Goal: Task Accomplishment & Management: Manage account settings

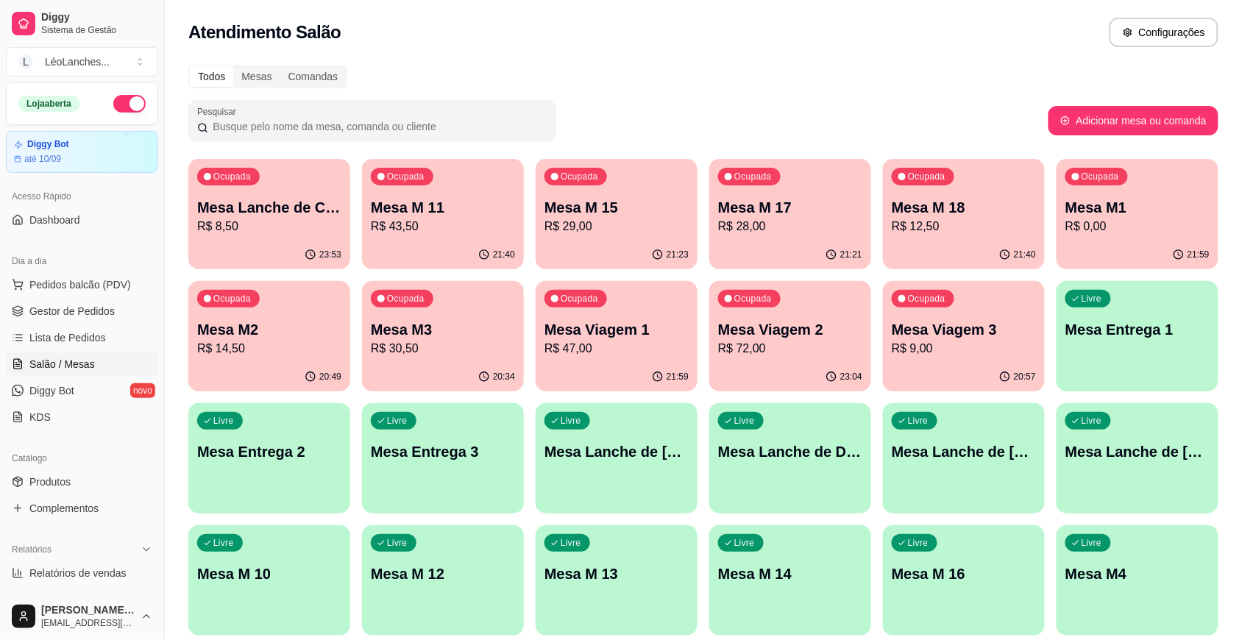
click at [273, 221] on p "R$ 8,50" at bounding box center [269, 227] width 144 height 18
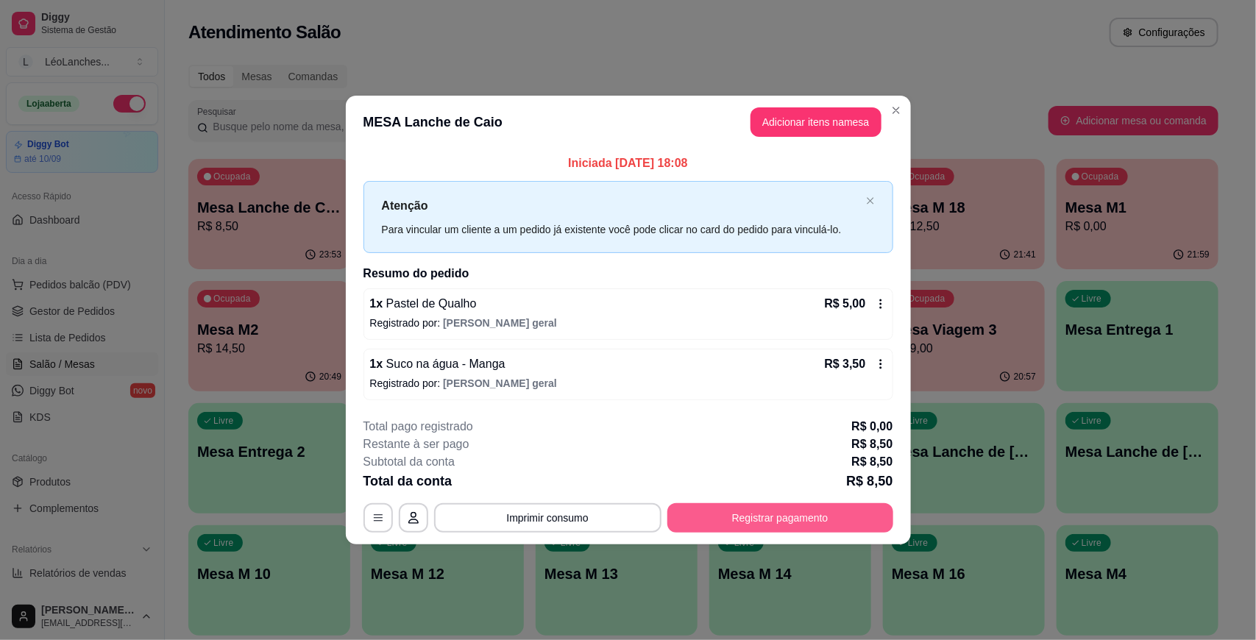
click at [758, 523] on button "Registrar pagamento" at bounding box center [780, 517] width 226 height 29
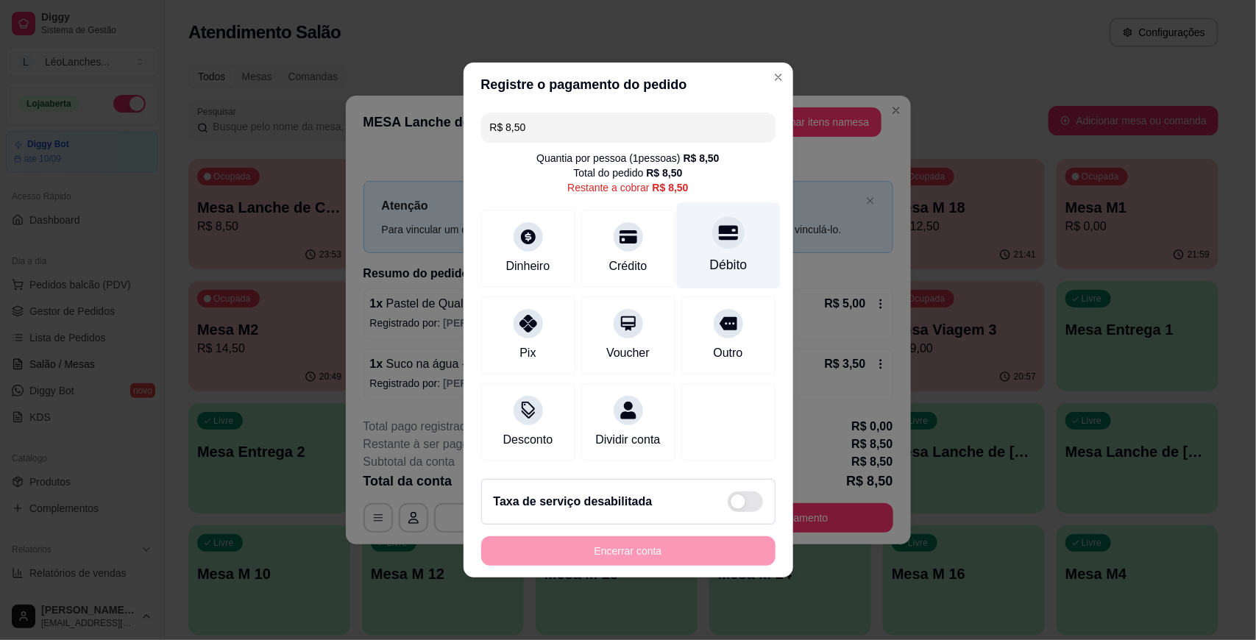
click at [712, 234] on div at bounding box center [728, 232] width 32 height 32
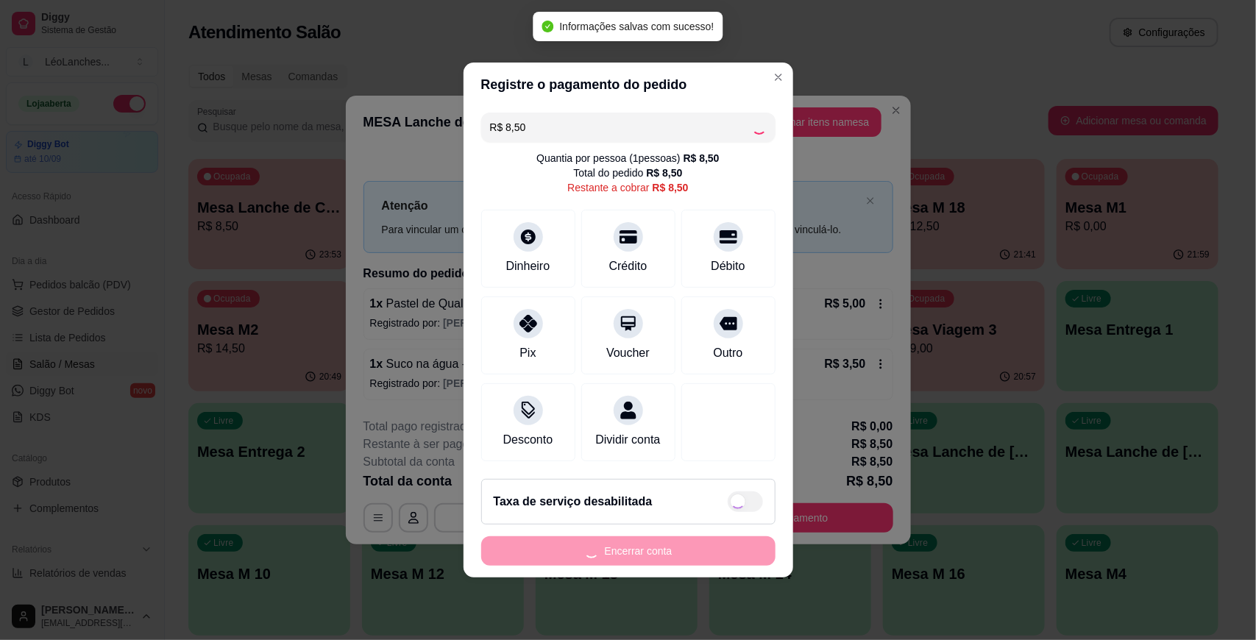
type input "R$ 0,00"
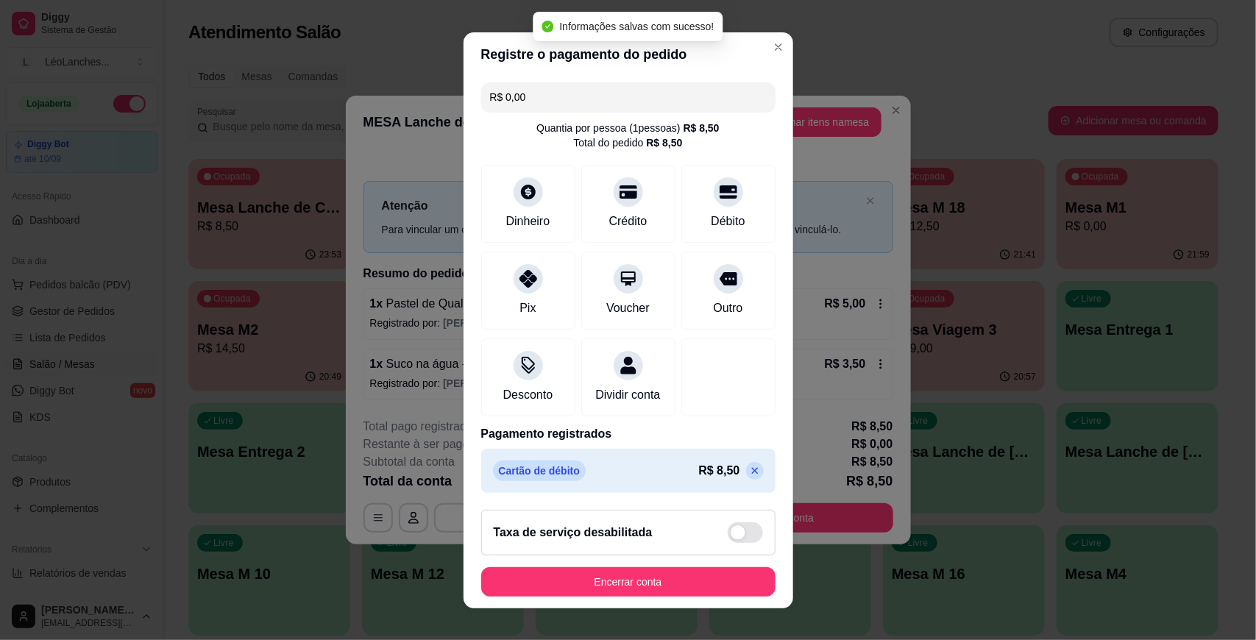
click at [711, 564] on footer "Taxa de serviço desabilitada Encerrar conta" at bounding box center [628, 553] width 330 height 110
click at [708, 571] on button "Encerrar conta" at bounding box center [628, 581] width 294 height 29
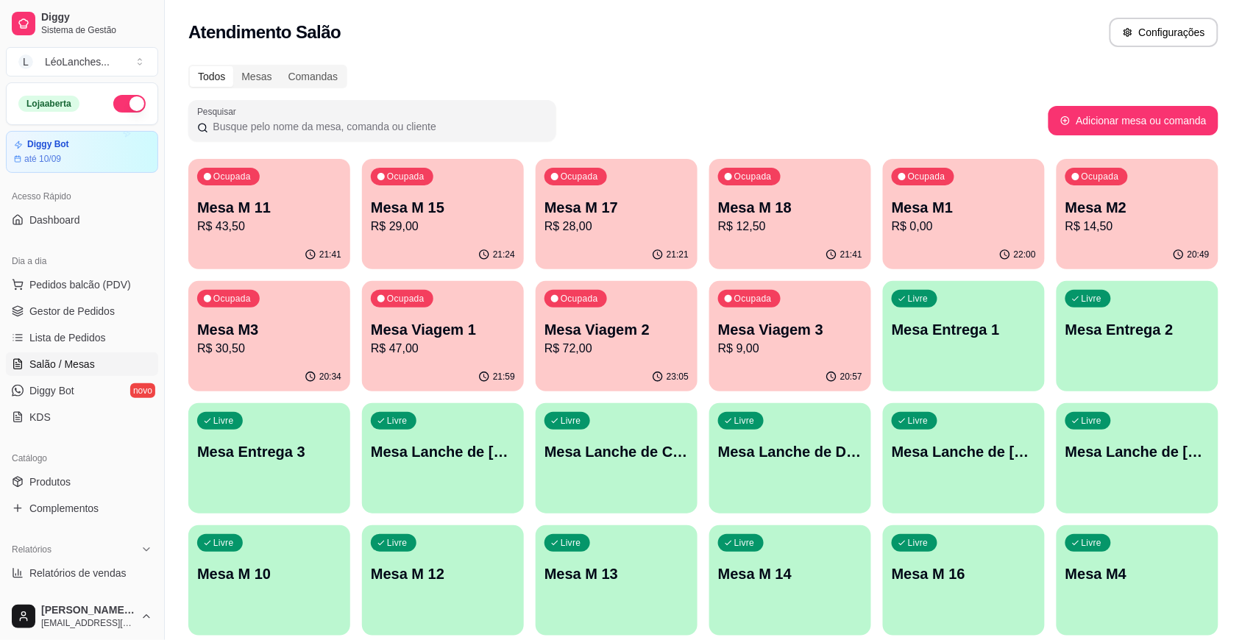
click at [283, 248] on div "21:41" at bounding box center [269, 255] width 162 height 29
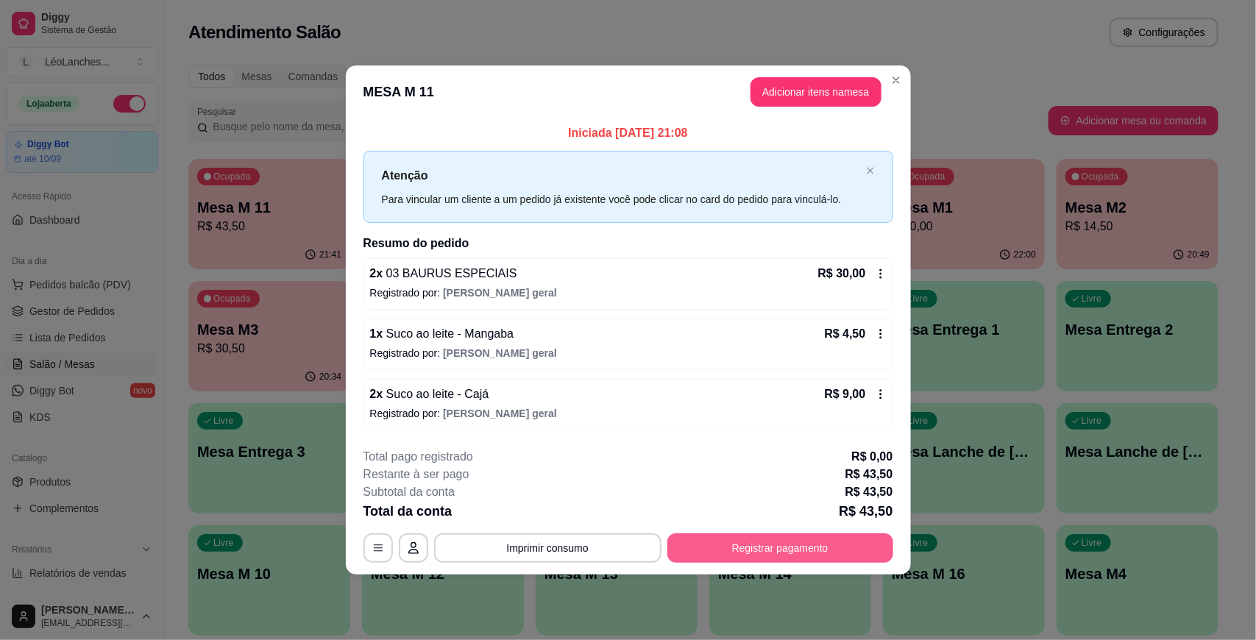
click at [778, 541] on button "Registrar pagamento" at bounding box center [780, 547] width 226 height 29
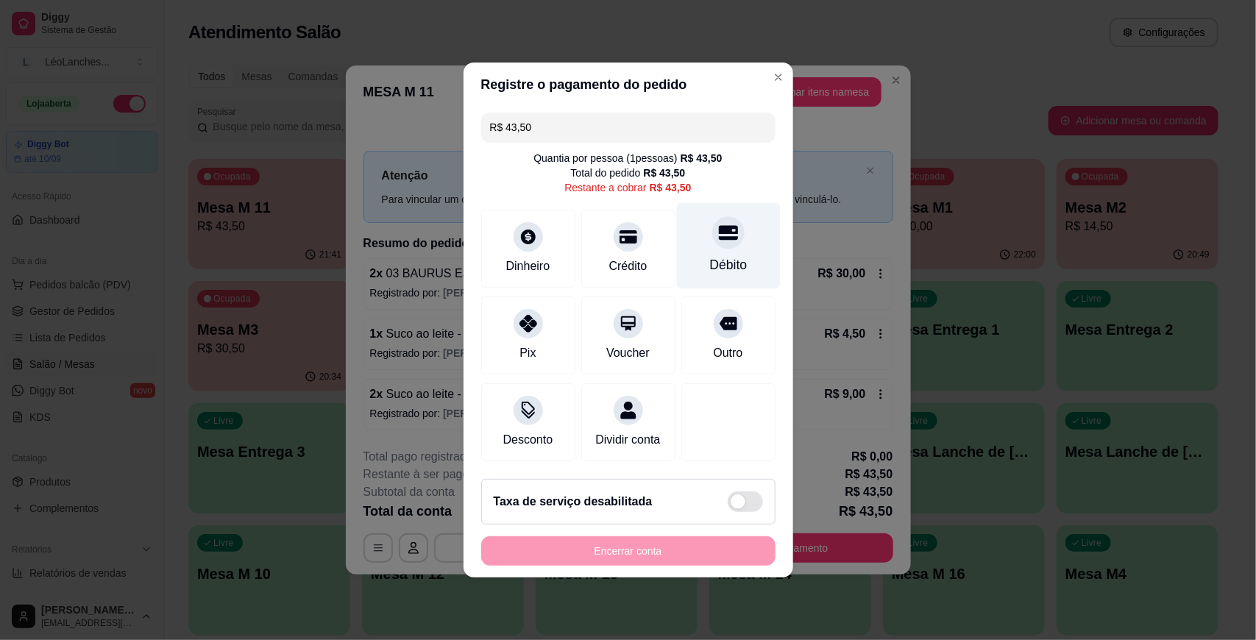
click at [737, 241] on div "Débito" at bounding box center [728, 246] width 104 height 86
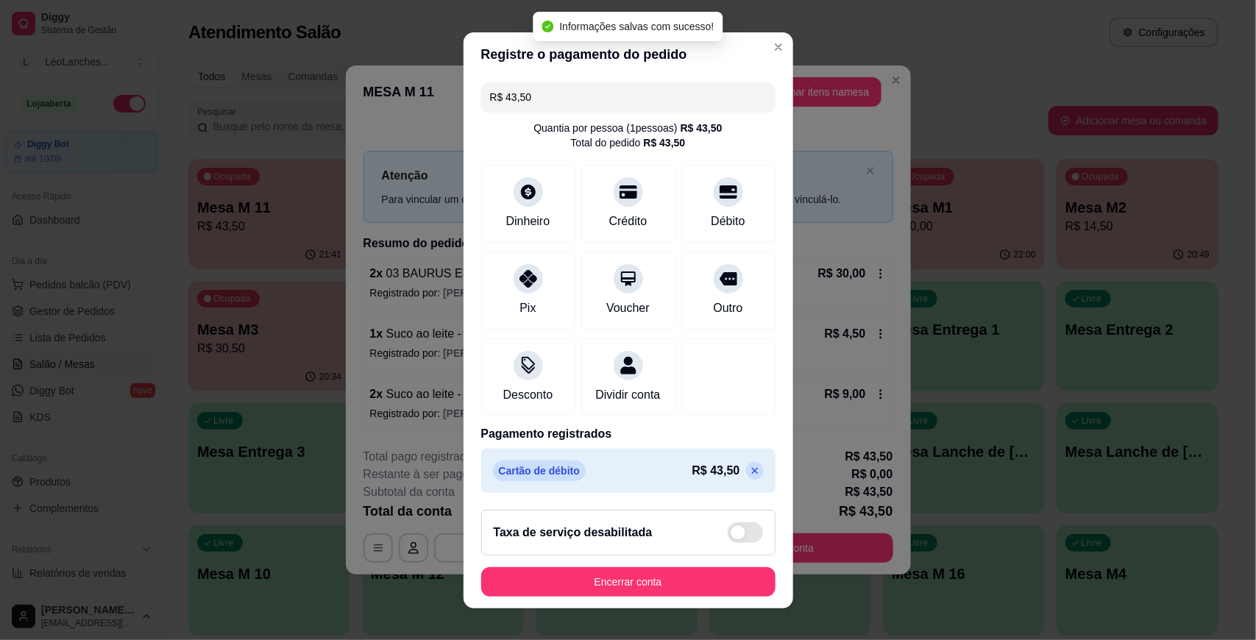
type input "R$ 0,00"
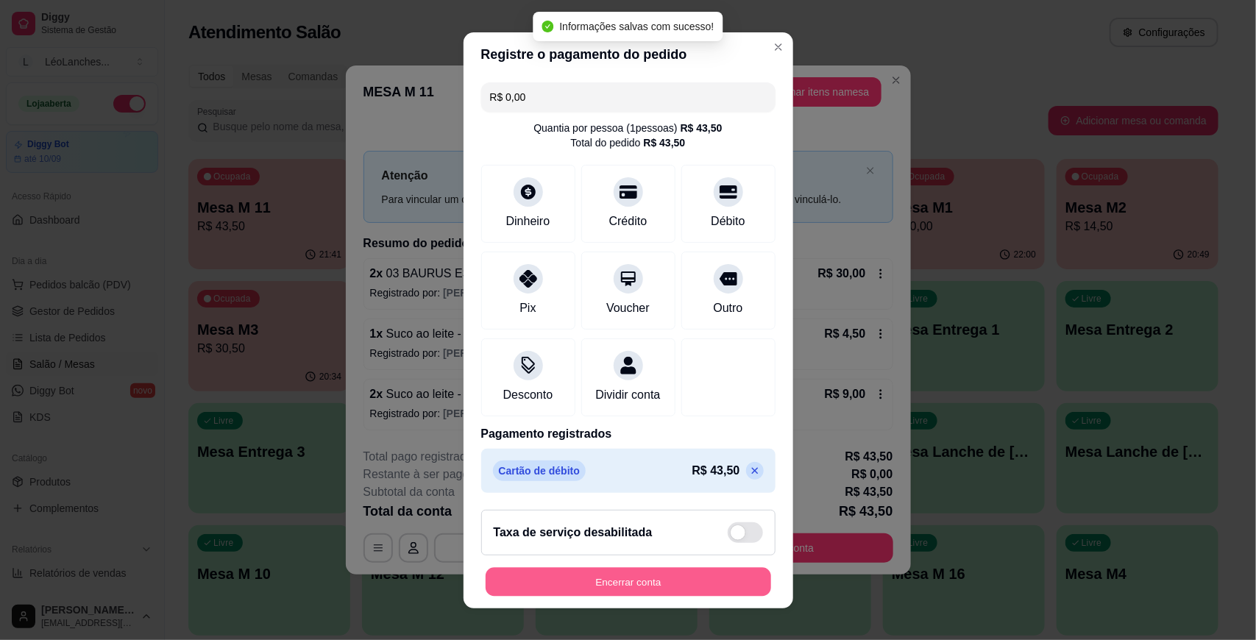
click at [679, 569] on button "Encerrar conta" at bounding box center [628, 581] width 285 height 29
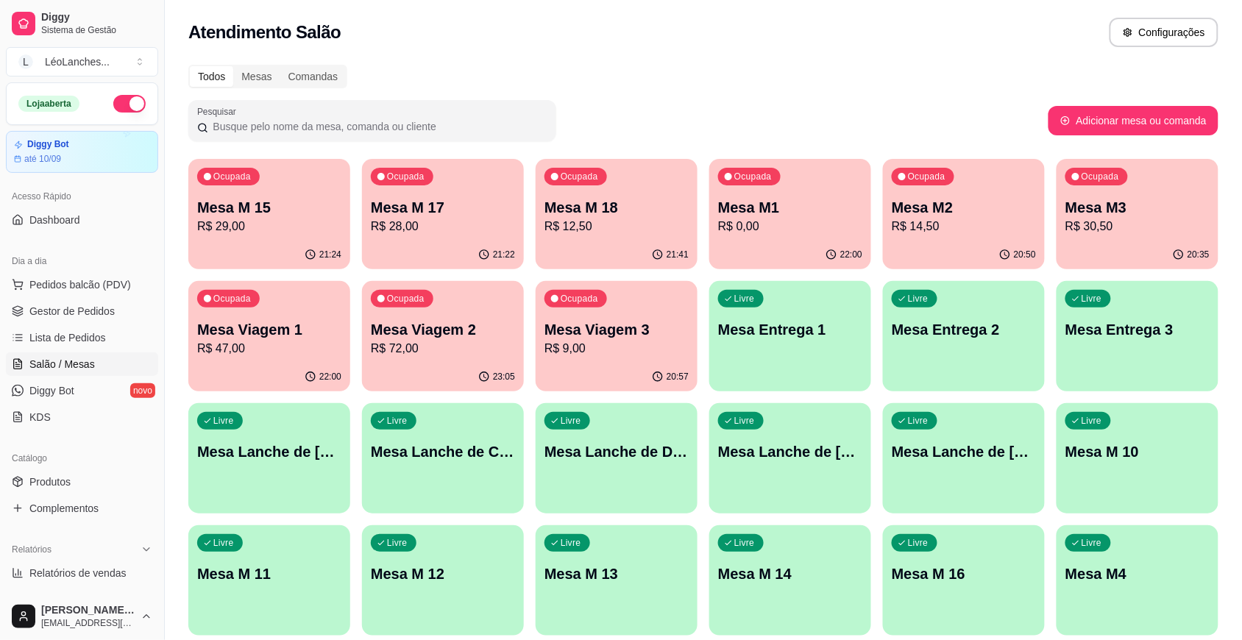
click at [288, 197] on p "Mesa M 15" at bounding box center [269, 207] width 144 height 21
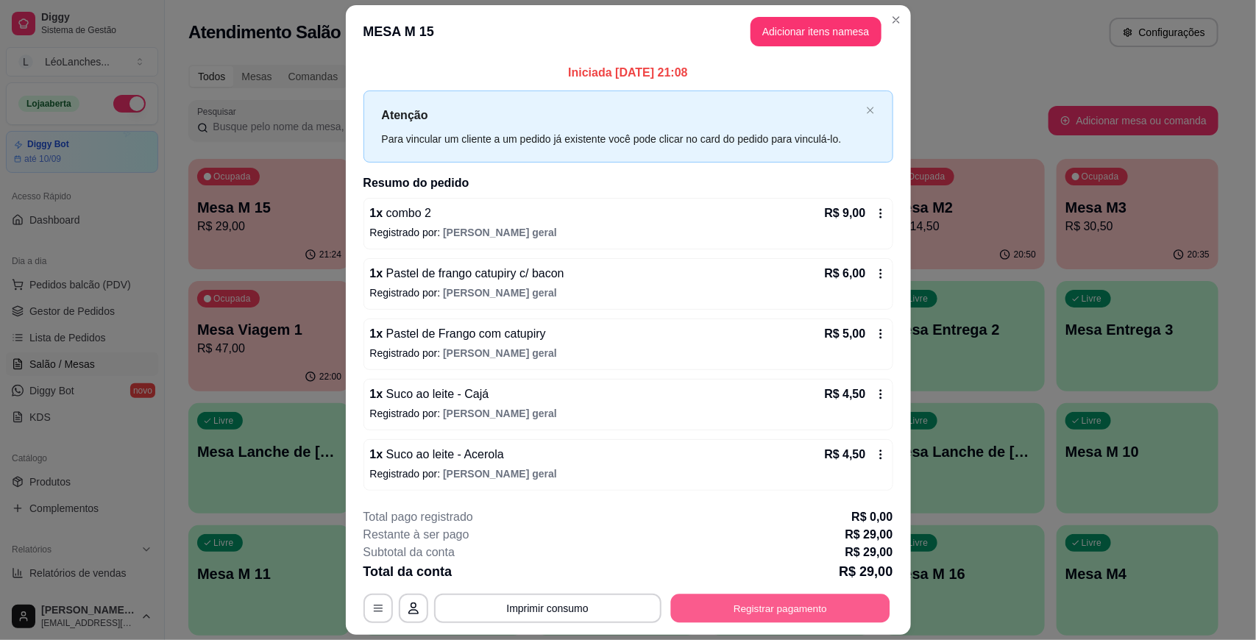
click at [760, 605] on button "Registrar pagamento" at bounding box center [779, 608] width 219 height 29
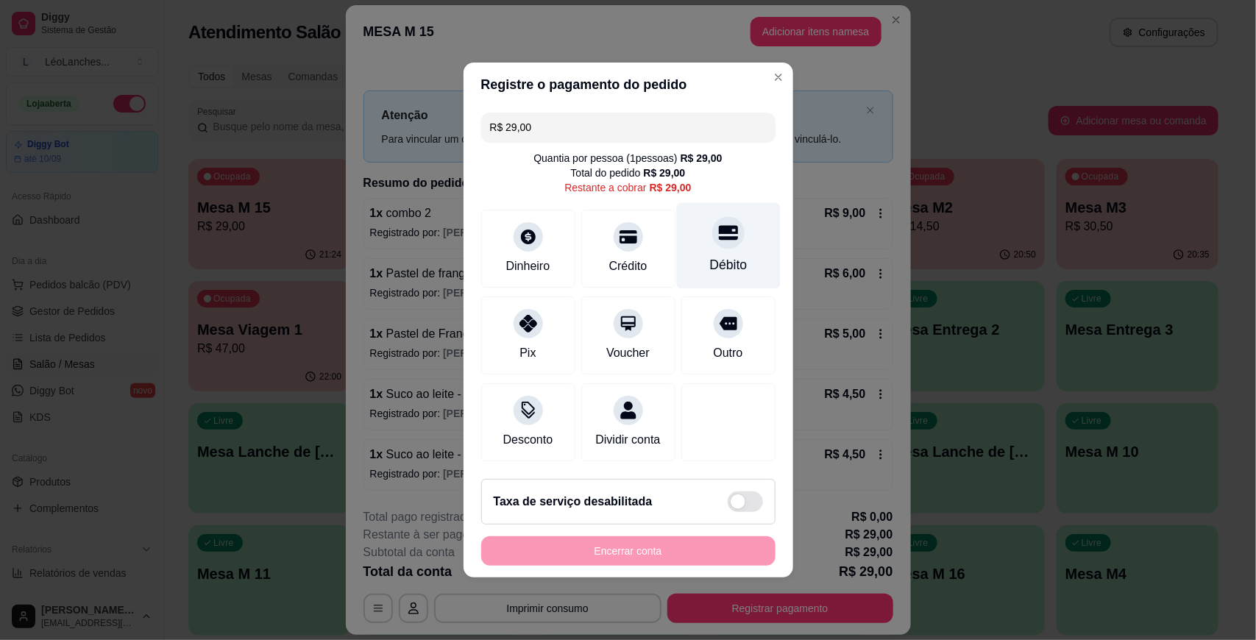
click at [736, 260] on div "Débito" at bounding box center [728, 246] width 104 height 86
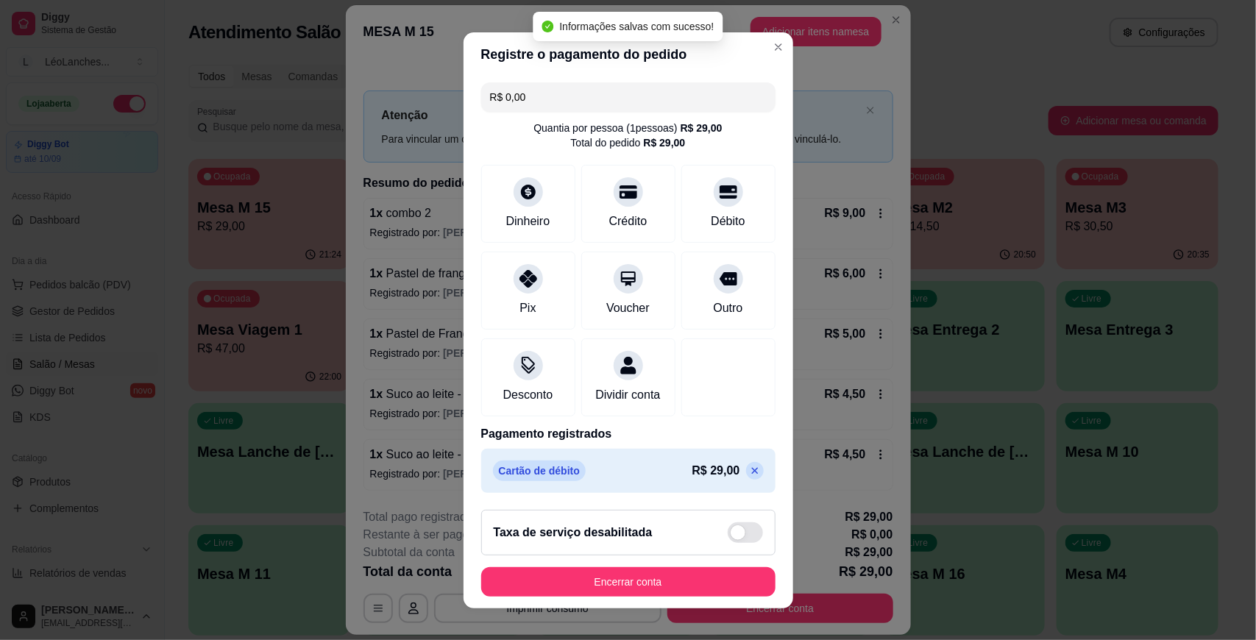
type input "R$ 0,00"
click at [684, 558] on footer "Taxa de serviço desabilitada Encerrar conta" at bounding box center [628, 553] width 330 height 110
click at [684, 564] on footer "Taxa de serviço desabilitada Encerrar conta" at bounding box center [628, 553] width 330 height 110
click at [682, 575] on button "Encerrar conta" at bounding box center [628, 581] width 294 height 29
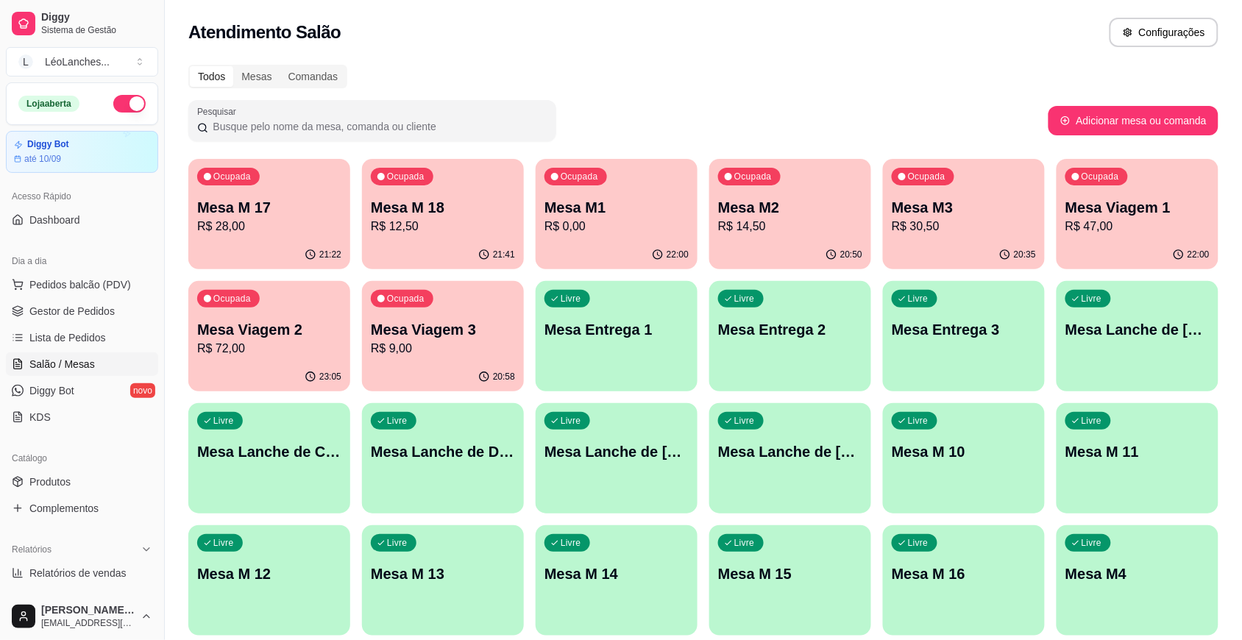
click at [243, 193] on div "Ocupada Mesa M 17 R$ 28,00" at bounding box center [269, 200] width 162 height 82
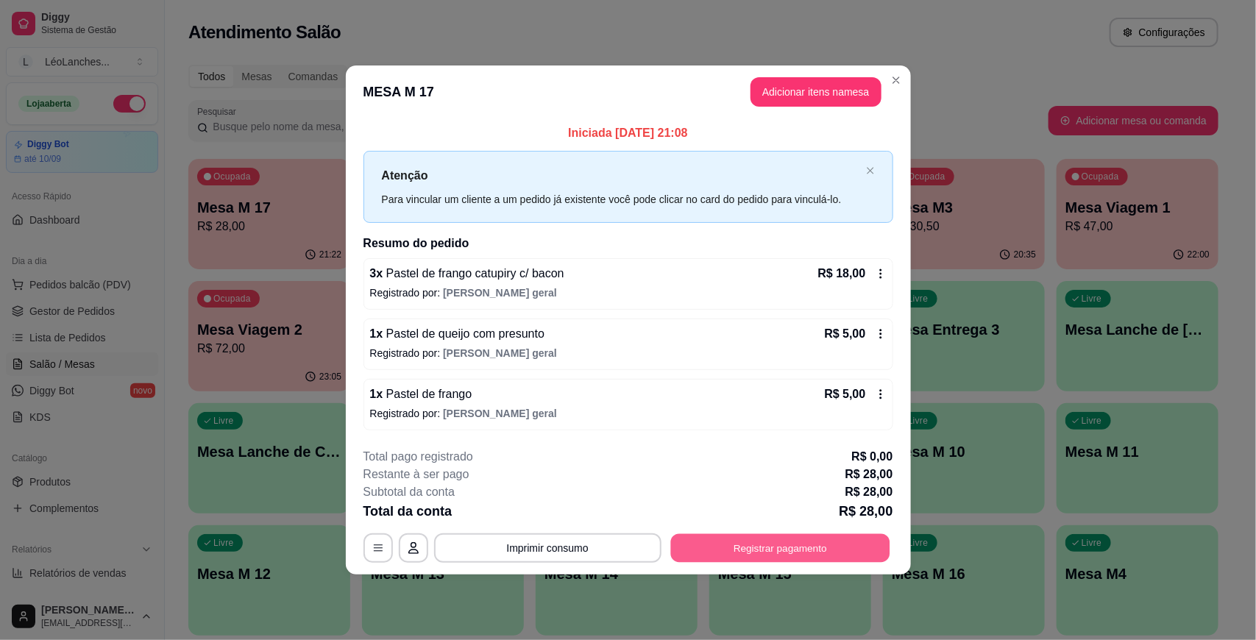
click at [750, 552] on button "Registrar pagamento" at bounding box center [779, 547] width 219 height 29
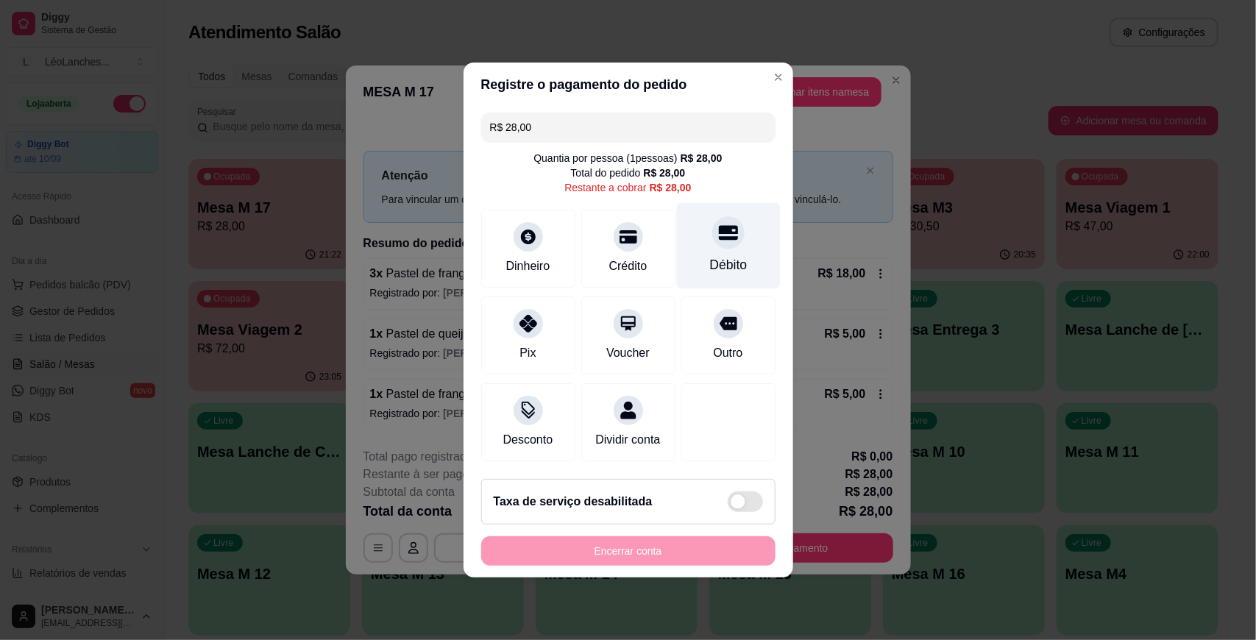
click at [718, 230] on icon at bounding box center [727, 233] width 19 height 15
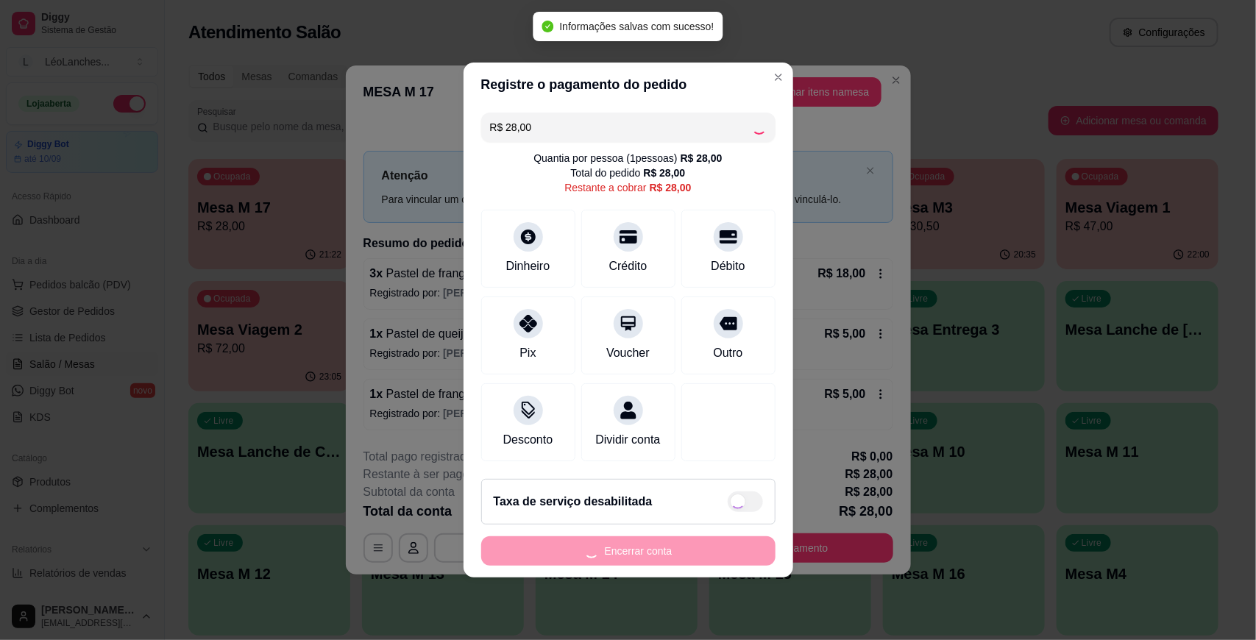
type input "R$ 0,00"
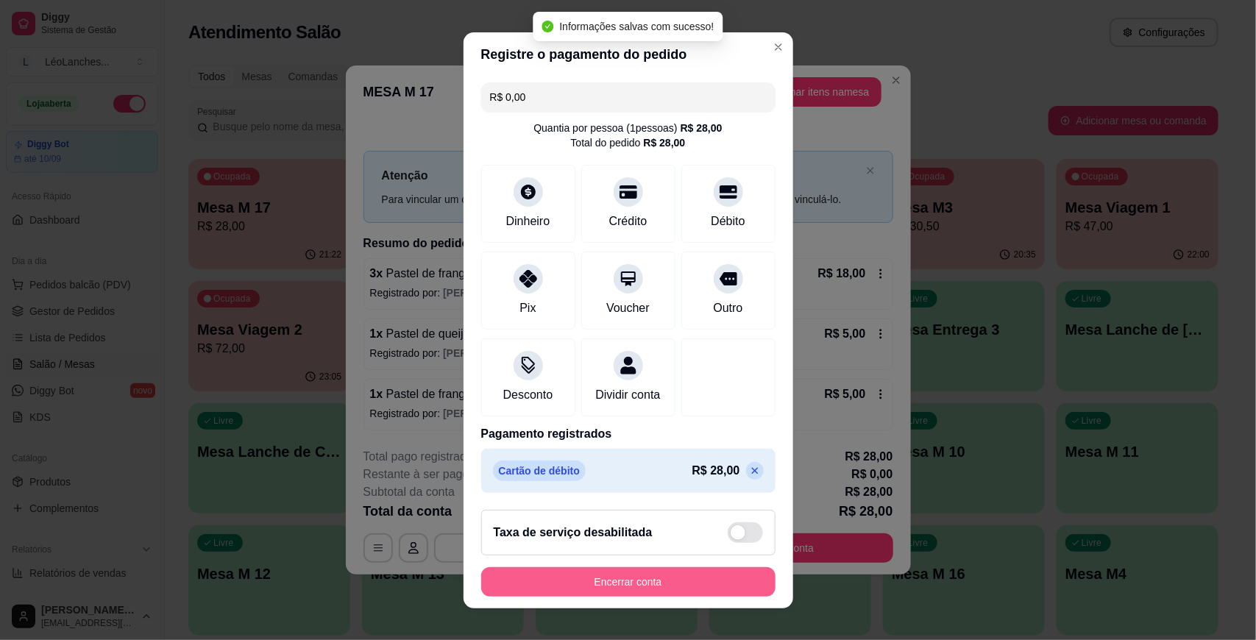
click at [659, 583] on button "Encerrar conta" at bounding box center [628, 581] width 294 height 29
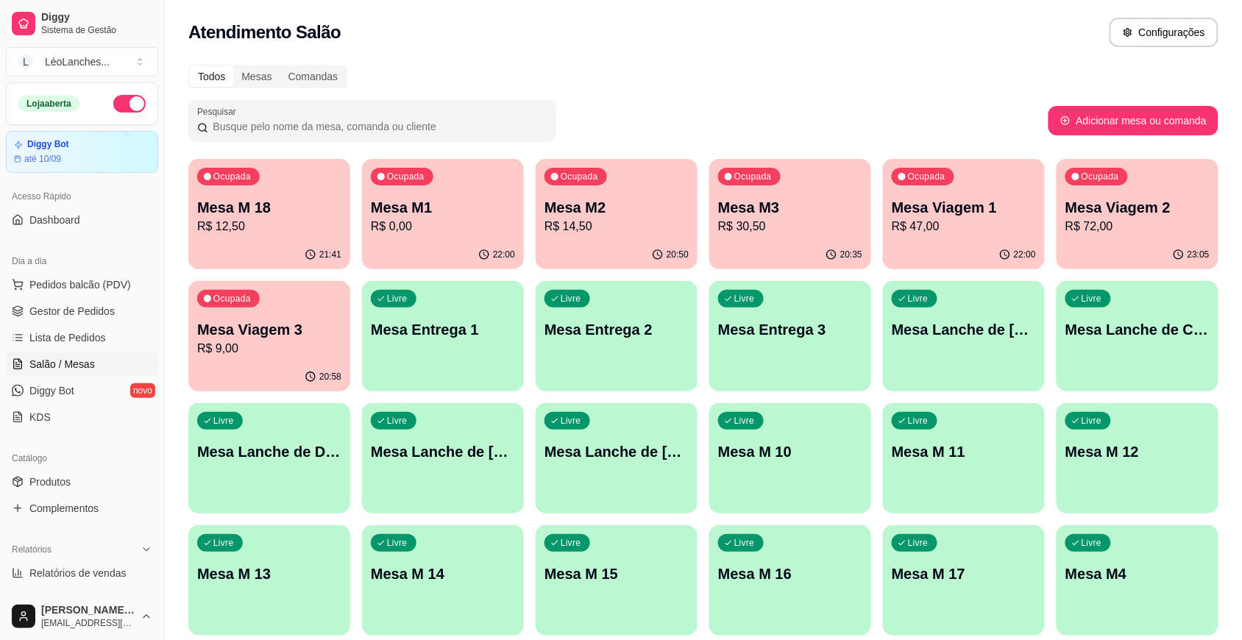
click at [289, 227] on p "R$ 12,50" at bounding box center [269, 227] width 144 height 18
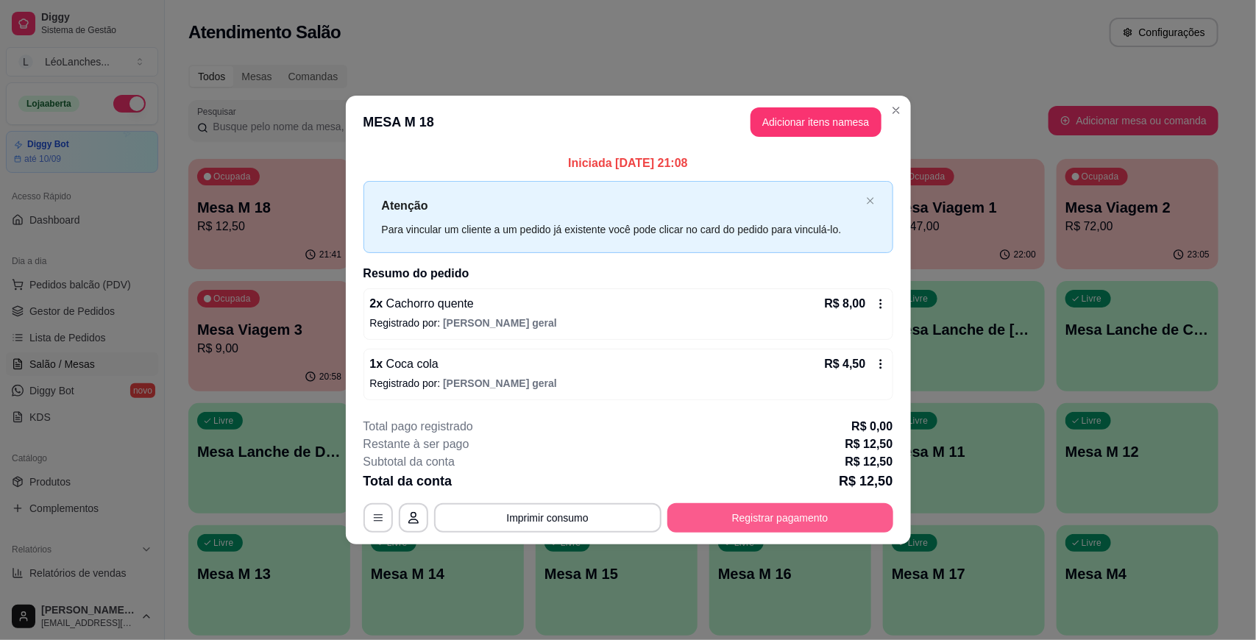
click at [791, 522] on button "Registrar pagamento" at bounding box center [780, 517] width 226 height 29
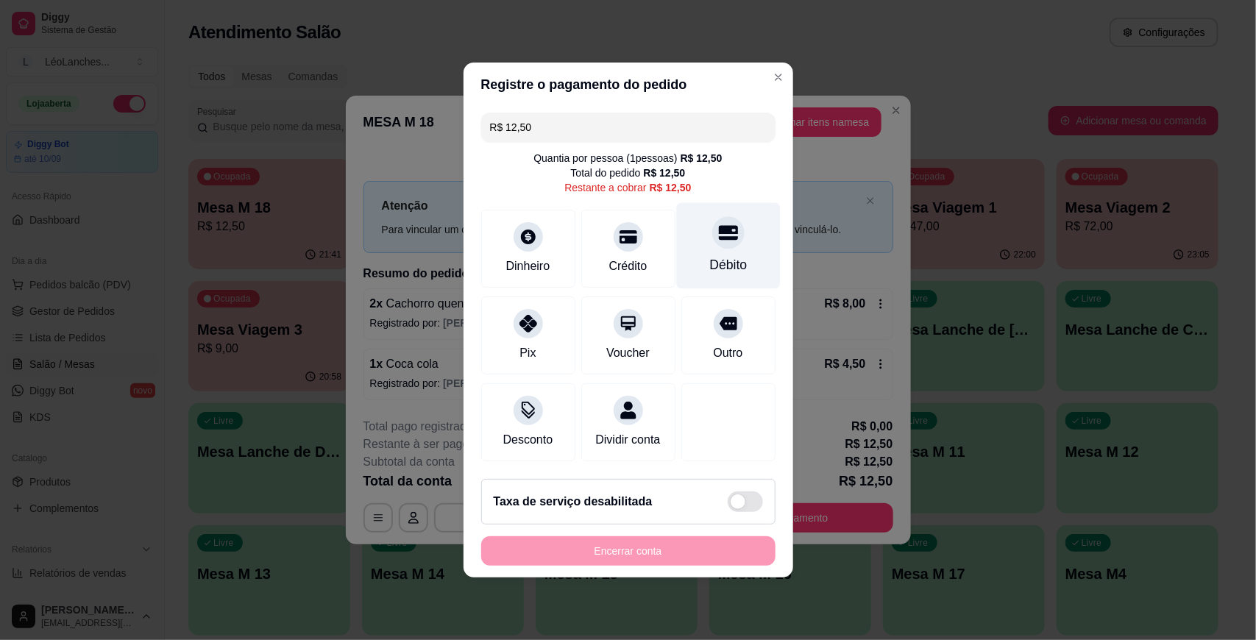
click at [725, 232] on icon at bounding box center [727, 232] width 19 height 19
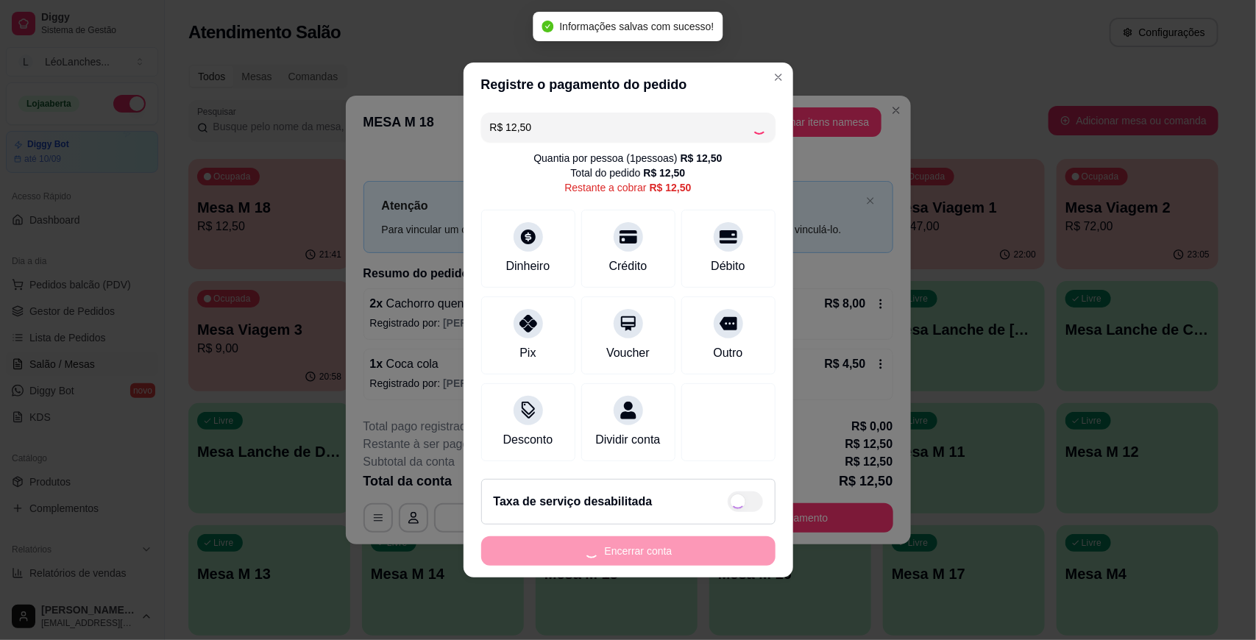
type input "R$ 0,00"
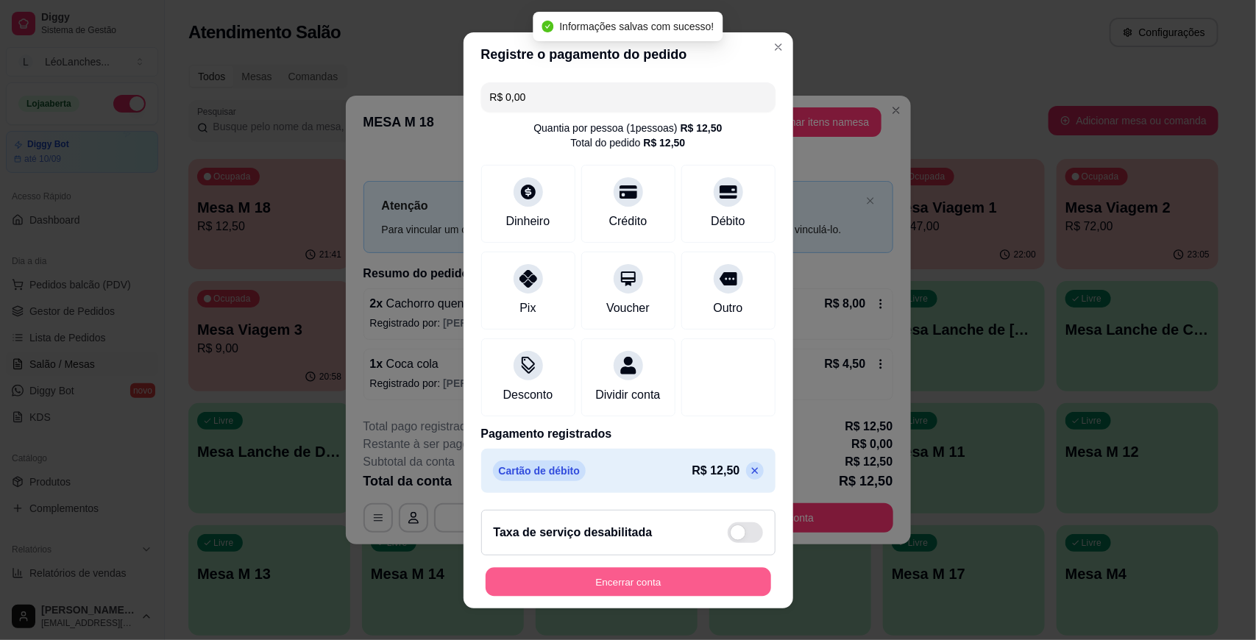
click at [686, 593] on button "Encerrar conta" at bounding box center [628, 581] width 285 height 29
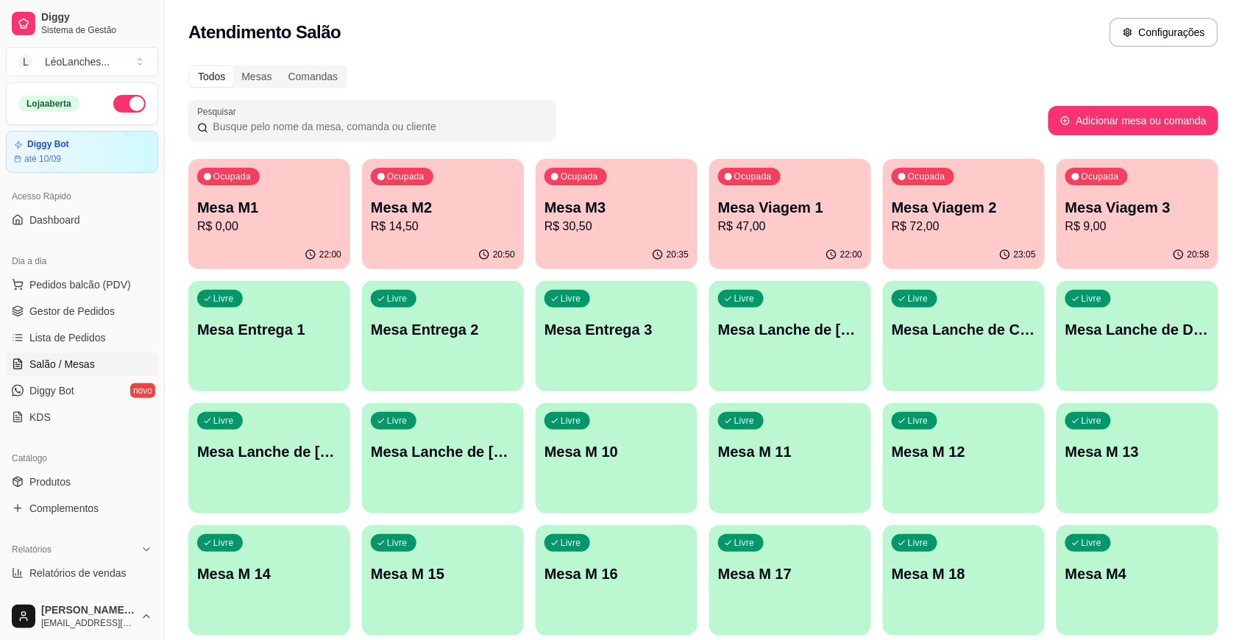
click at [310, 236] on div "Ocupada Mesa M1 R$ 0,00" at bounding box center [269, 200] width 162 height 82
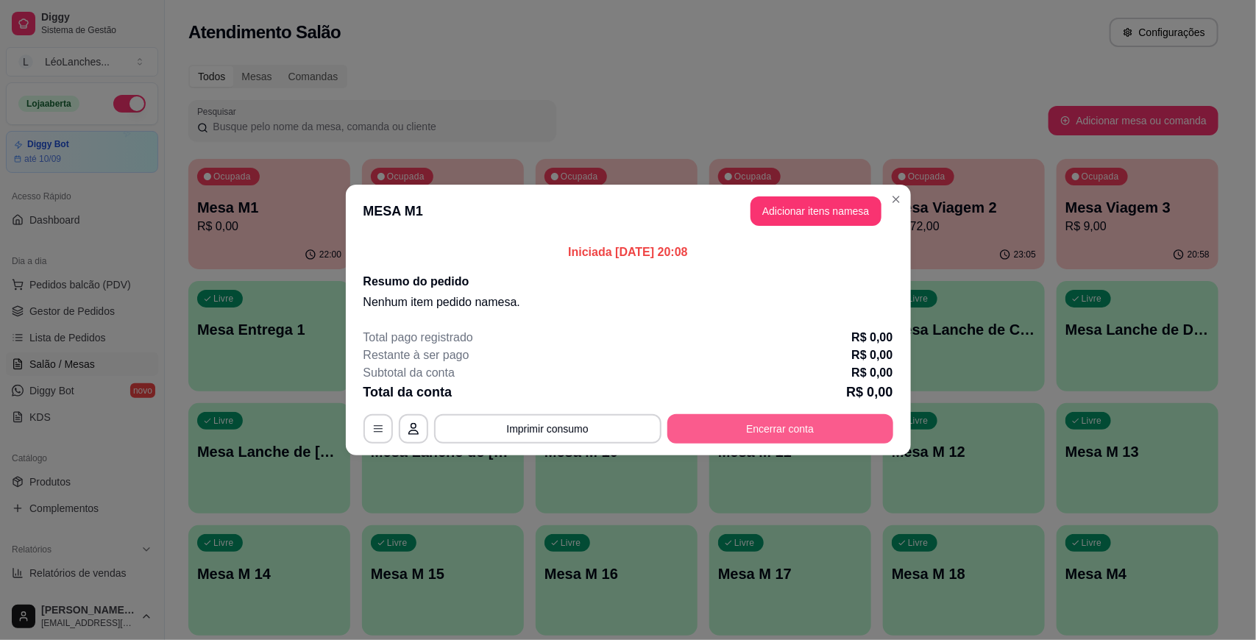
click at [804, 441] on button "Encerrar conta" at bounding box center [780, 428] width 226 height 29
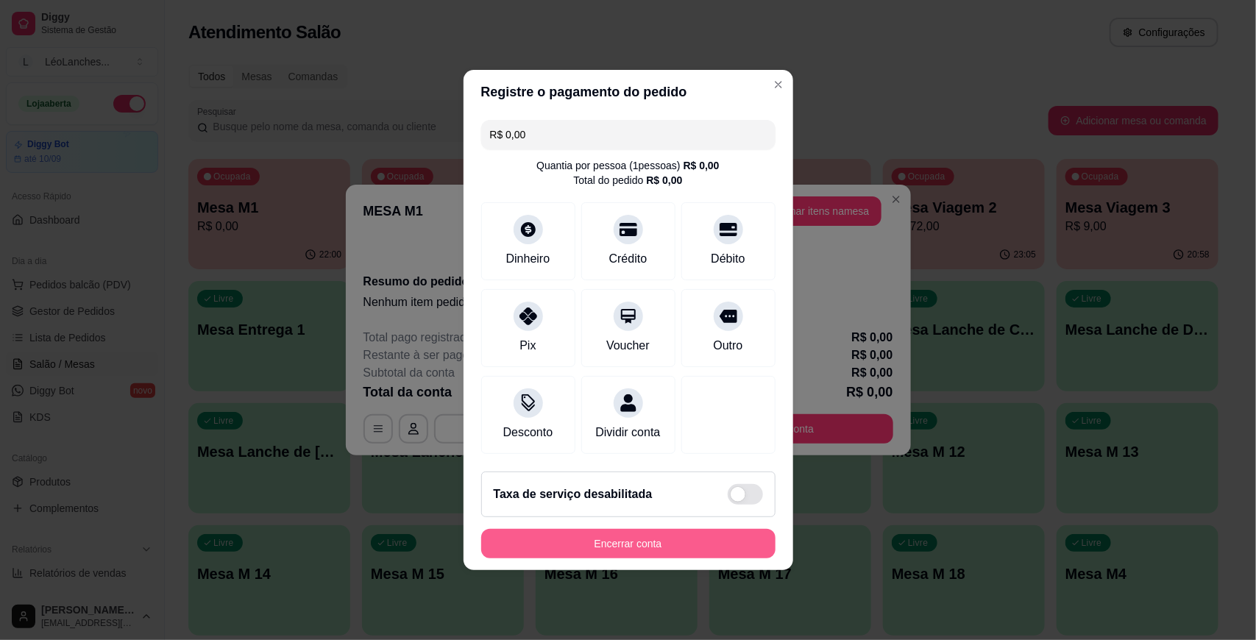
click at [647, 558] on button "Encerrar conta" at bounding box center [628, 543] width 294 height 29
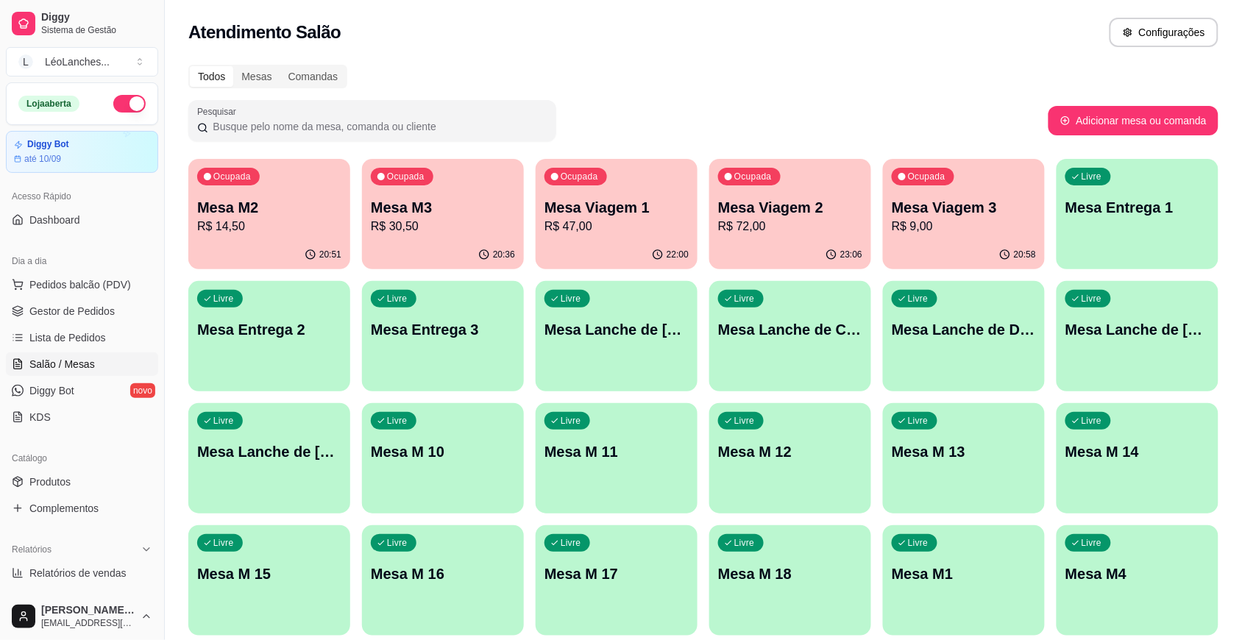
click at [259, 212] on p "Mesa M2" at bounding box center [269, 207] width 144 height 21
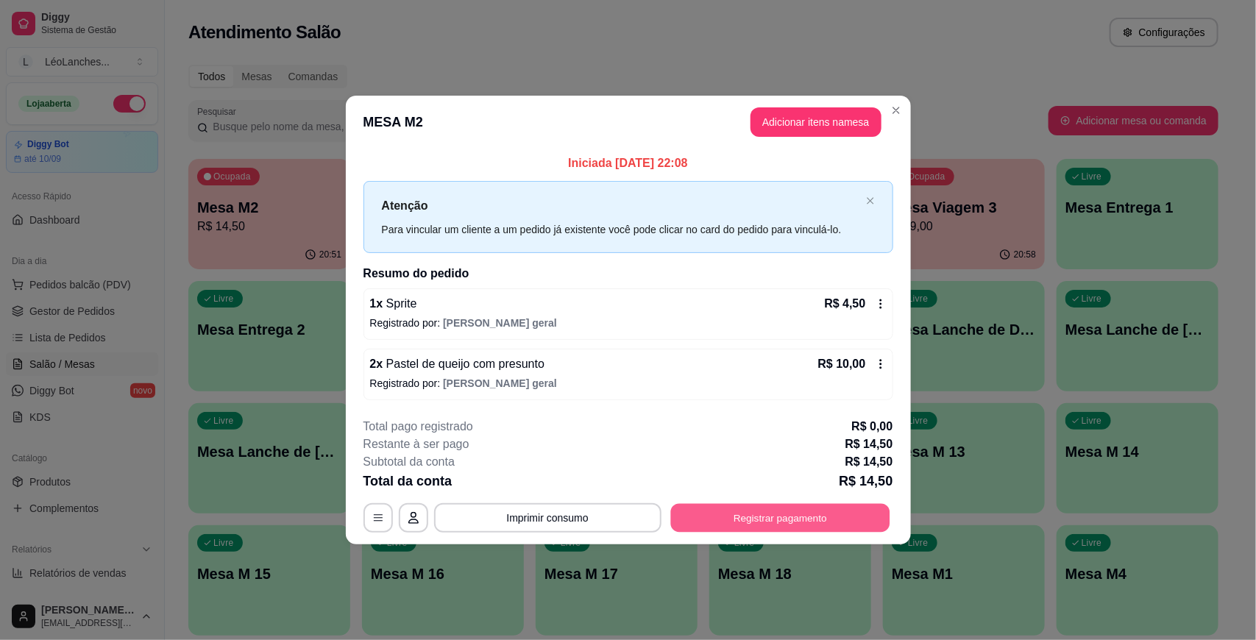
click at [795, 530] on button "Registrar pagamento" at bounding box center [779, 517] width 219 height 29
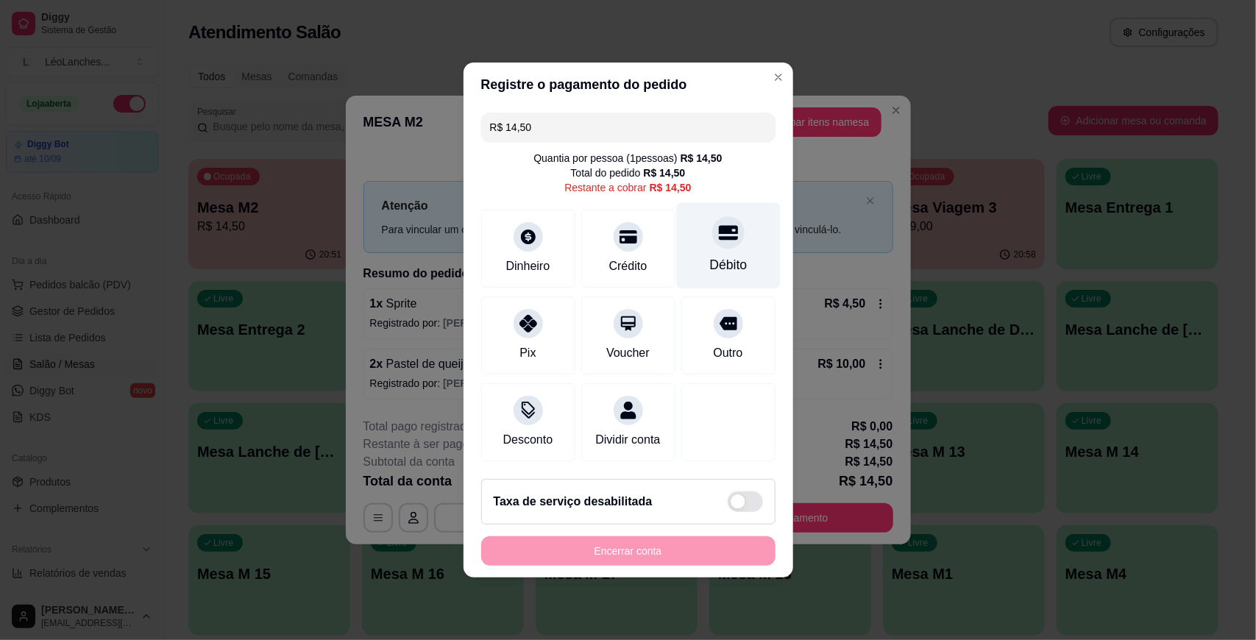
click at [714, 255] on div "Débito" at bounding box center [728, 264] width 38 height 19
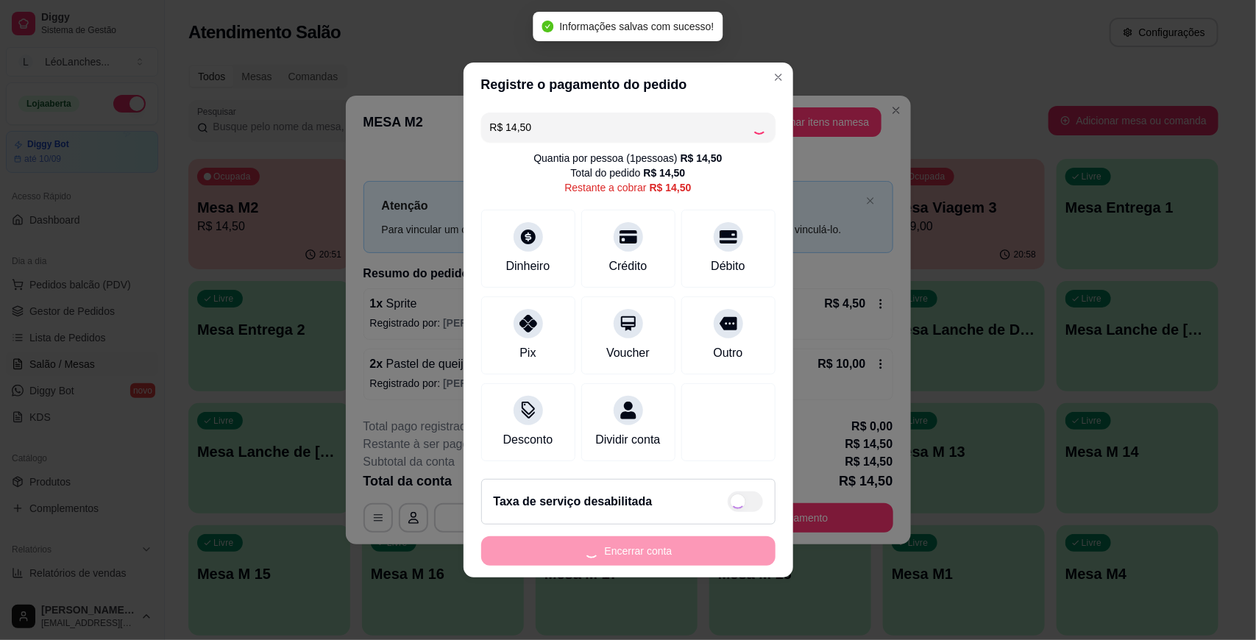
type input "R$ 0,00"
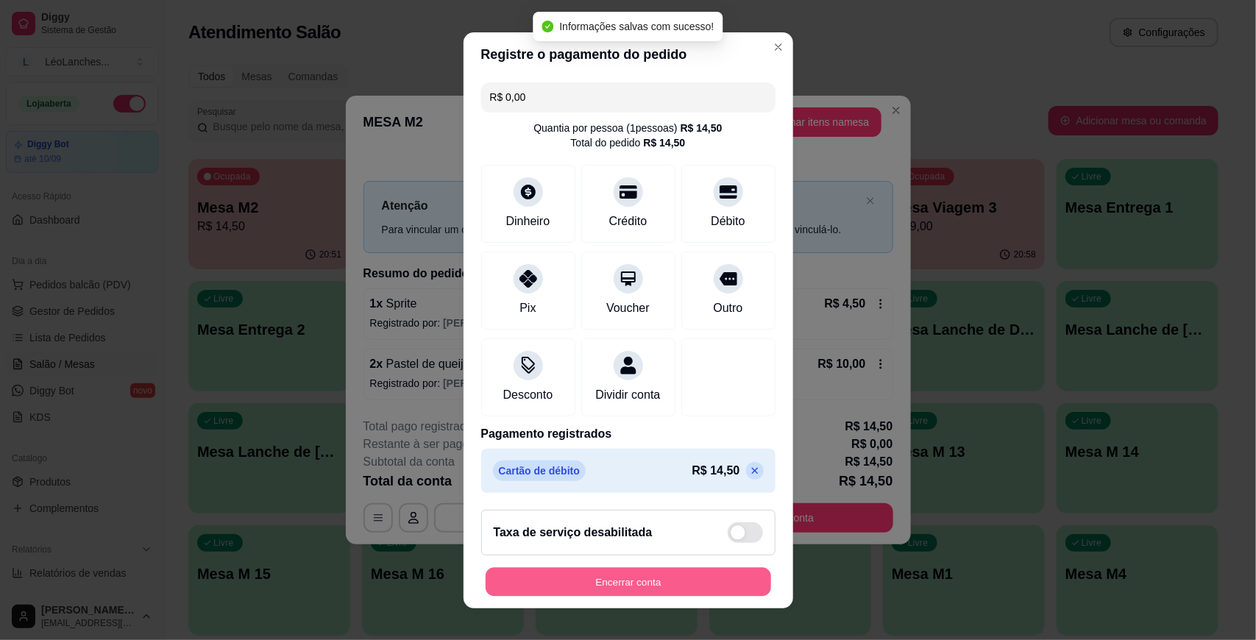
click at [707, 587] on button "Encerrar conta" at bounding box center [628, 581] width 285 height 29
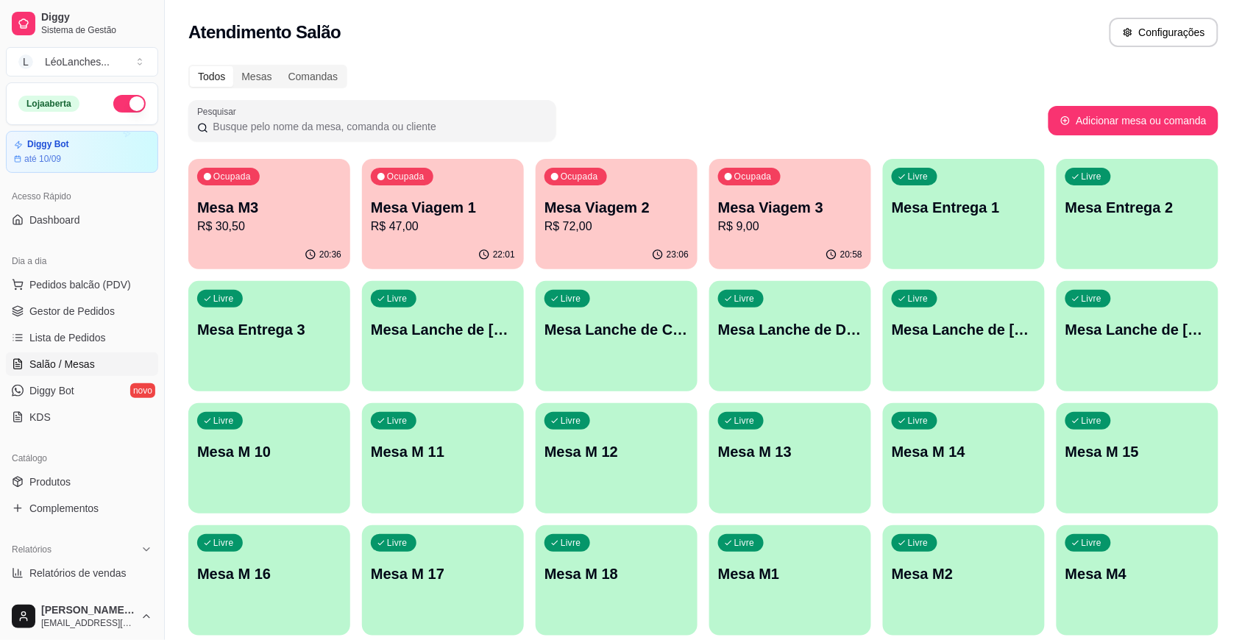
click at [276, 205] on p "Mesa M3" at bounding box center [269, 207] width 144 height 21
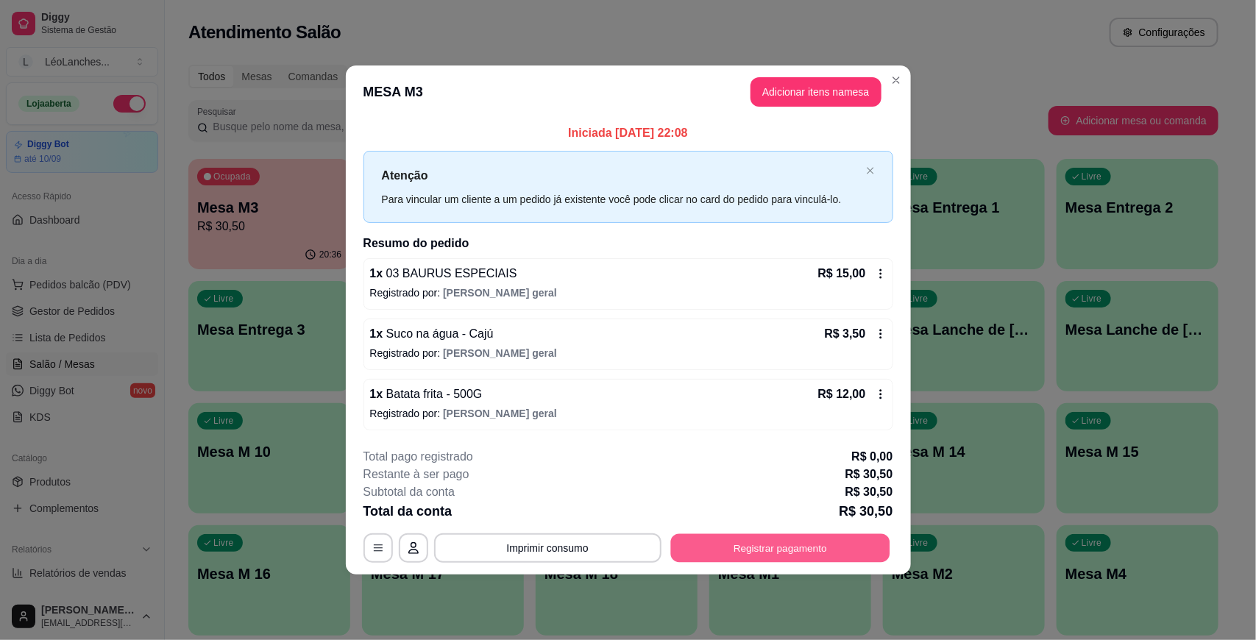
click at [765, 550] on button "Registrar pagamento" at bounding box center [779, 547] width 219 height 29
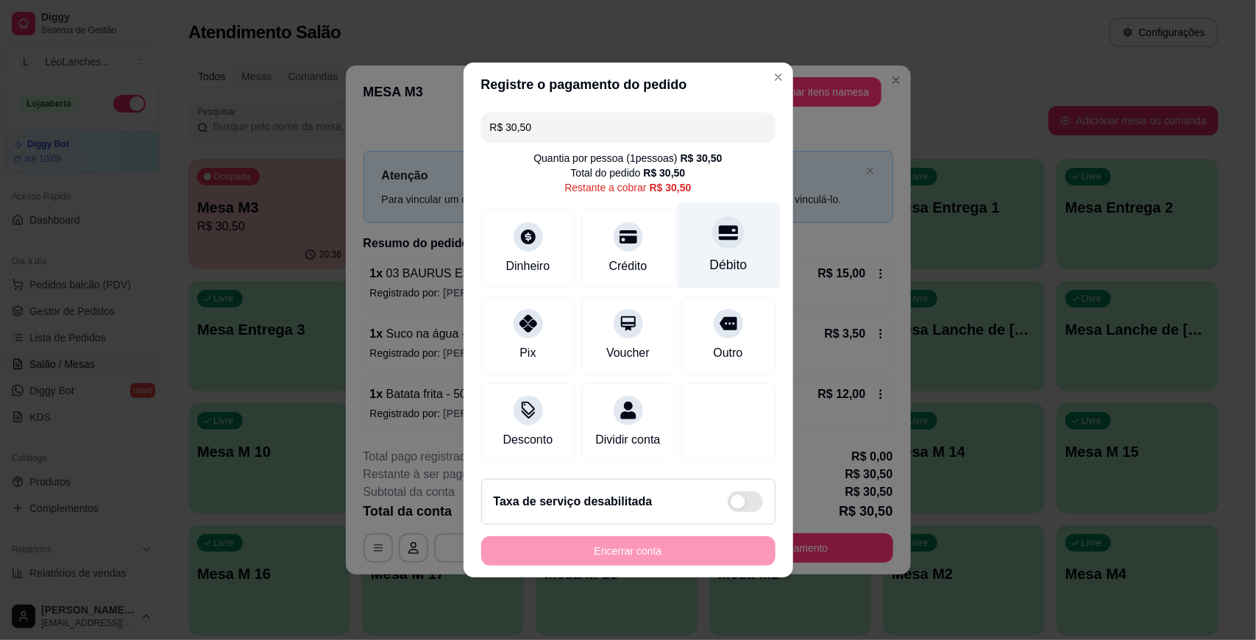
click at [700, 234] on div "Débito" at bounding box center [728, 246] width 104 height 86
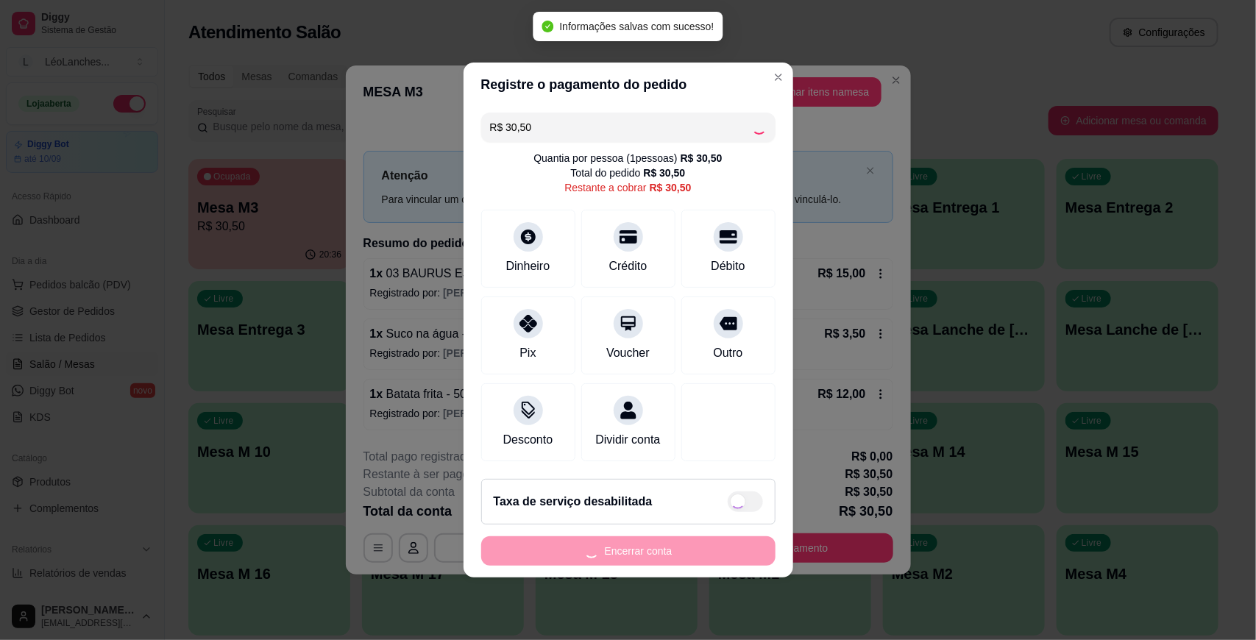
type input "R$ 0,00"
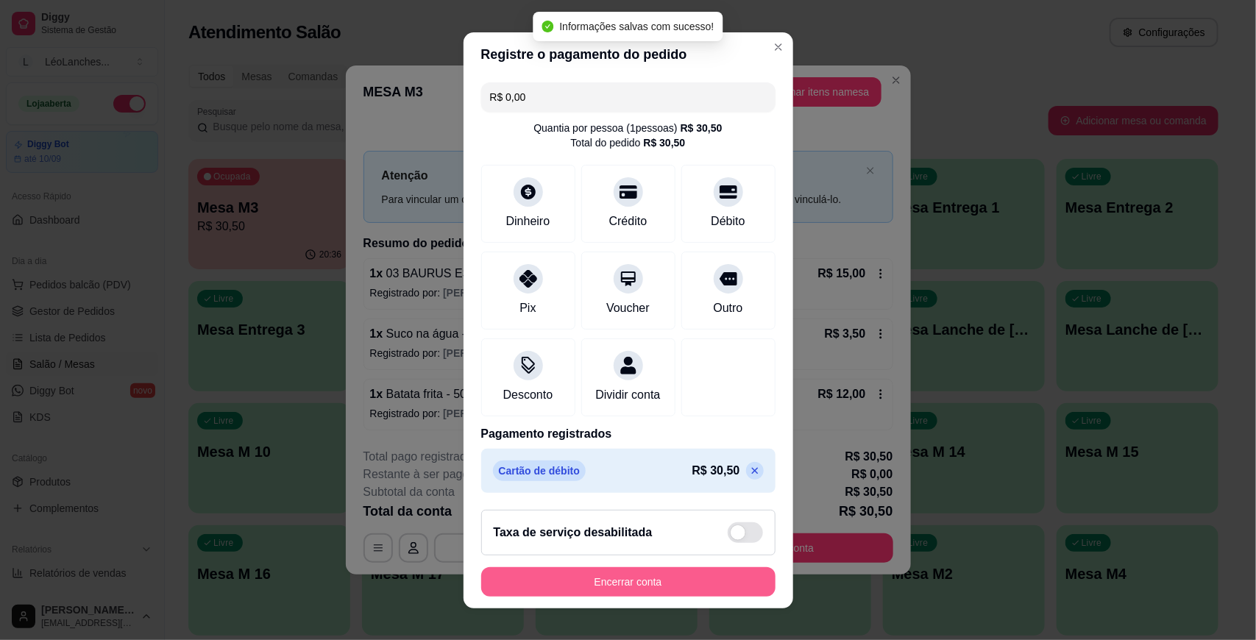
click at [694, 572] on button "Encerrar conta" at bounding box center [628, 581] width 294 height 29
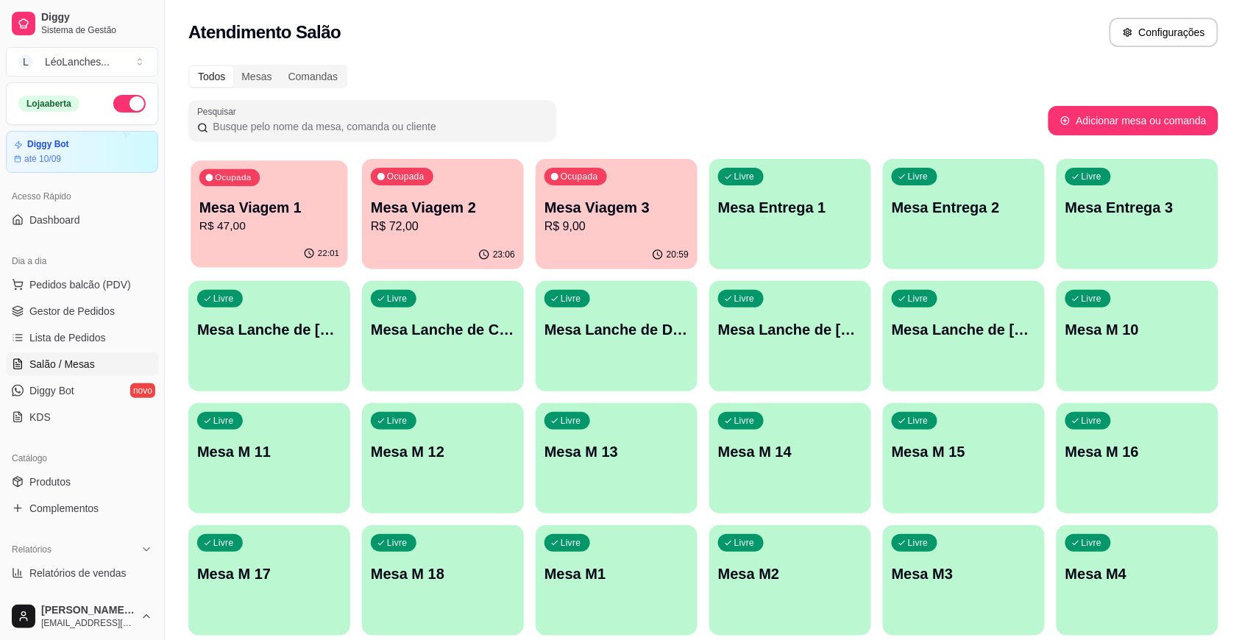
click at [295, 225] on p "R$ 47,00" at bounding box center [269, 226] width 140 height 17
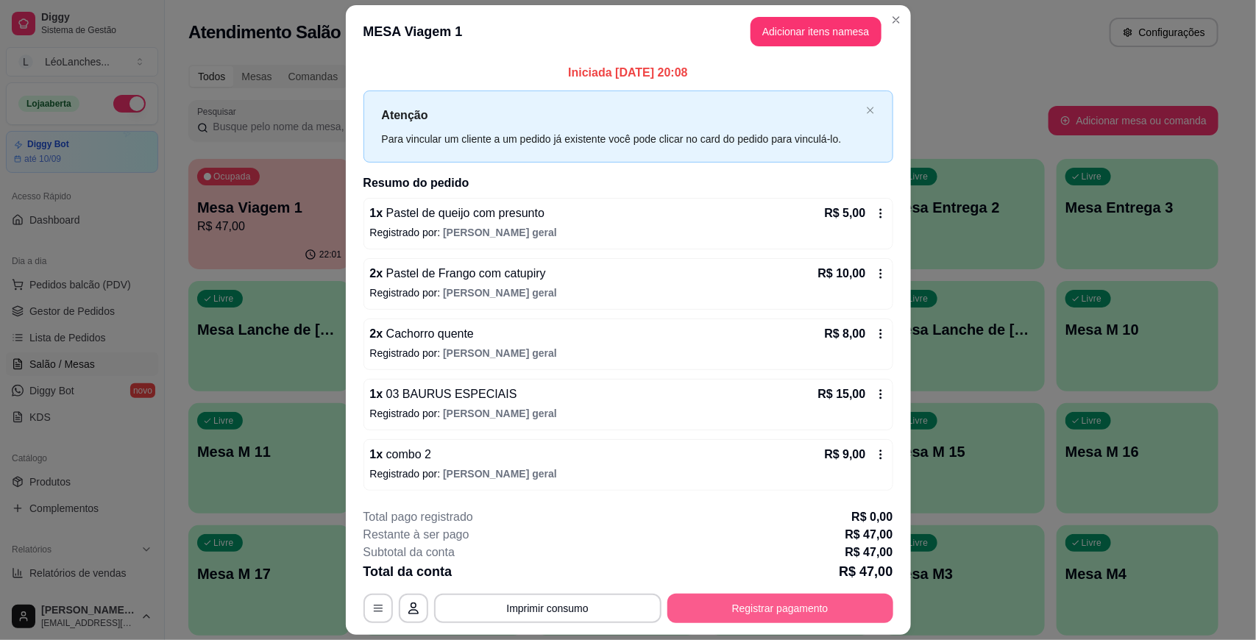
click at [822, 608] on button "Registrar pagamento" at bounding box center [780, 608] width 226 height 29
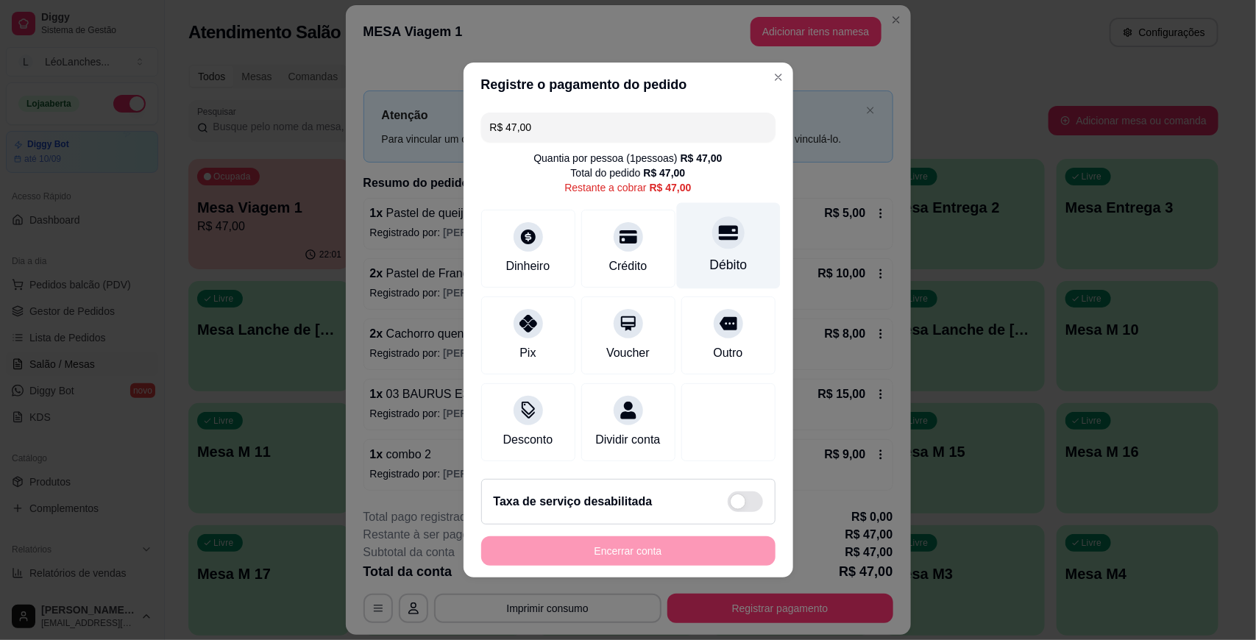
click at [728, 276] on div "Débito" at bounding box center [728, 246] width 104 height 86
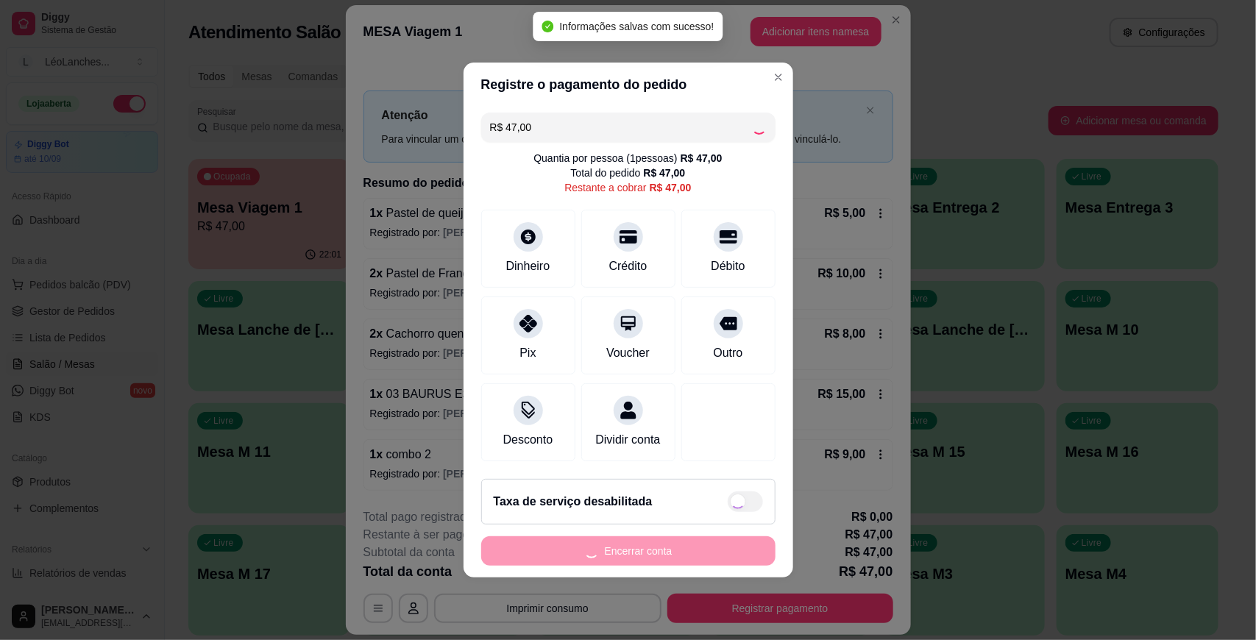
type input "R$ 0,00"
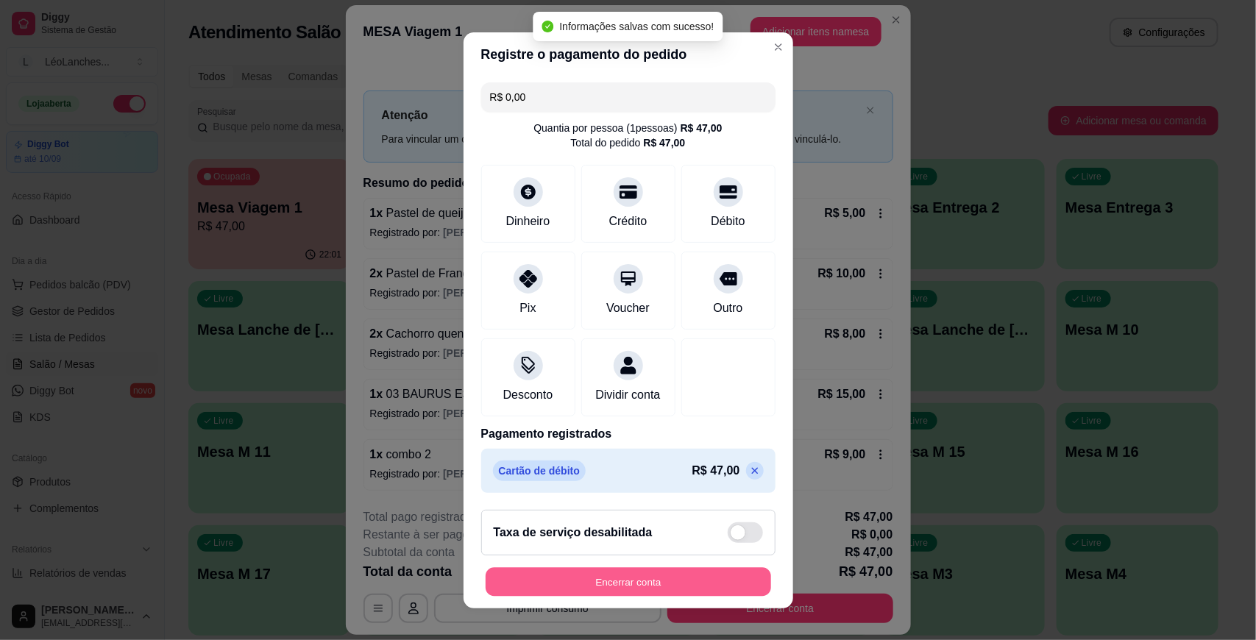
click at [725, 575] on button "Encerrar conta" at bounding box center [628, 581] width 285 height 29
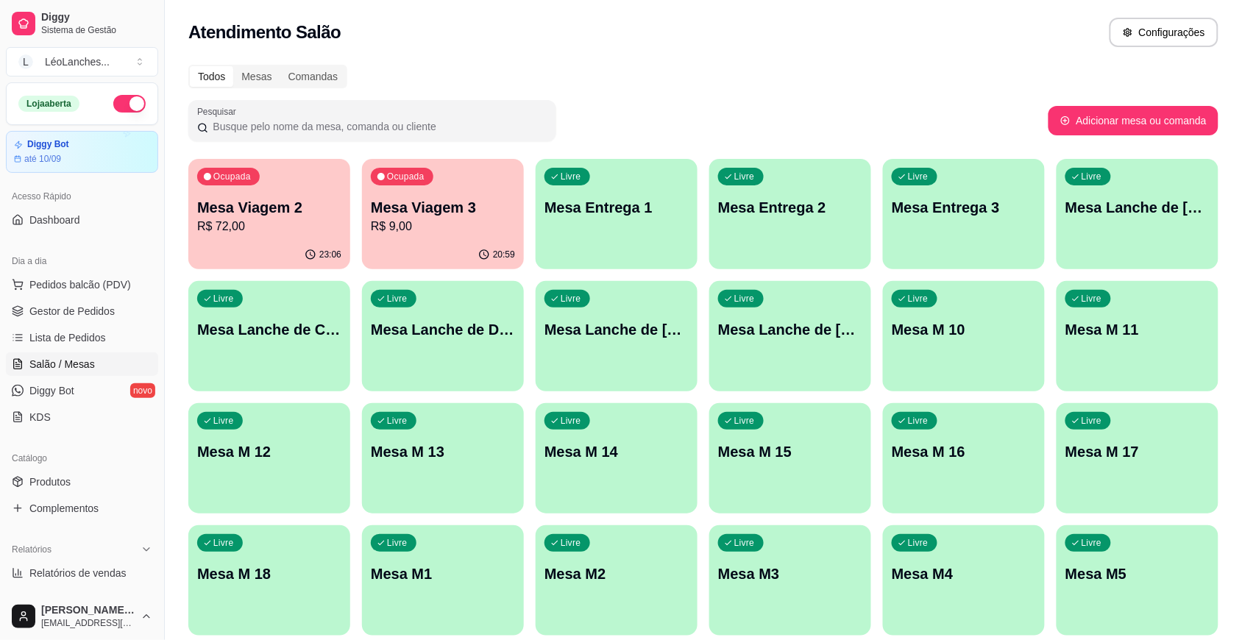
click at [318, 199] on p "Mesa Viagem 2" at bounding box center [269, 207] width 144 height 21
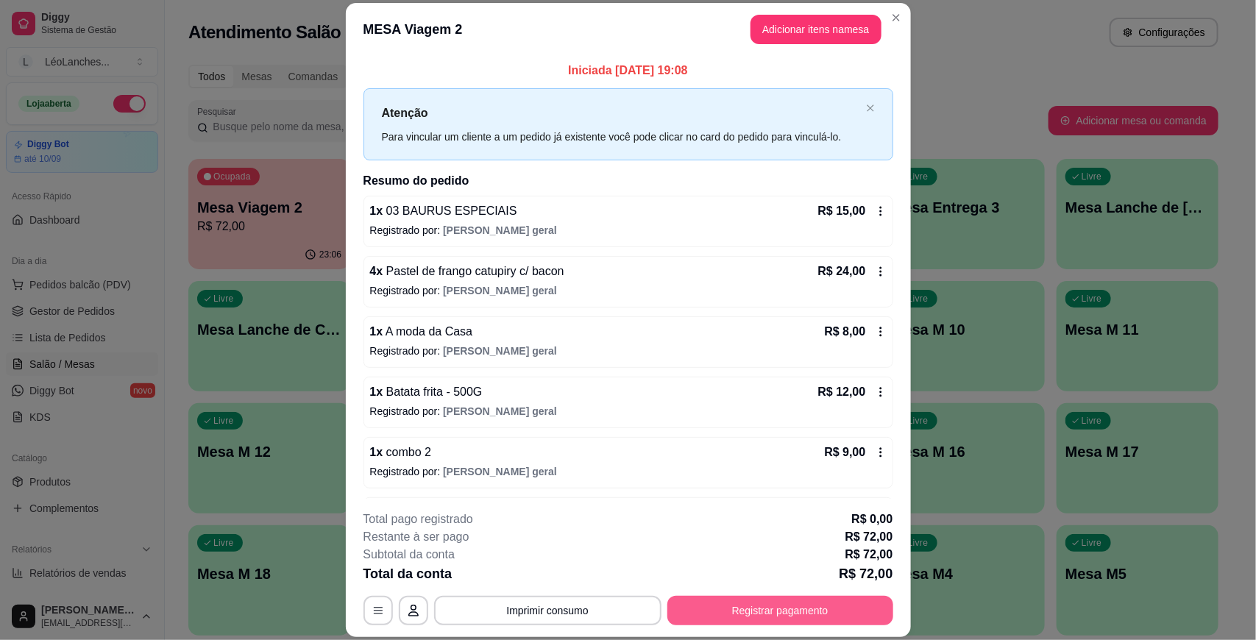
click at [811, 605] on button "Registrar pagamento" at bounding box center [780, 610] width 226 height 29
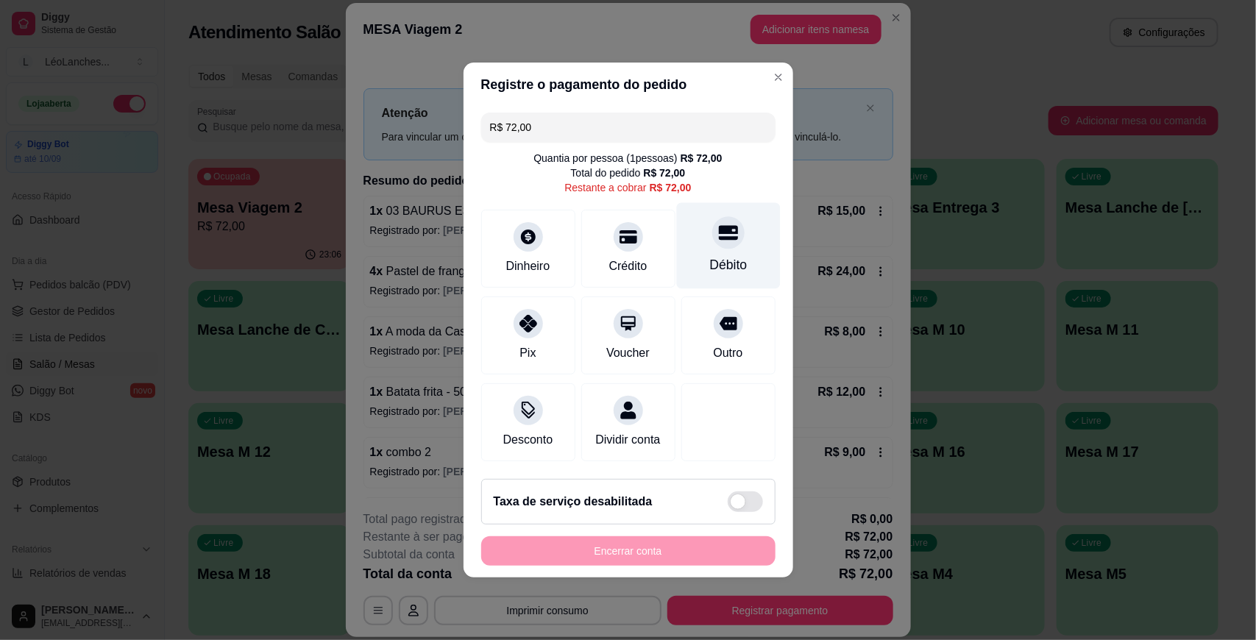
click at [744, 235] on div "Débito" at bounding box center [728, 246] width 104 height 86
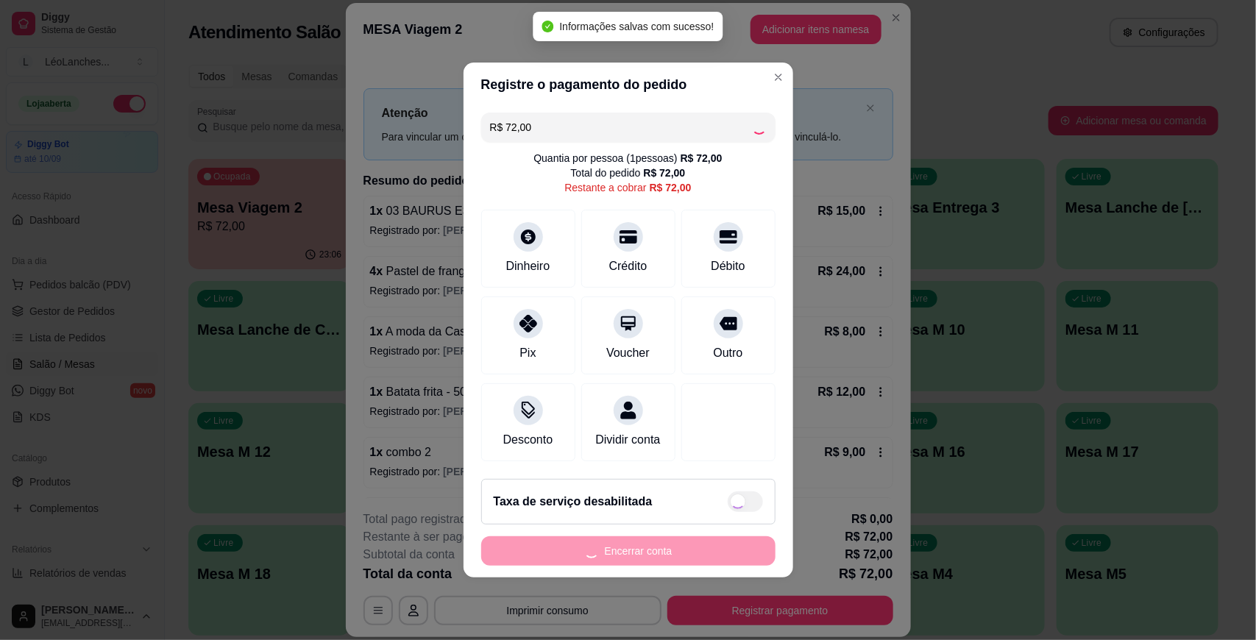
type input "R$ 0,00"
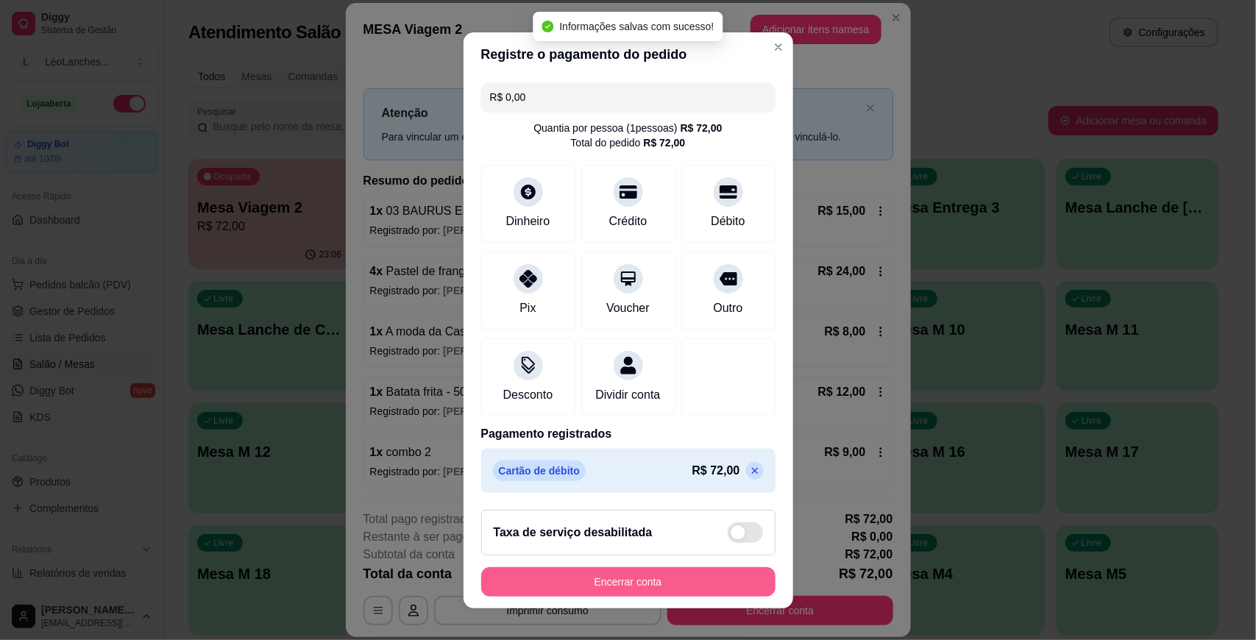
click at [730, 576] on button "Encerrar conta" at bounding box center [628, 581] width 294 height 29
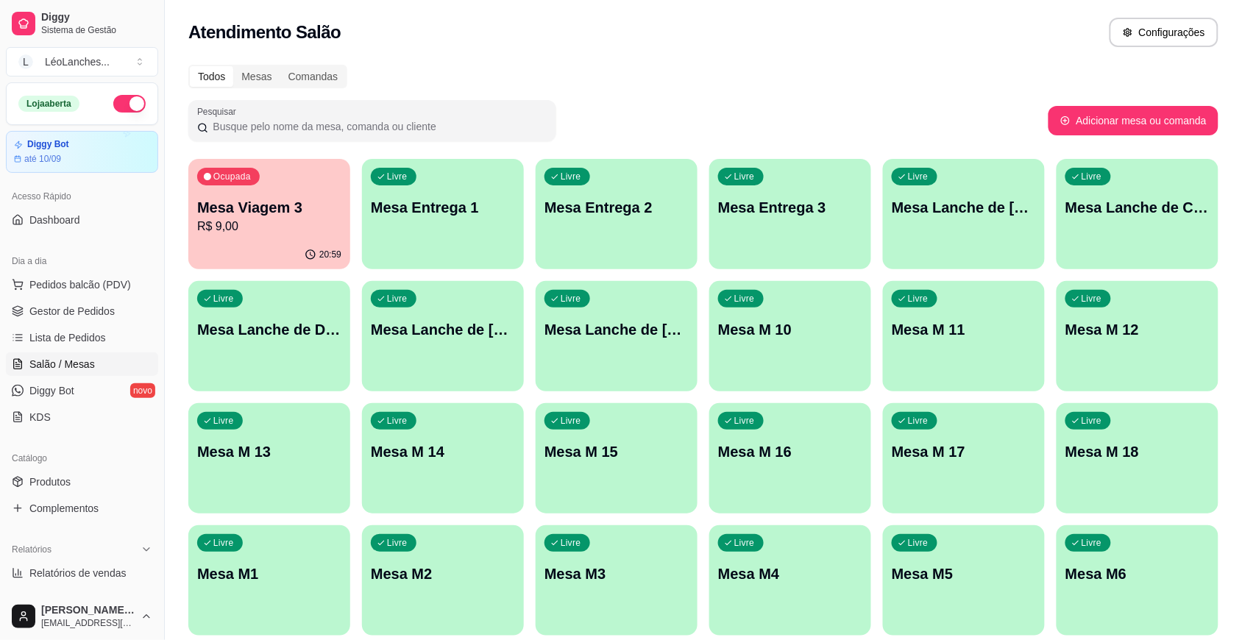
click at [320, 212] on p "Mesa Viagem 3" at bounding box center [269, 207] width 144 height 21
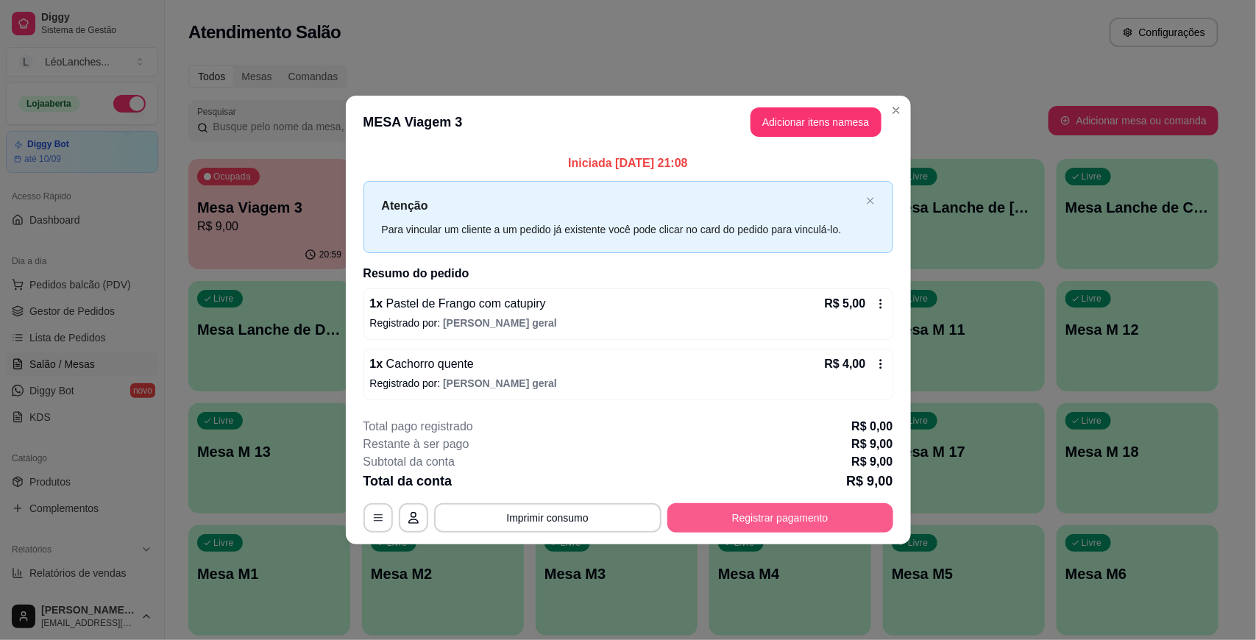
click at [832, 520] on button "Registrar pagamento" at bounding box center [780, 517] width 226 height 29
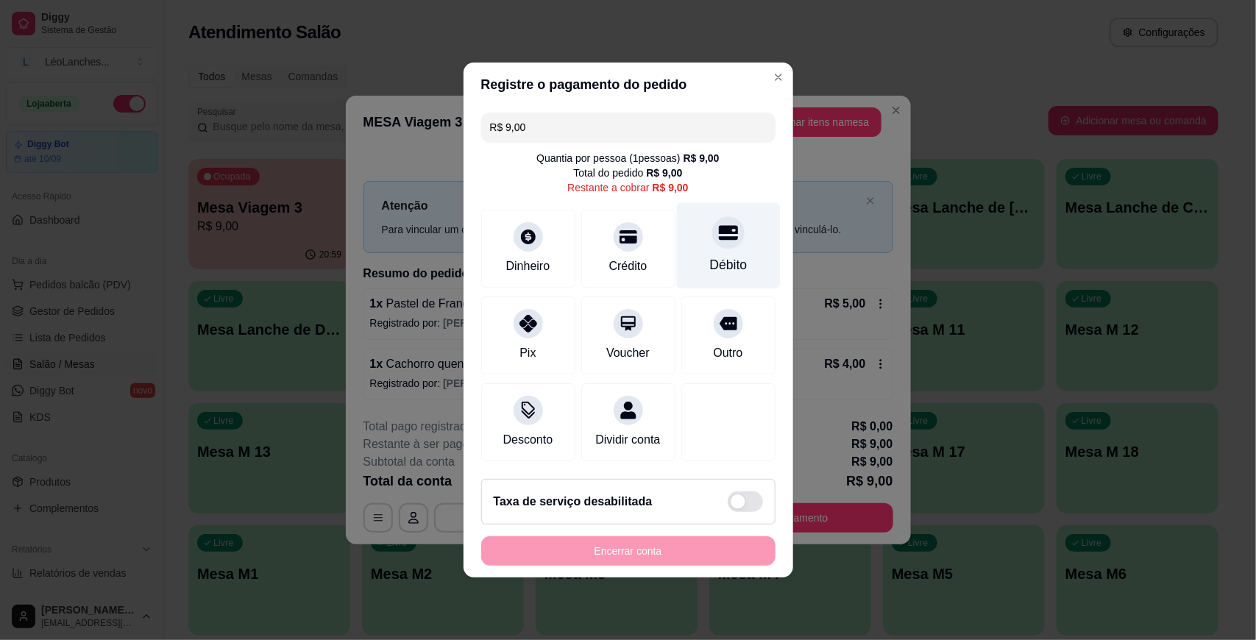
click at [722, 240] on div "Débito" at bounding box center [728, 246] width 104 height 86
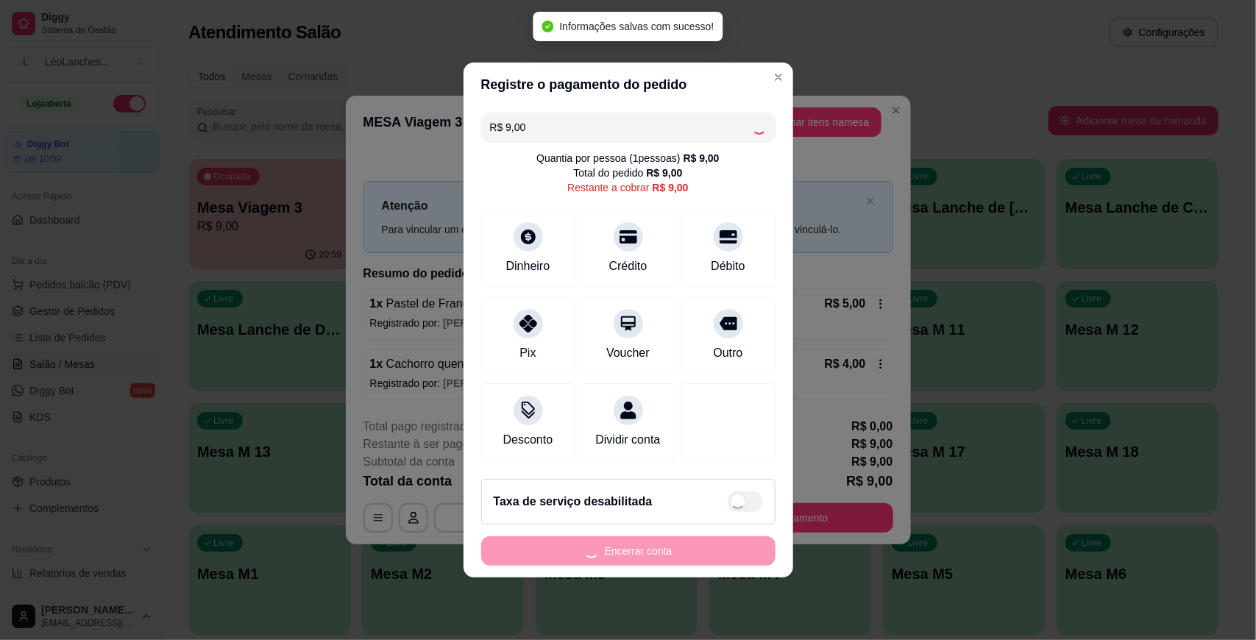
type input "R$ 0,00"
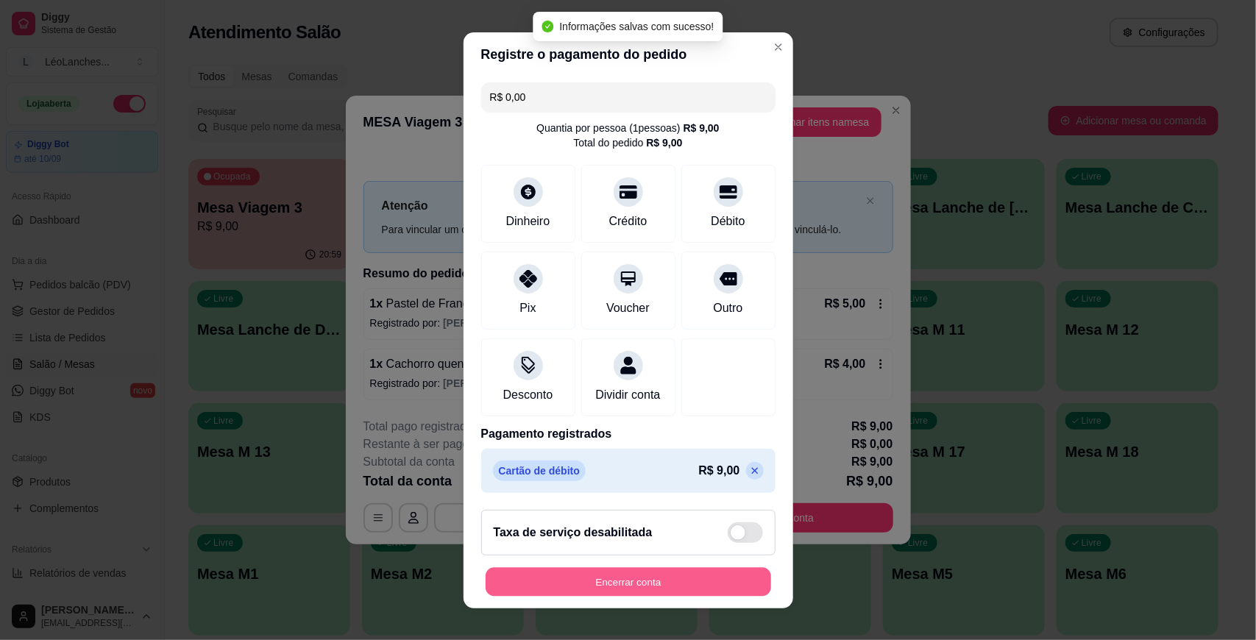
click at [689, 575] on button "Encerrar conta" at bounding box center [628, 581] width 285 height 29
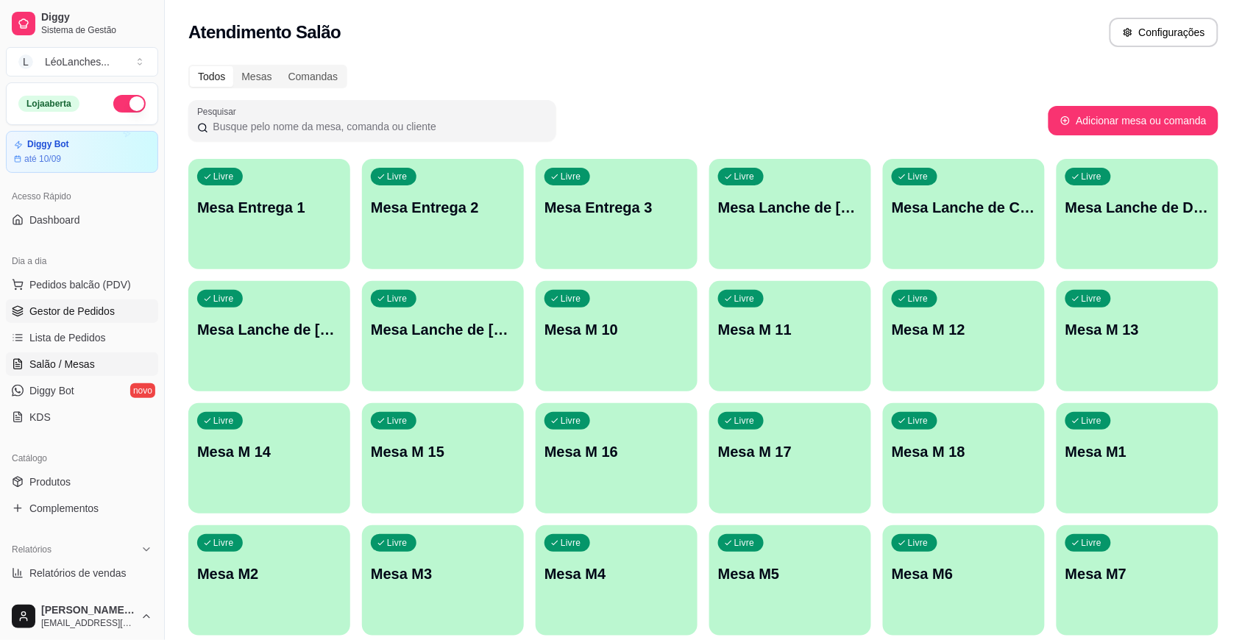
click at [90, 313] on span "Gestor de Pedidos" at bounding box center [71, 311] width 85 height 15
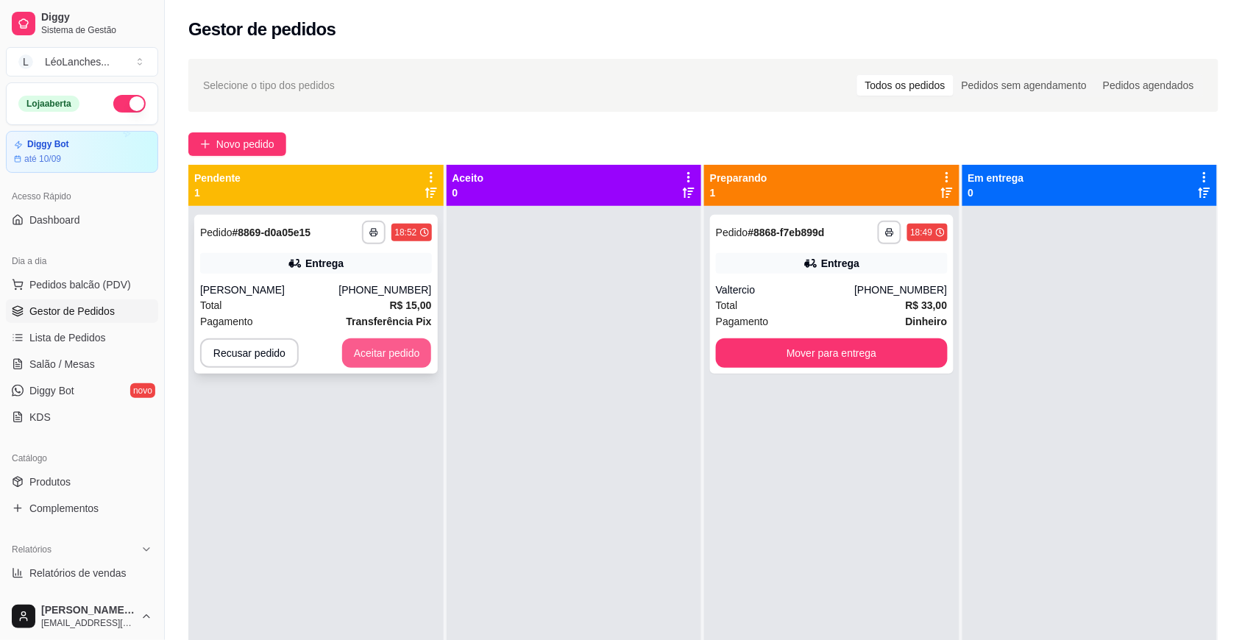
click at [385, 360] on button "Aceitar pedido" at bounding box center [387, 352] width 90 height 29
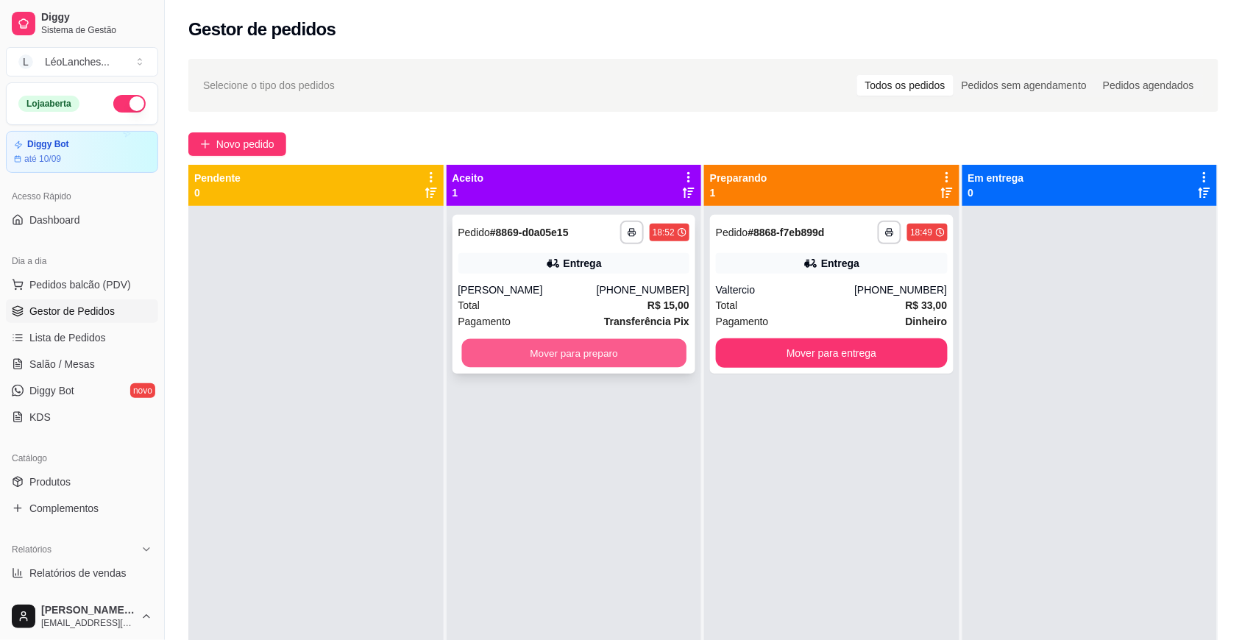
click at [486, 366] on button "Mover para preparo" at bounding box center [573, 353] width 224 height 29
click at [486, 366] on button "Mover para preparo" at bounding box center [574, 352] width 232 height 29
click at [777, 315] on div "Pagamento Dinheiro" at bounding box center [832, 321] width 232 height 16
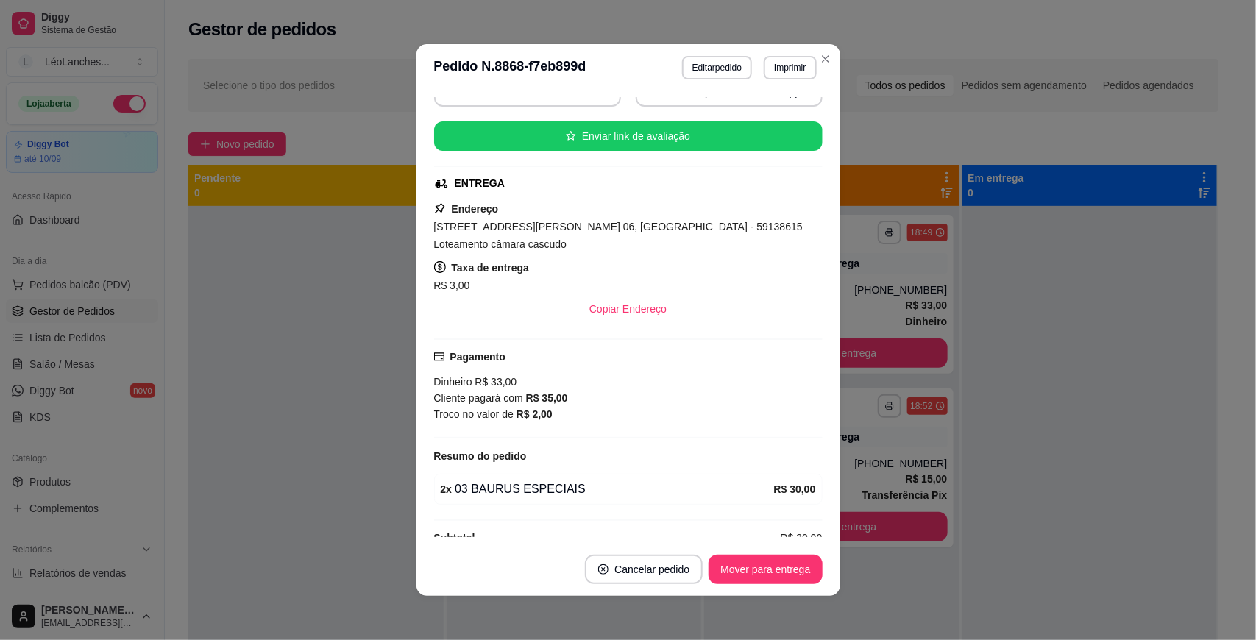
scroll to position [243, 0]
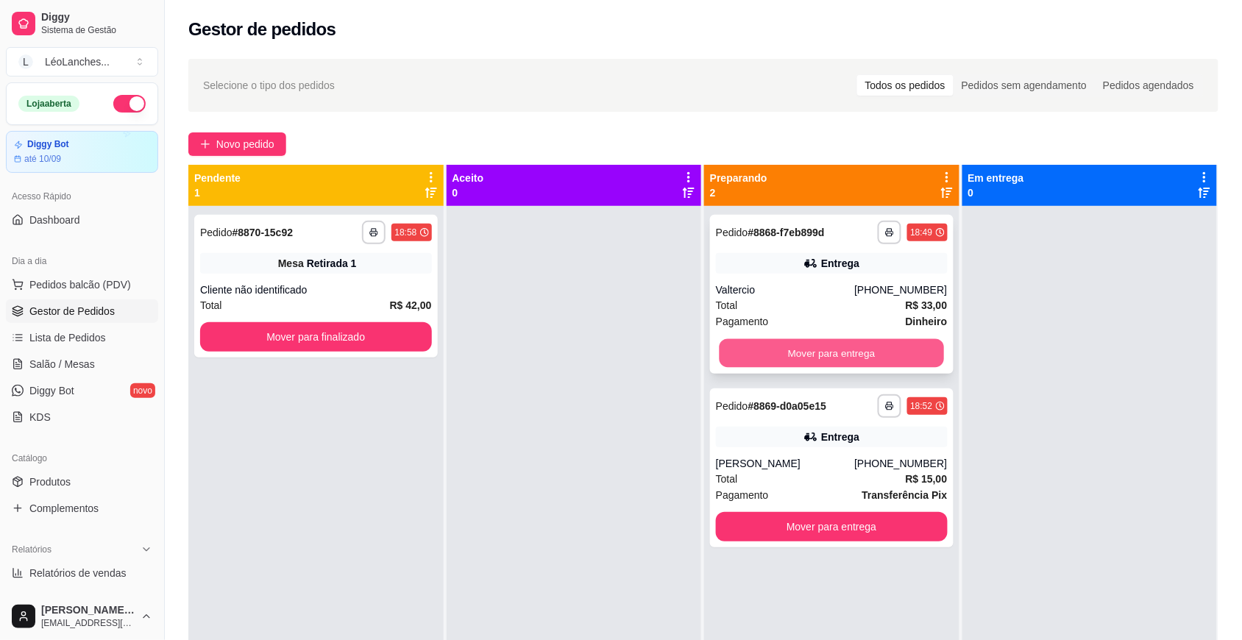
click at [769, 344] on button "Mover para entrega" at bounding box center [831, 353] width 224 height 29
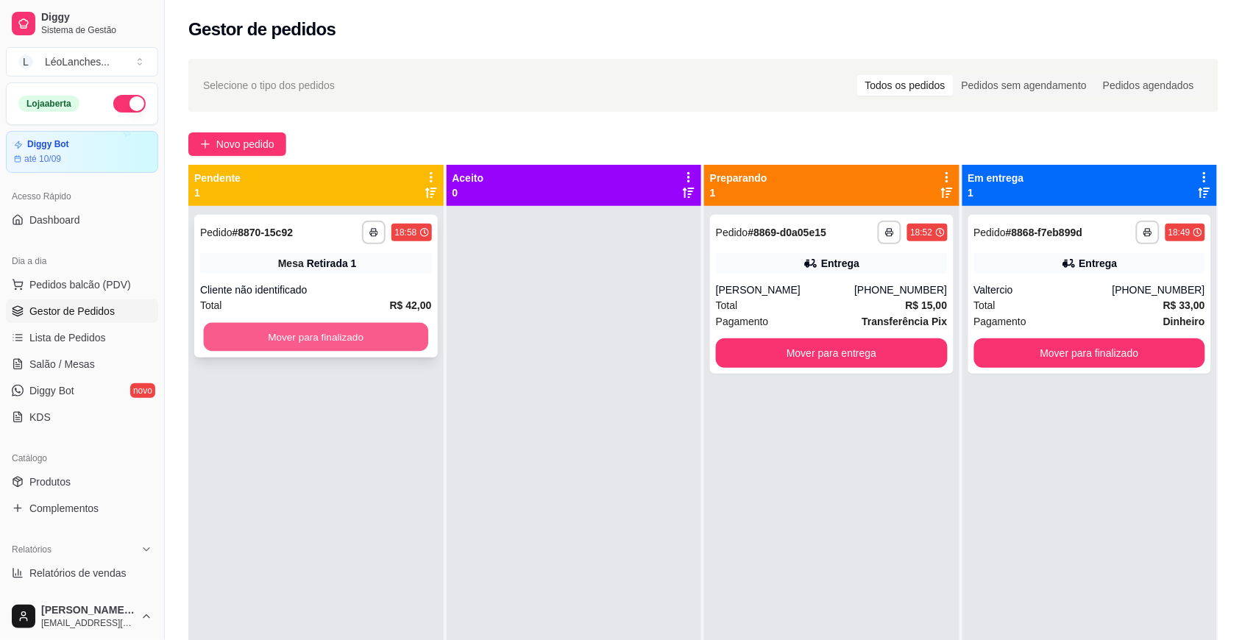
click at [396, 339] on button "Mover para finalizado" at bounding box center [316, 337] width 224 height 29
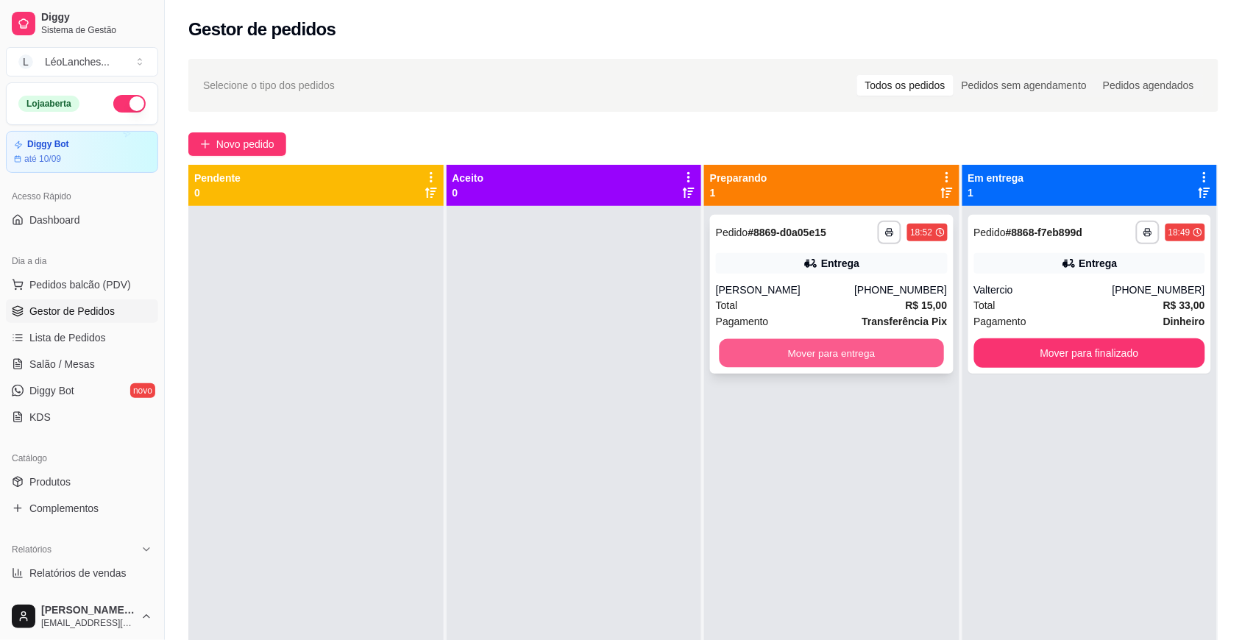
click at [772, 344] on button "Mover para entrega" at bounding box center [831, 353] width 224 height 29
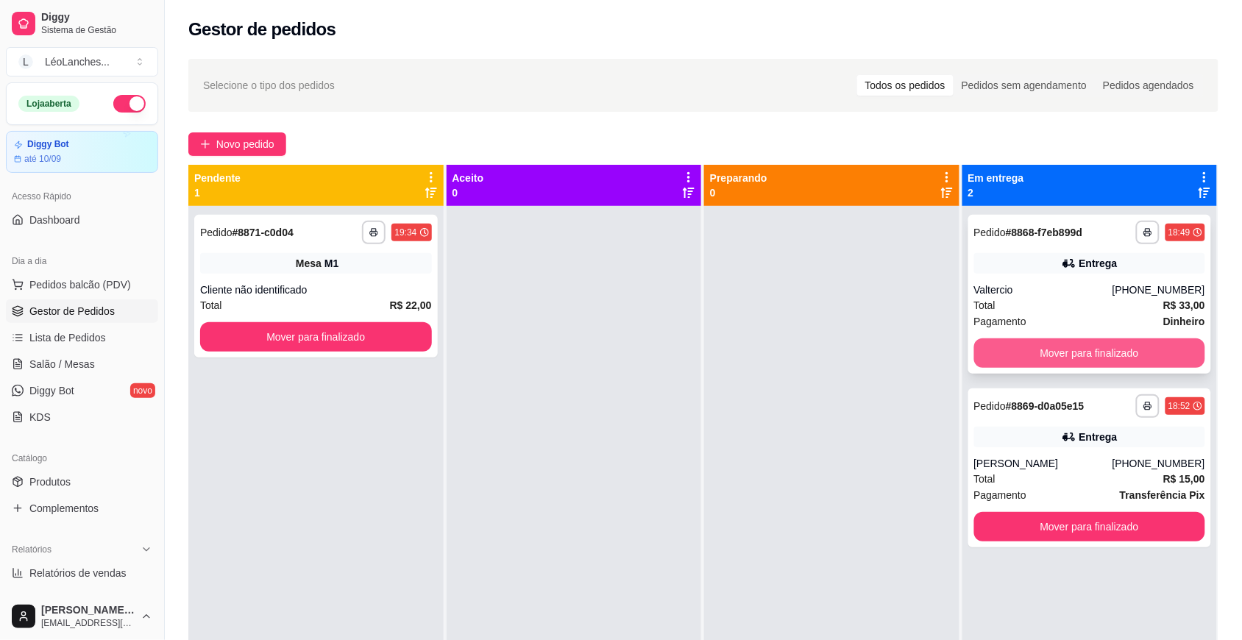
click at [1045, 346] on button "Mover para finalizado" at bounding box center [1090, 352] width 232 height 29
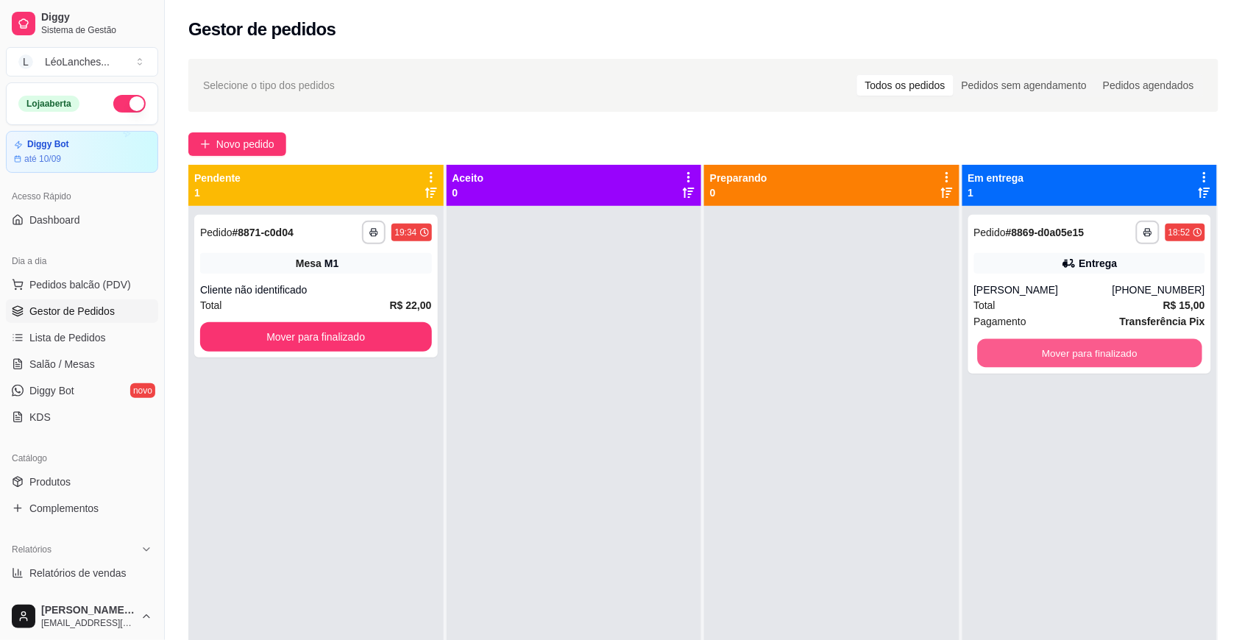
click at [1000, 343] on button "Mover para finalizado" at bounding box center [1089, 353] width 224 height 29
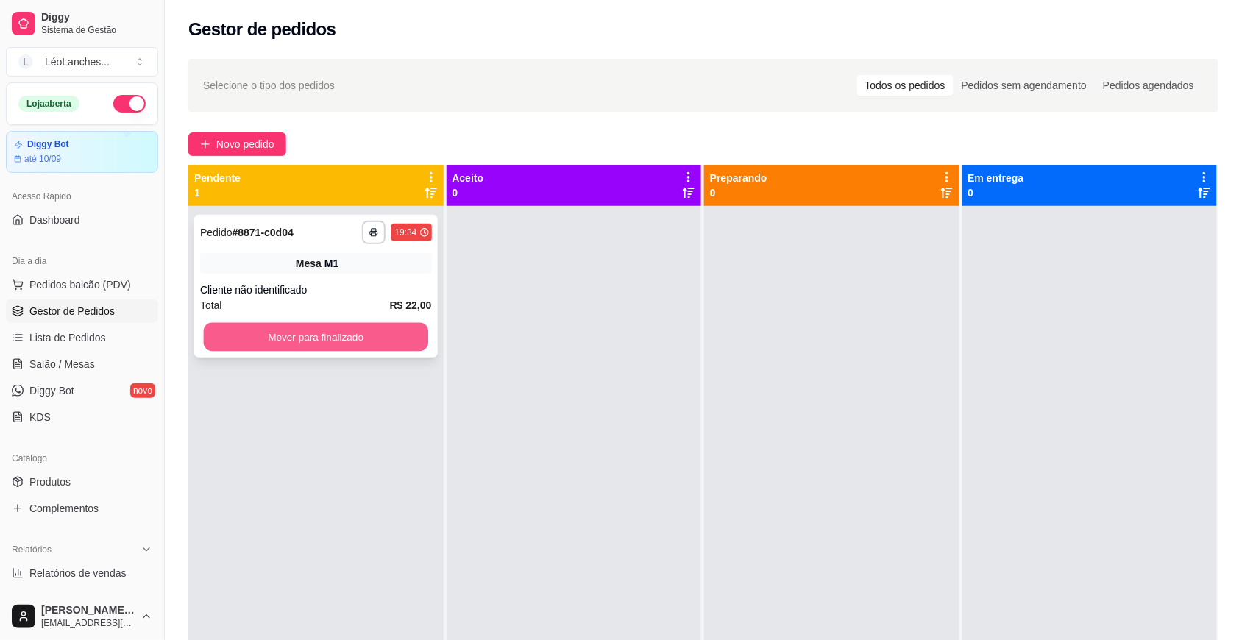
click at [366, 327] on button "Mover para finalizado" at bounding box center [316, 337] width 224 height 29
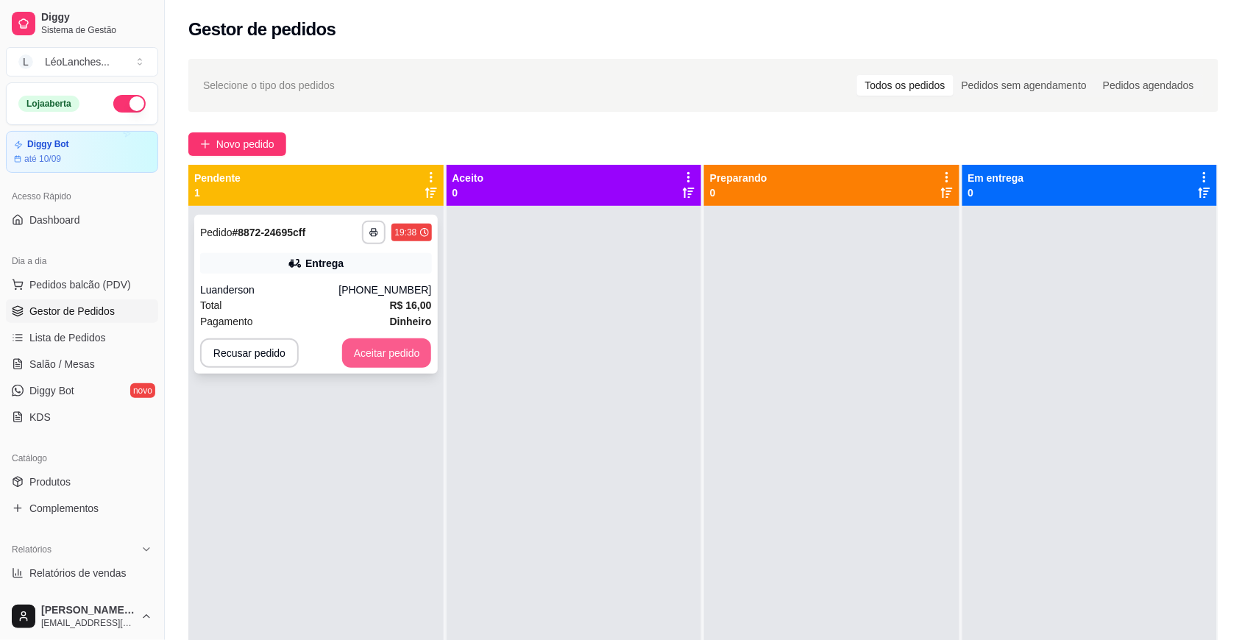
click at [417, 355] on button "Aceitar pedido" at bounding box center [387, 352] width 90 height 29
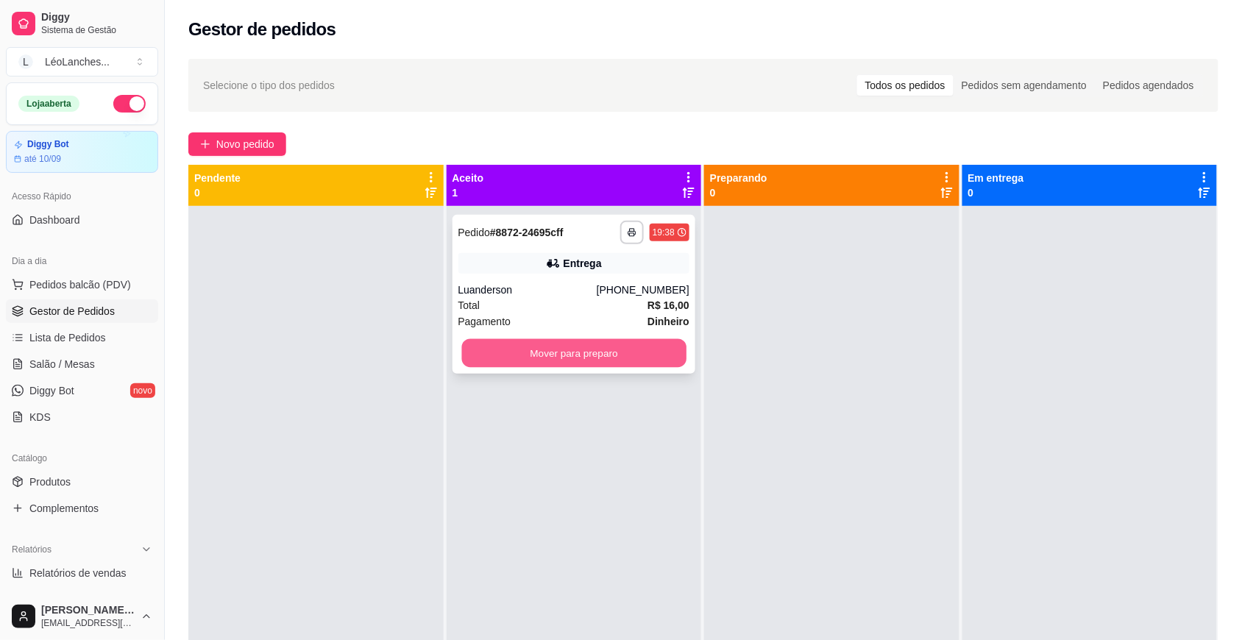
click at [627, 355] on button "Mover para preparo" at bounding box center [573, 353] width 224 height 29
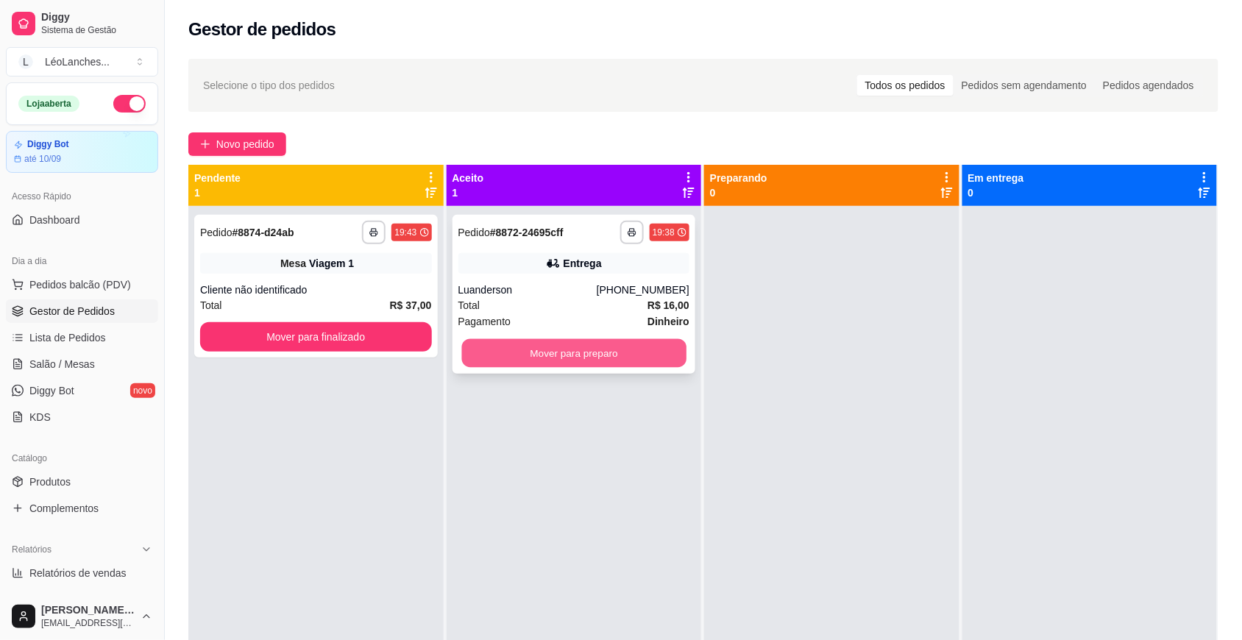
click at [593, 346] on button "Mover para preparo" at bounding box center [573, 353] width 224 height 29
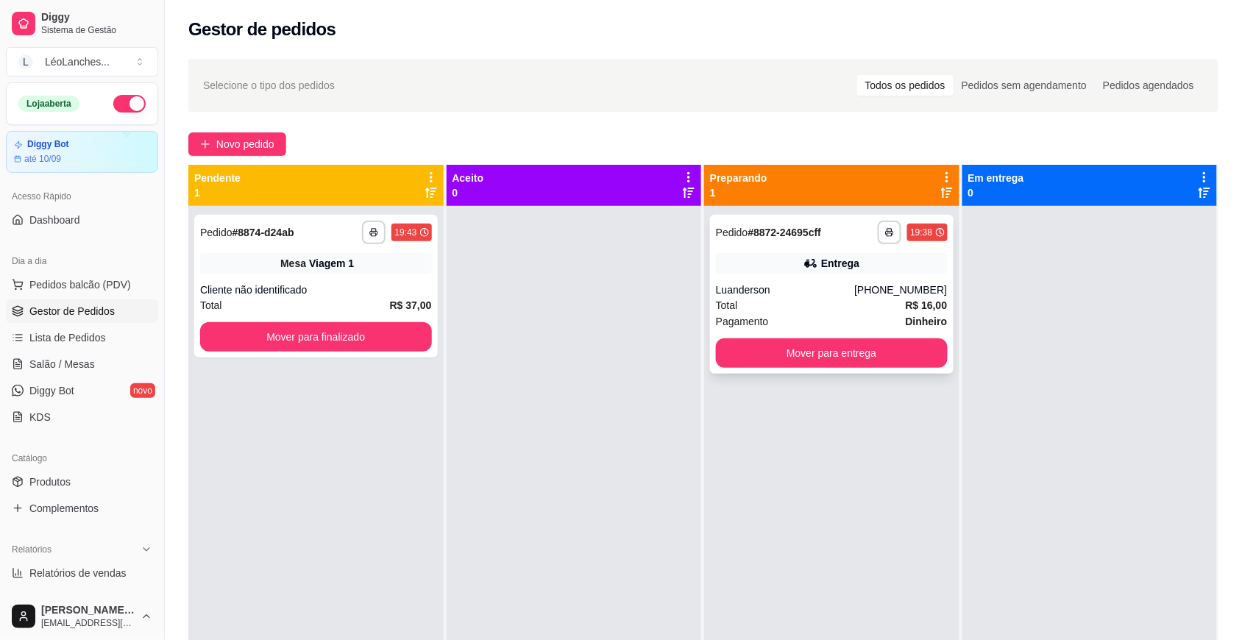
click at [841, 296] on div "Luanderson" at bounding box center [785, 289] width 138 height 15
click at [383, 338] on button "Mover para finalizado" at bounding box center [316, 337] width 224 height 29
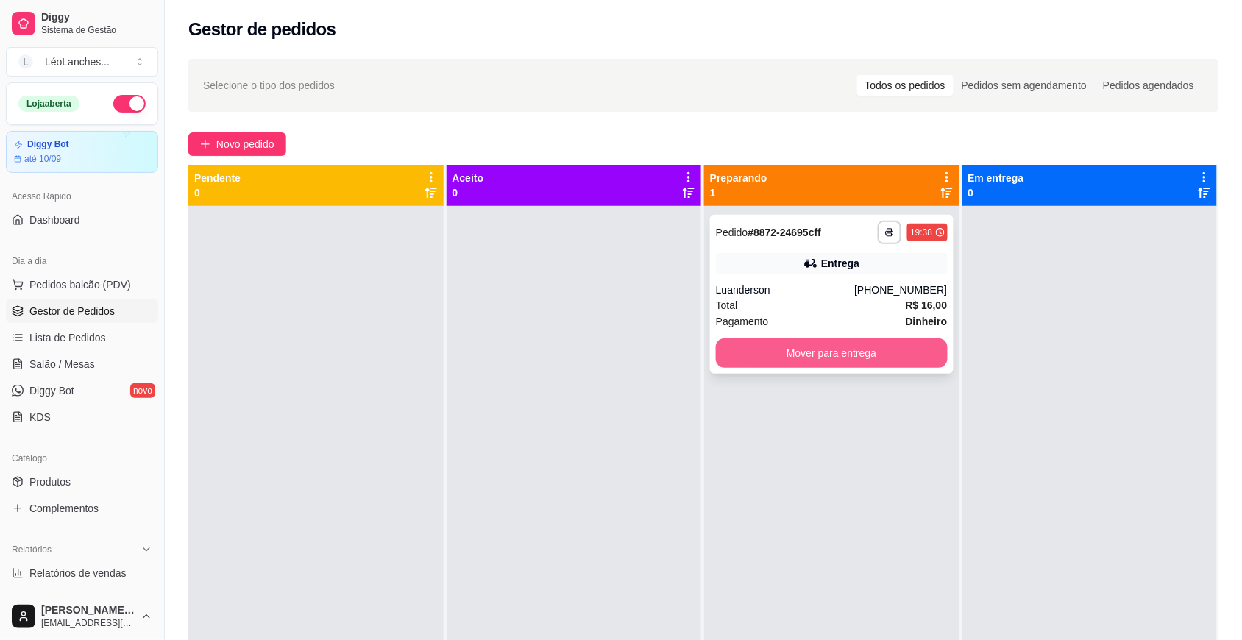
click at [747, 362] on button "Mover para entrega" at bounding box center [832, 352] width 232 height 29
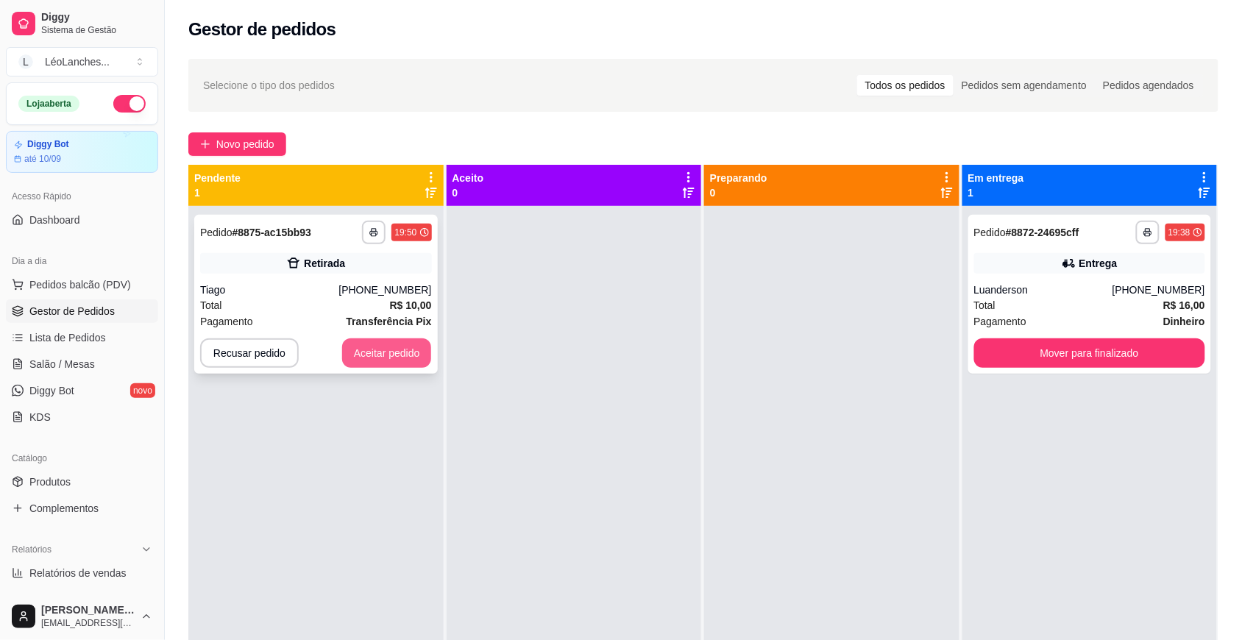
click at [368, 346] on button "Aceitar pedido" at bounding box center [387, 352] width 90 height 29
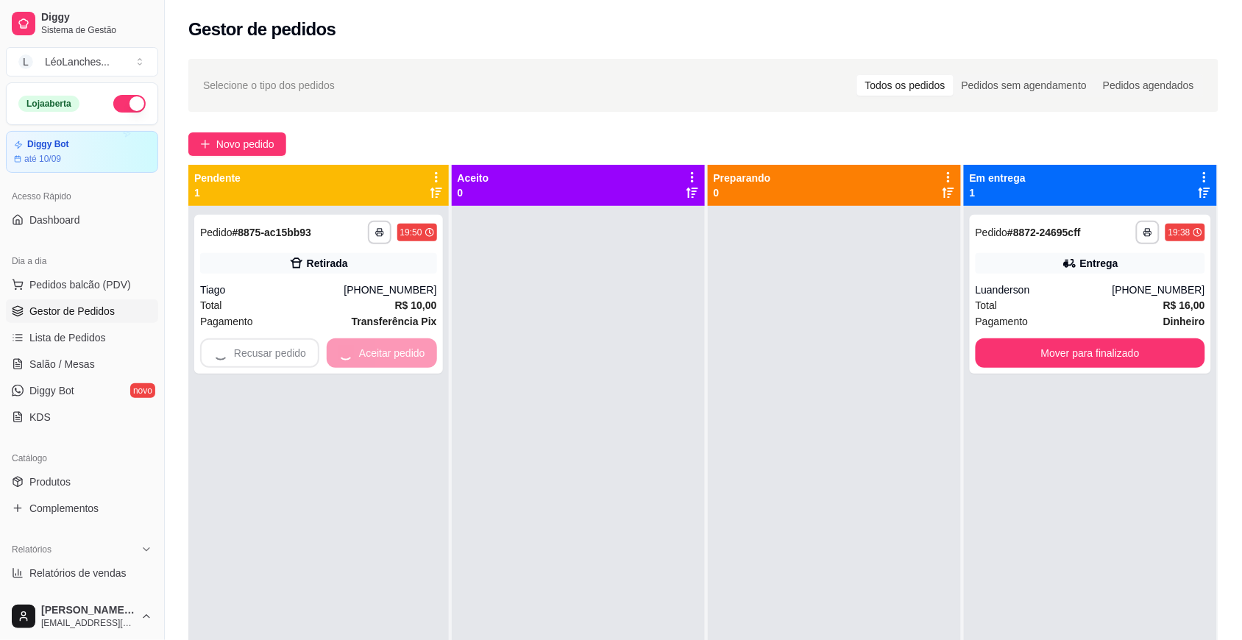
click at [505, 358] on div at bounding box center [578, 526] width 253 height 640
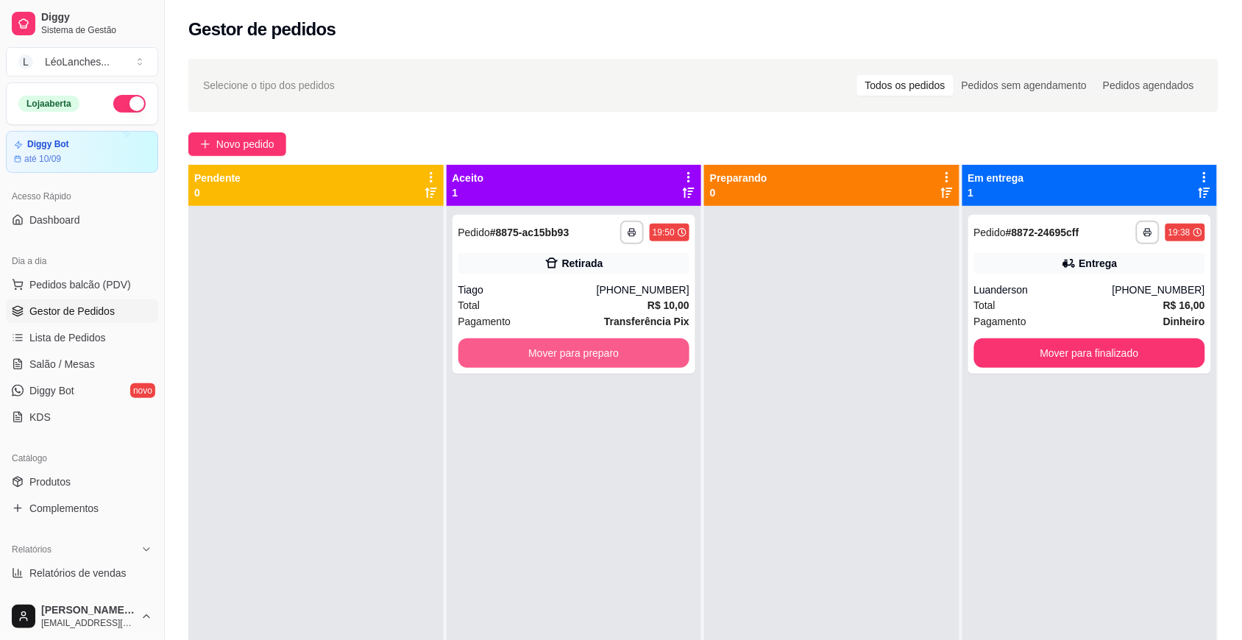
click at [505, 358] on button "Mover para preparo" at bounding box center [574, 352] width 232 height 29
click at [505, 358] on button "Mover para preparo" at bounding box center [573, 353] width 224 height 29
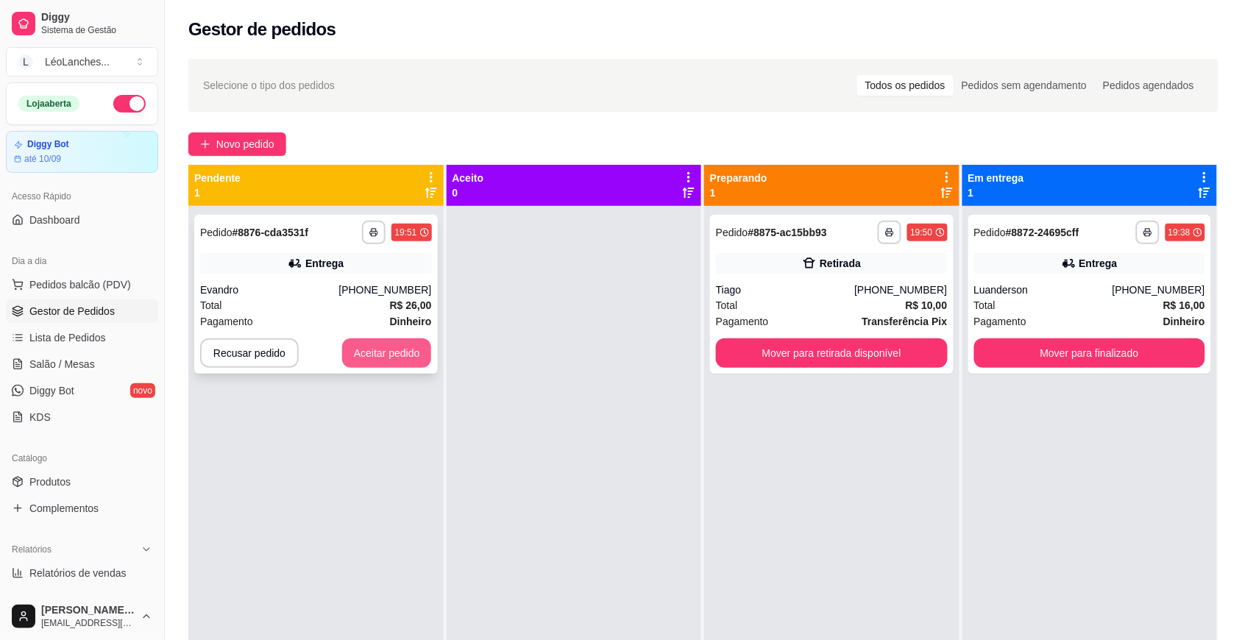
click at [376, 358] on button "Aceitar pedido" at bounding box center [387, 352] width 90 height 29
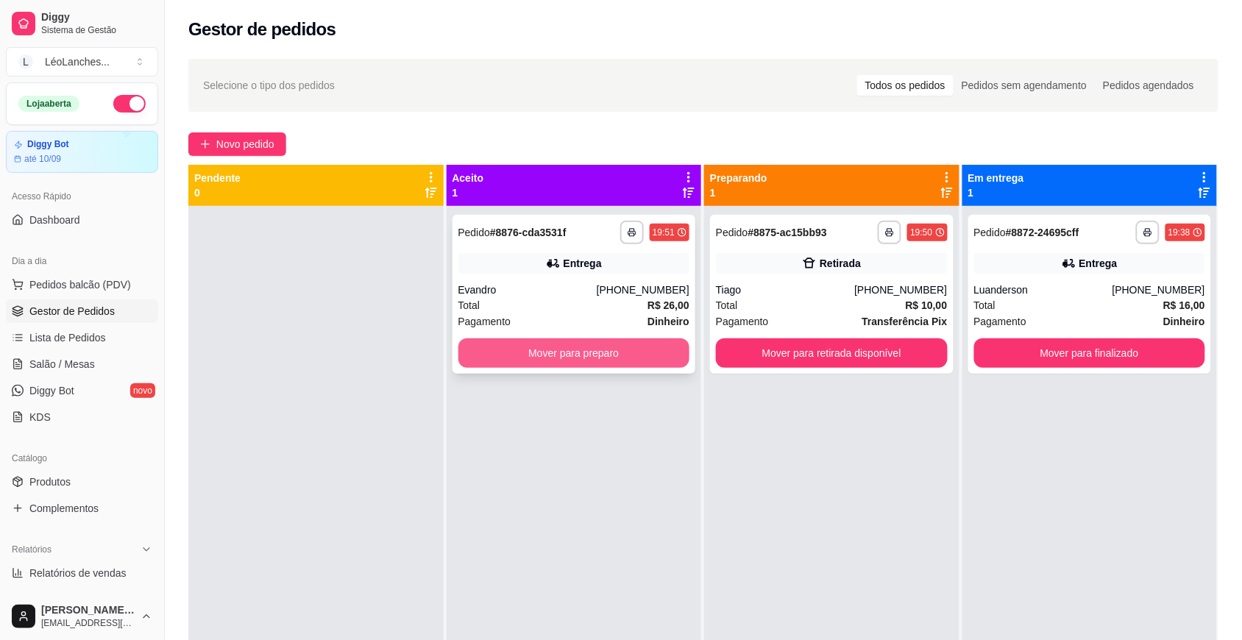
click at [577, 352] on button "Mover para preparo" at bounding box center [574, 352] width 232 height 29
click at [527, 354] on button "Mover para preparo" at bounding box center [573, 353] width 224 height 29
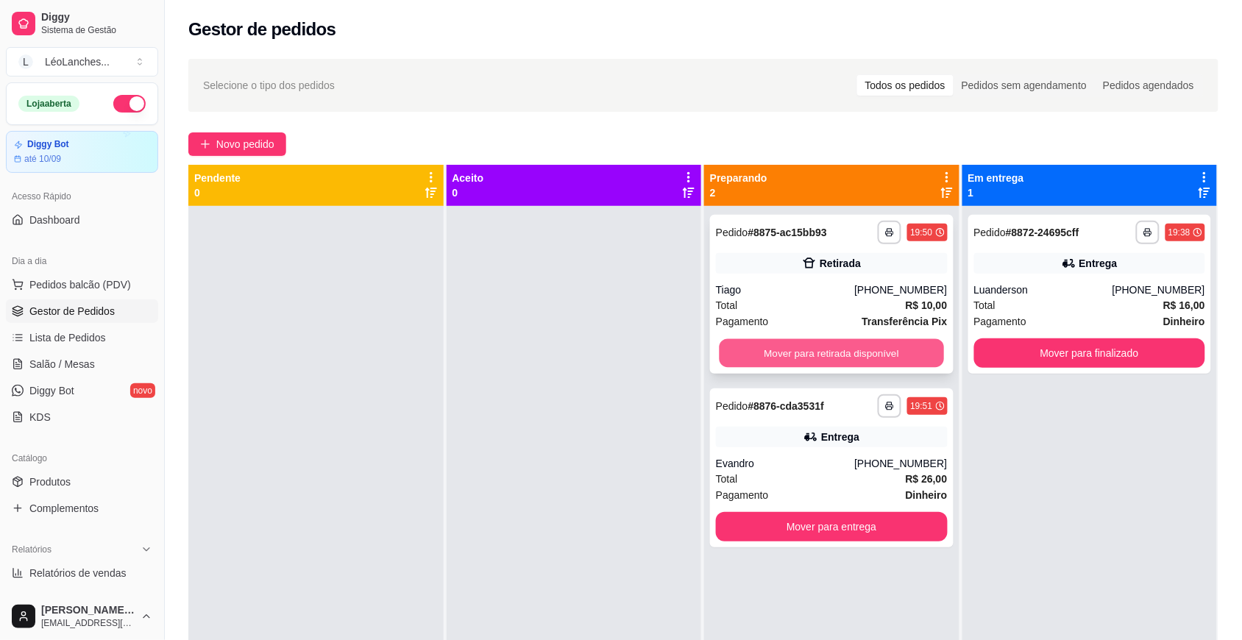
click at [797, 349] on button "Mover para retirada disponível" at bounding box center [831, 353] width 224 height 29
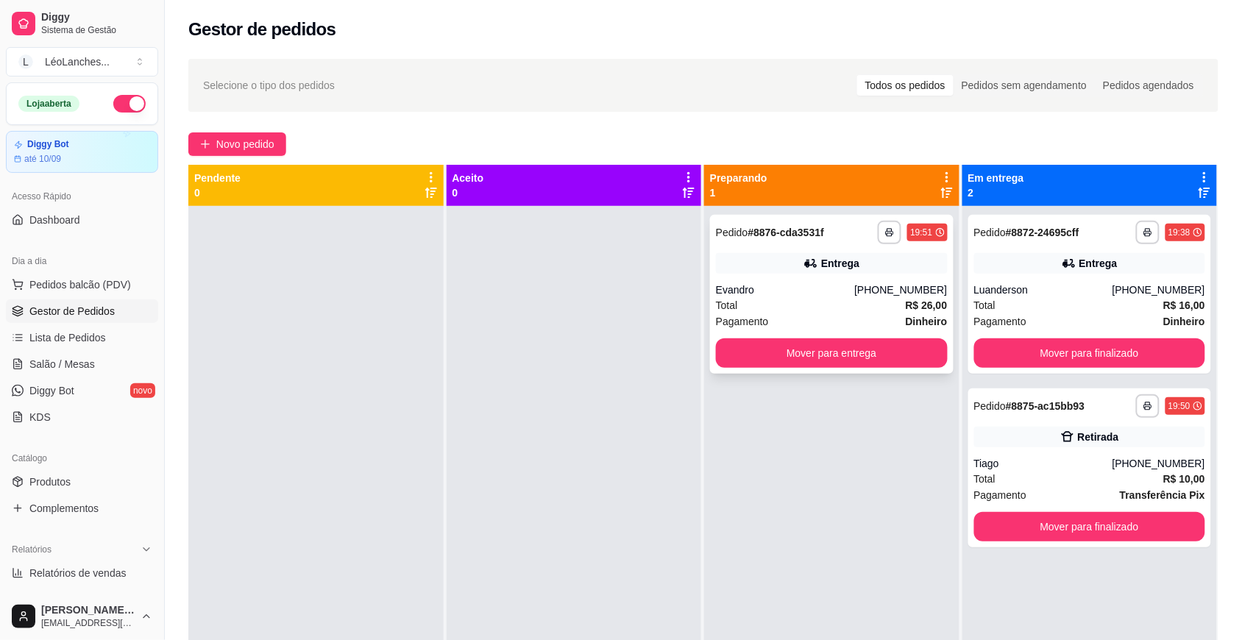
click at [833, 324] on div "Pagamento Dinheiro" at bounding box center [832, 321] width 232 height 16
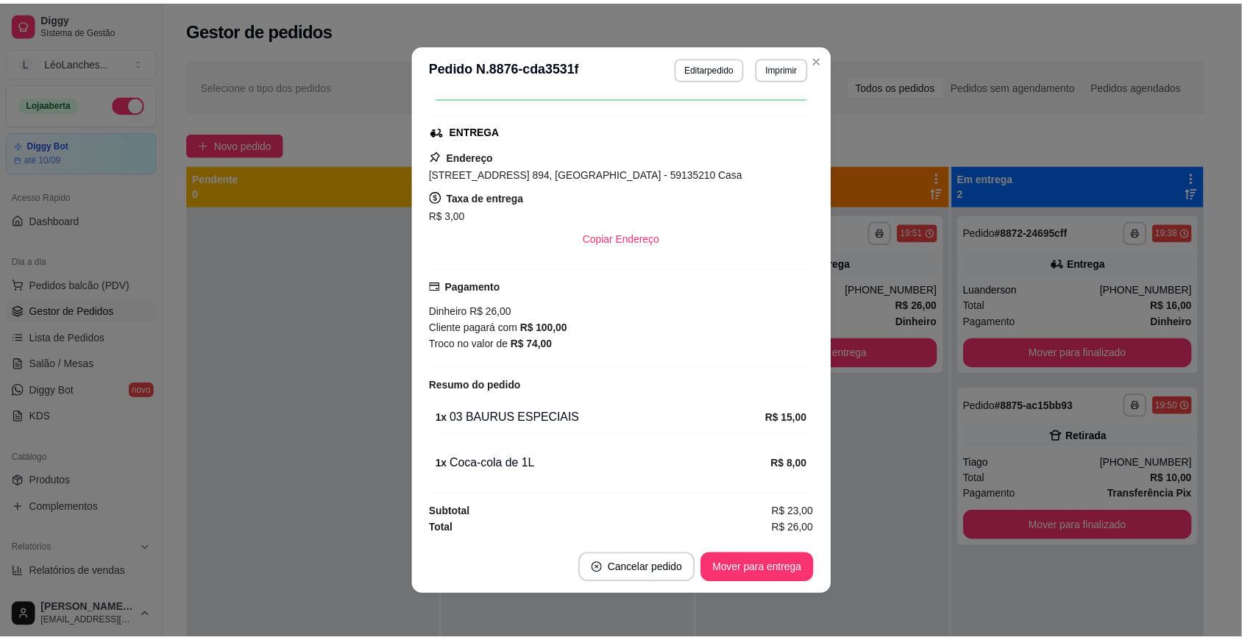
scroll to position [0, 0]
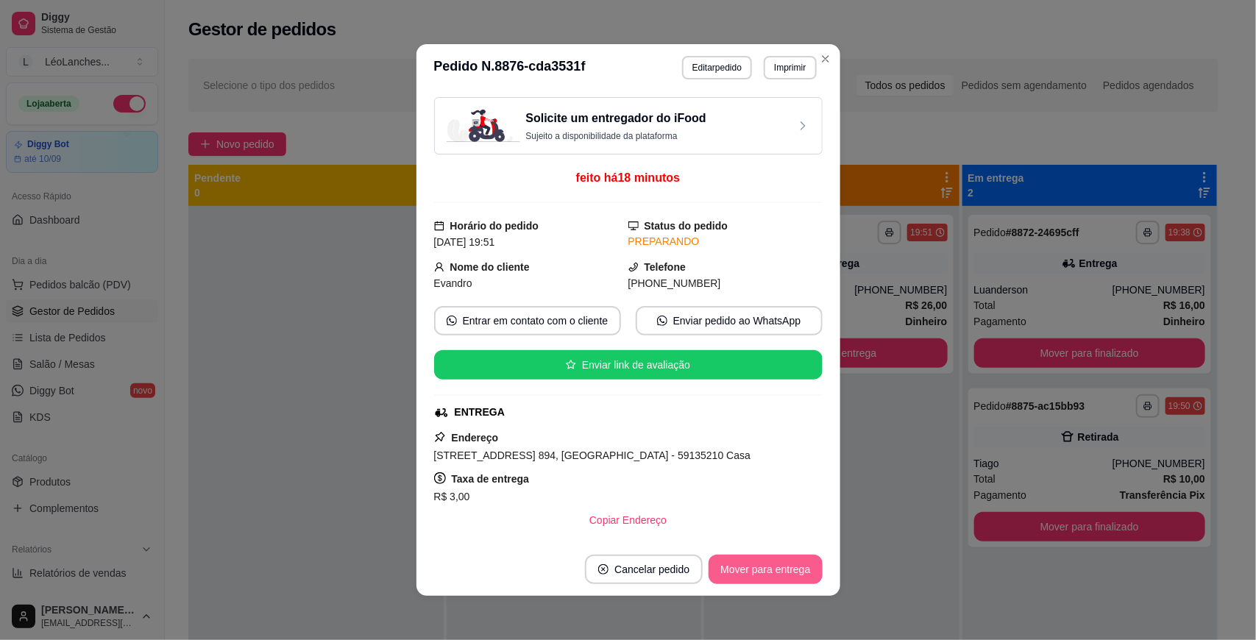
click at [762, 564] on button "Mover para entrega" at bounding box center [764, 569] width 113 height 29
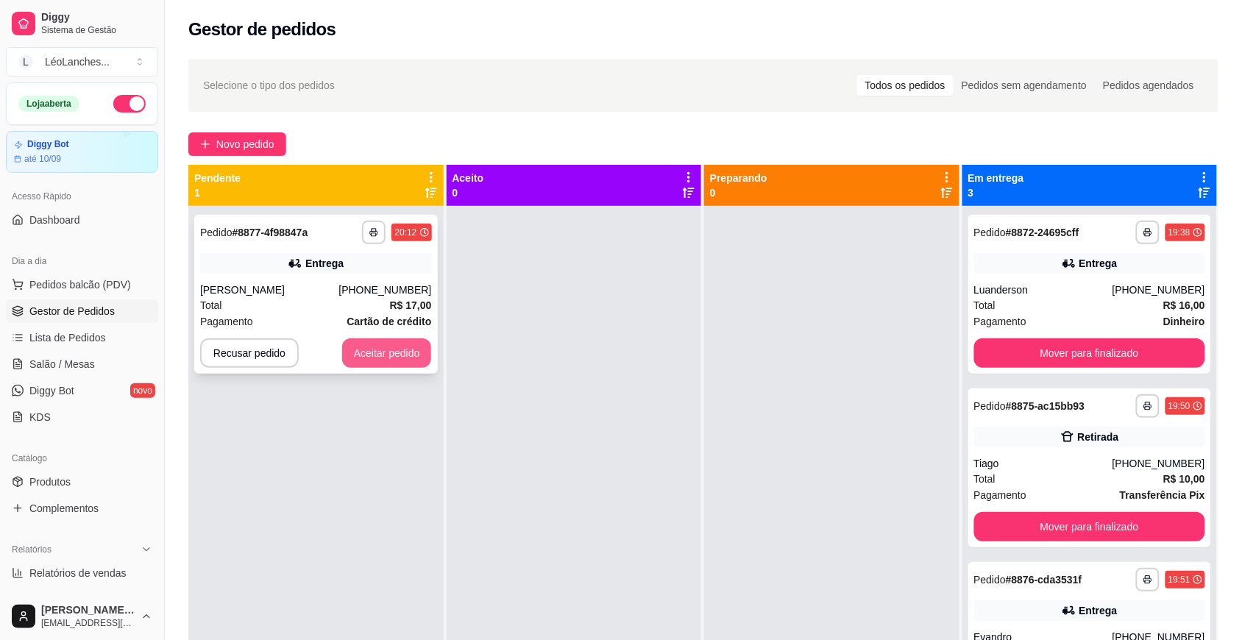
click at [359, 354] on button "Aceitar pedido" at bounding box center [387, 352] width 90 height 29
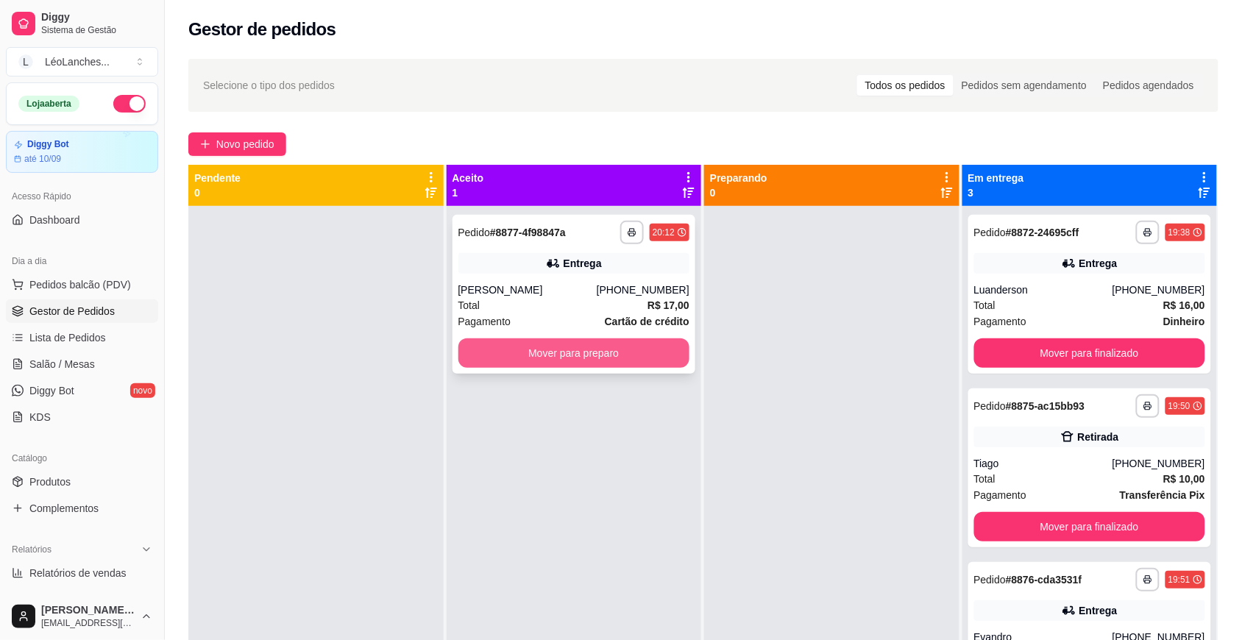
click at [524, 350] on button "Mover para preparo" at bounding box center [574, 352] width 232 height 29
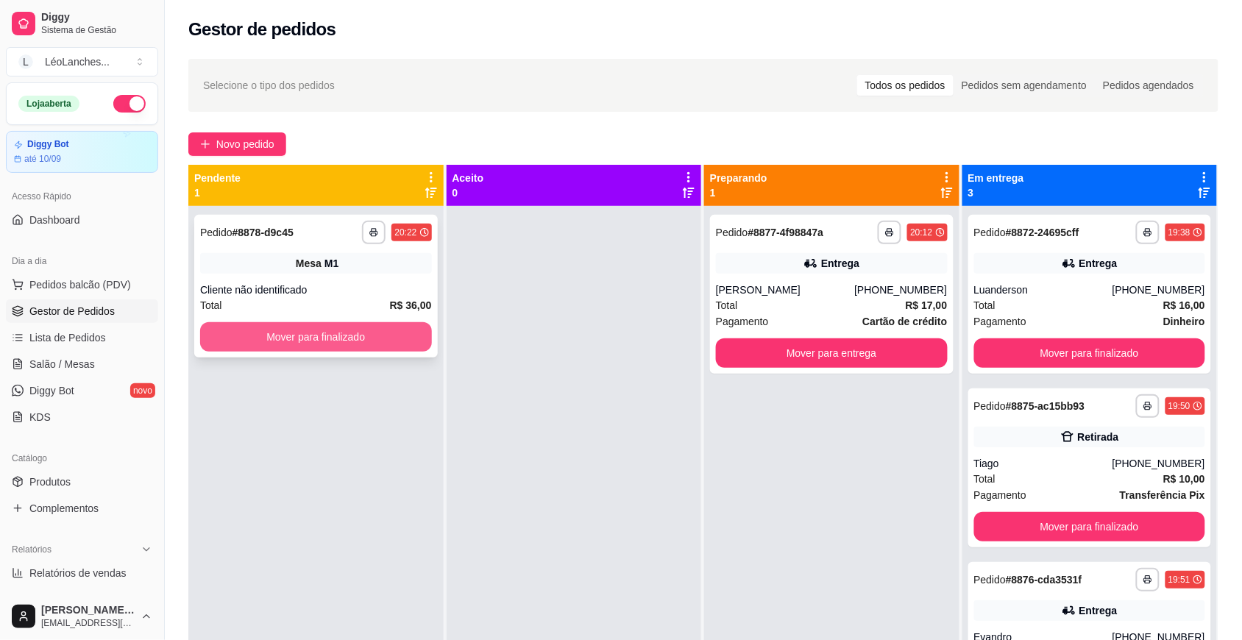
click at [328, 340] on button "Mover para finalizado" at bounding box center [316, 336] width 232 height 29
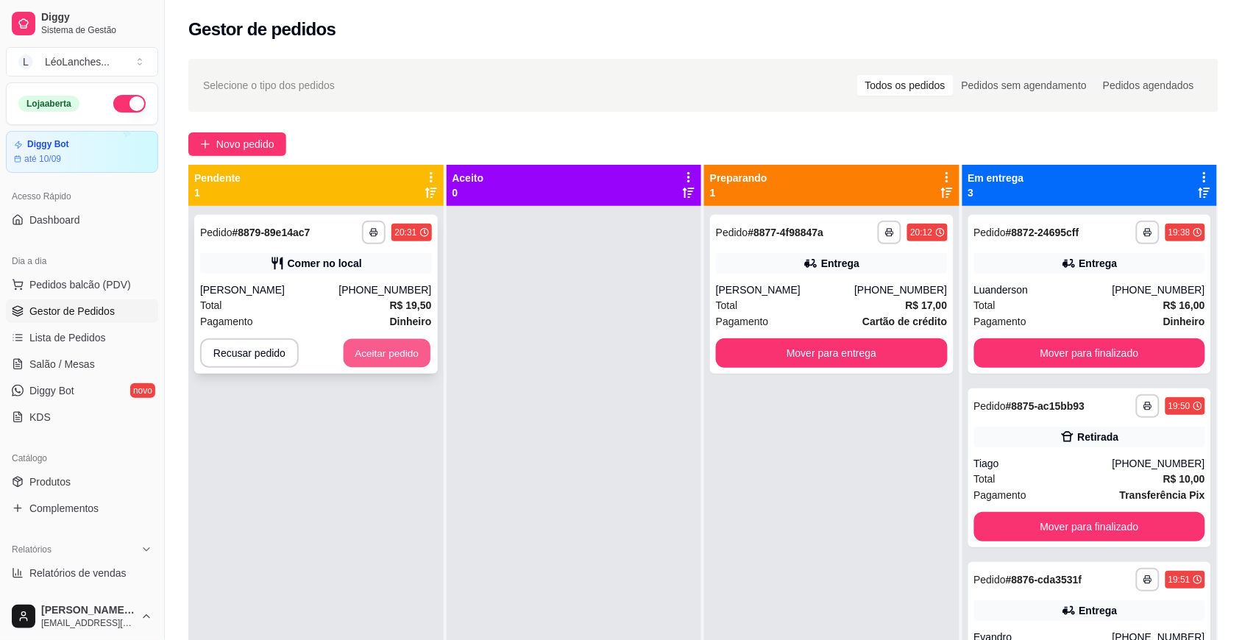
click at [363, 358] on button "Aceitar pedido" at bounding box center [387, 353] width 87 height 29
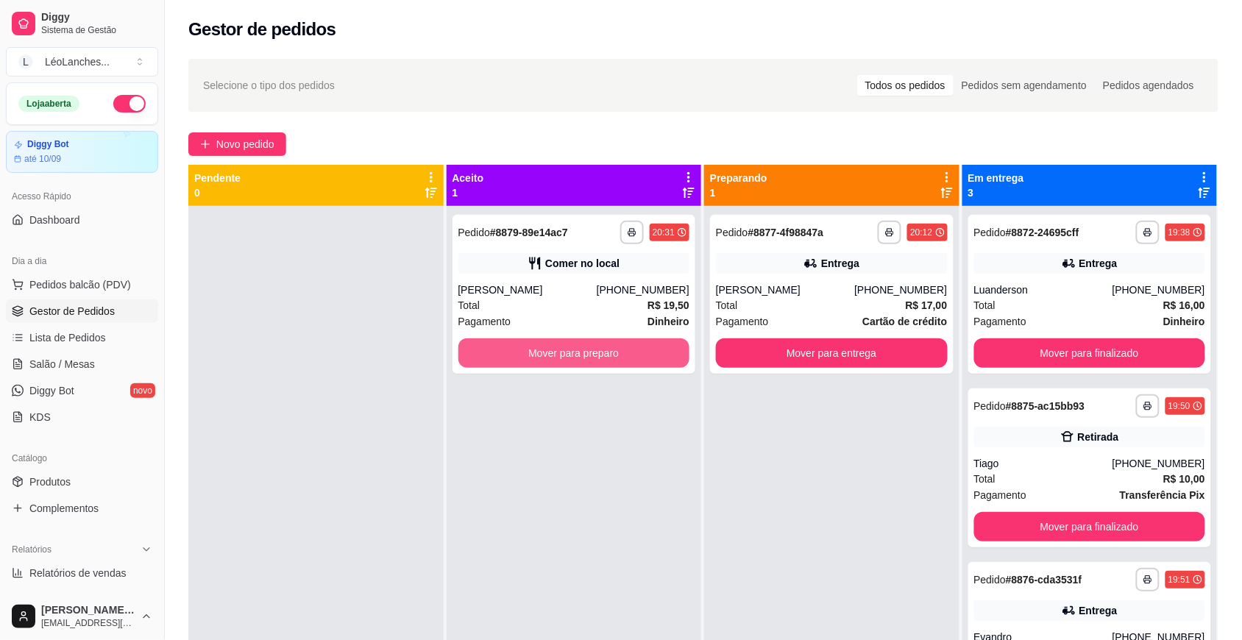
click at [512, 355] on button "Mover para preparo" at bounding box center [574, 352] width 232 height 29
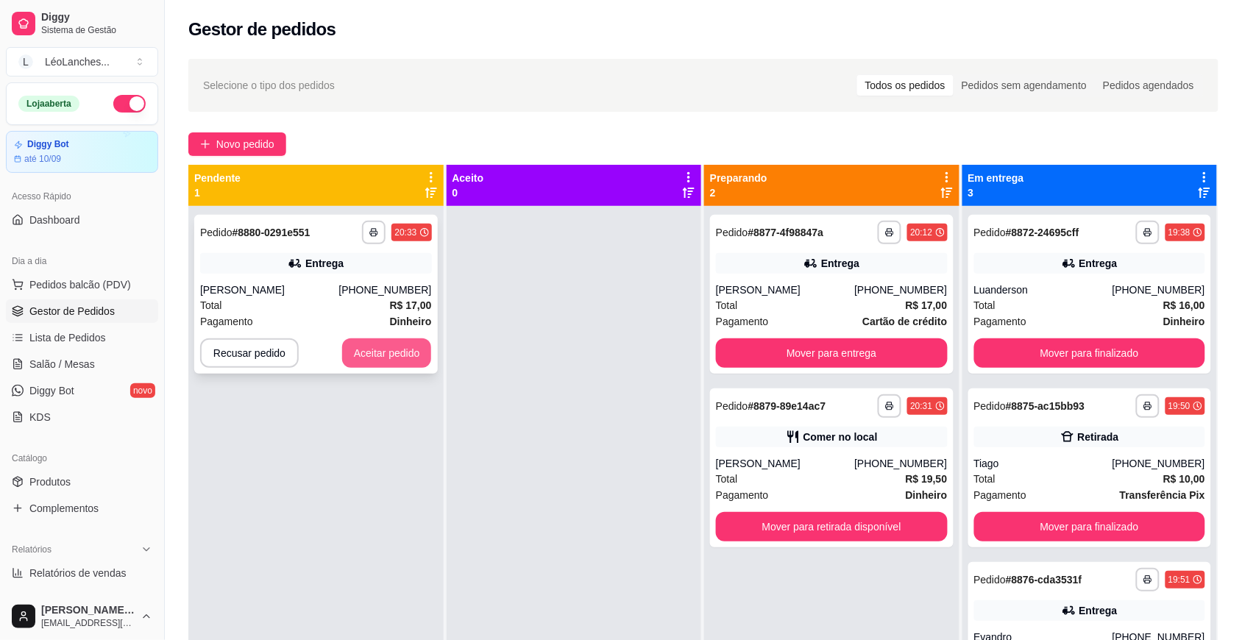
click at [407, 358] on button "Aceitar pedido" at bounding box center [387, 352] width 90 height 29
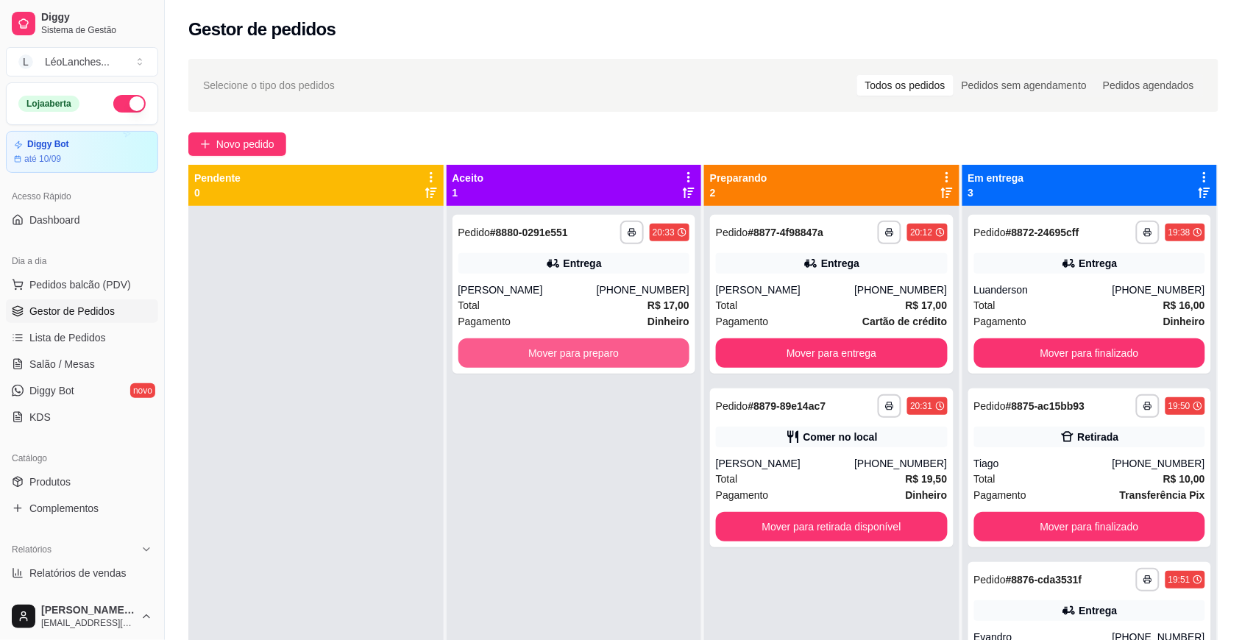
click at [486, 344] on button "Mover para preparo" at bounding box center [574, 352] width 232 height 29
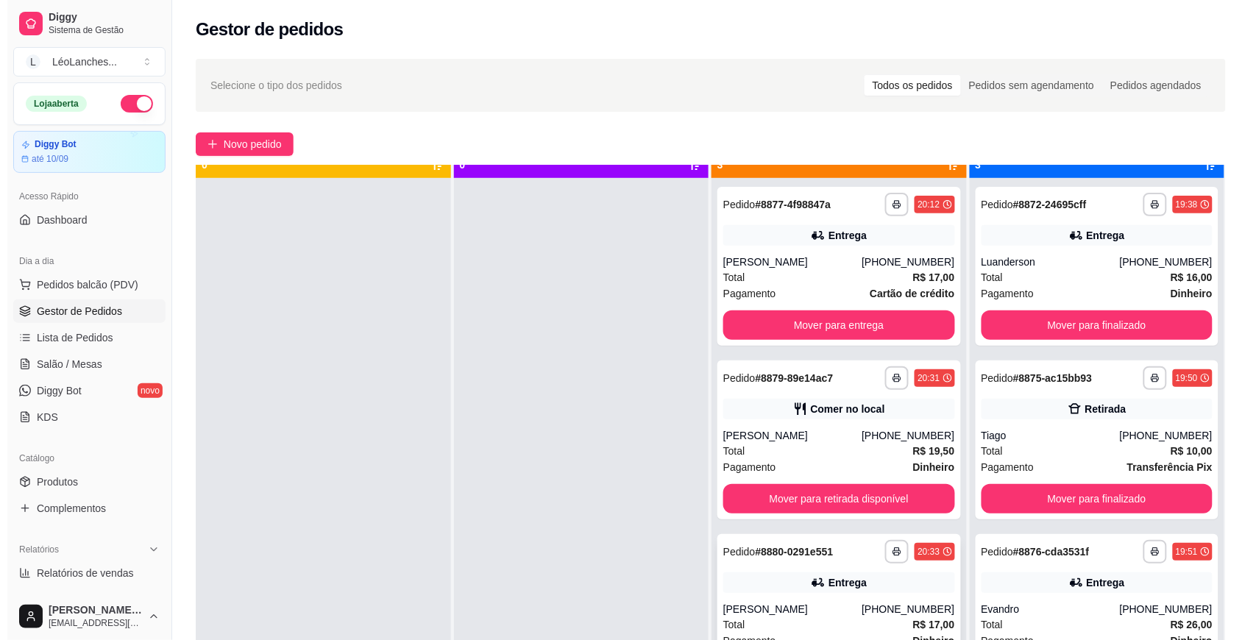
scroll to position [41, 0]
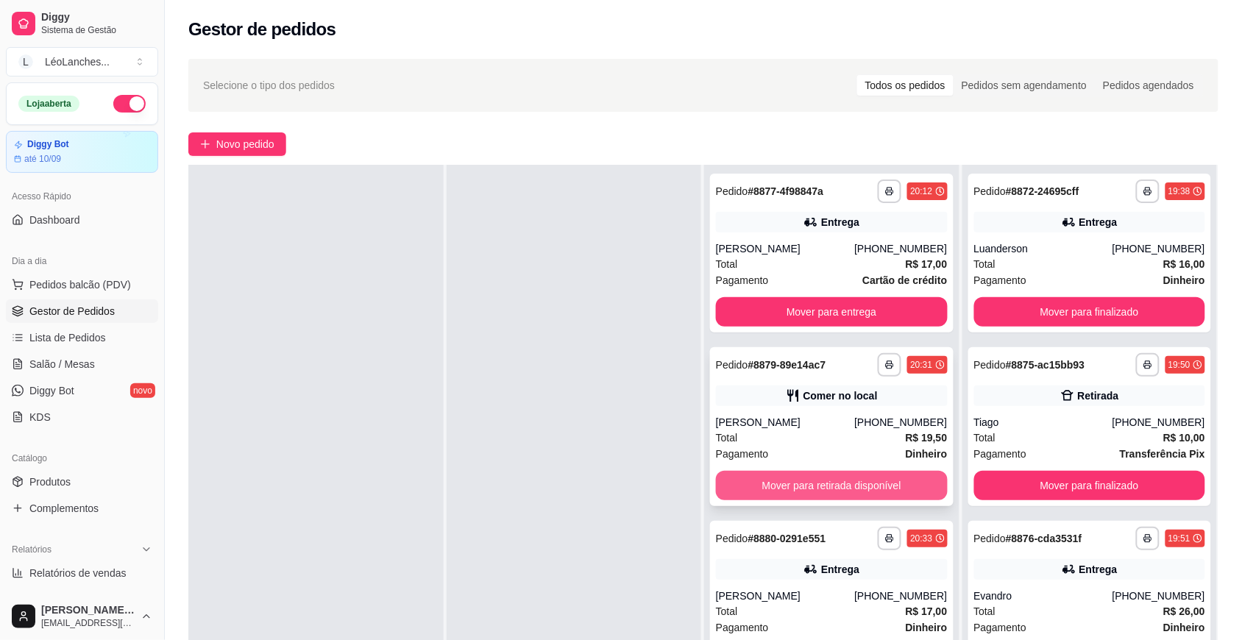
click at [792, 480] on button "Mover para retirada disponível" at bounding box center [832, 485] width 232 height 29
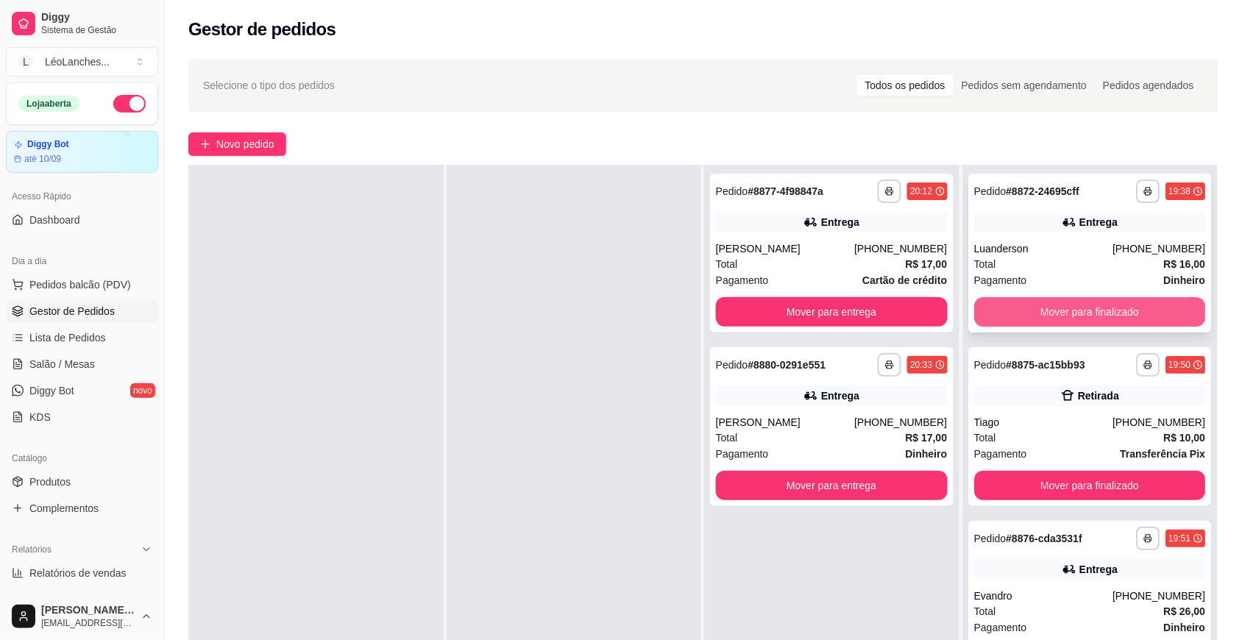
click at [1153, 313] on button "Mover para finalizado" at bounding box center [1090, 311] width 232 height 29
click at [1153, 313] on button "Mover para finalizado" at bounding box center [1089, 312] width 224 height 29
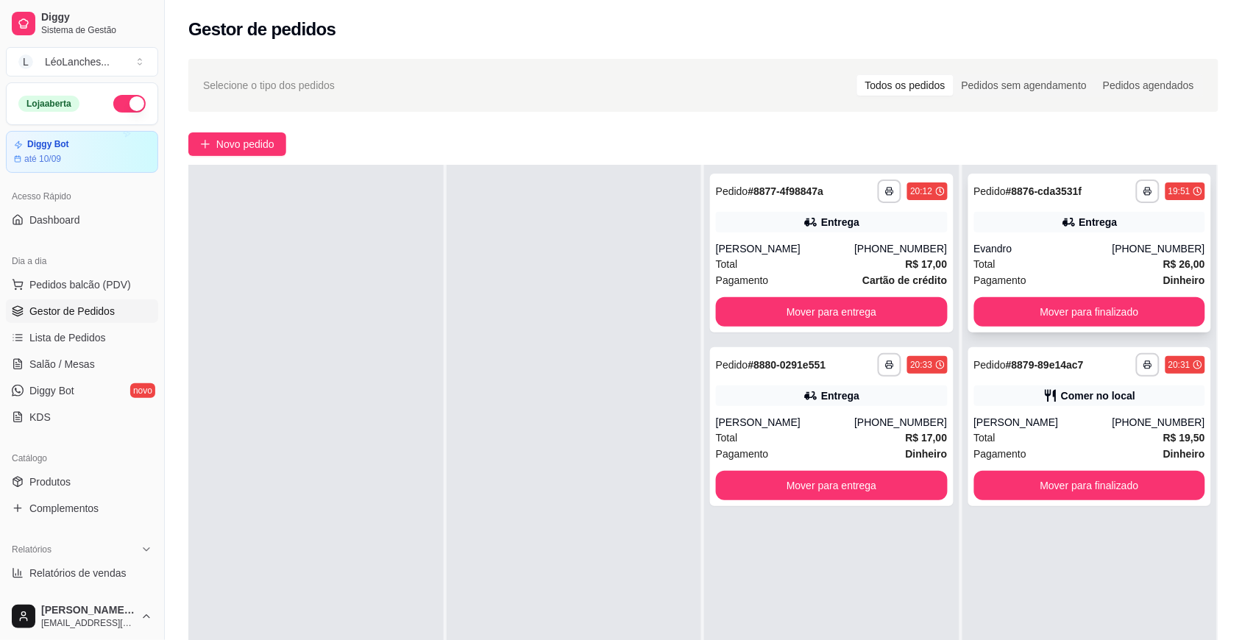
click at [1111, 262] on div "Total R$ 26,00" at bounding box center [1090, 264] width 232 height 16
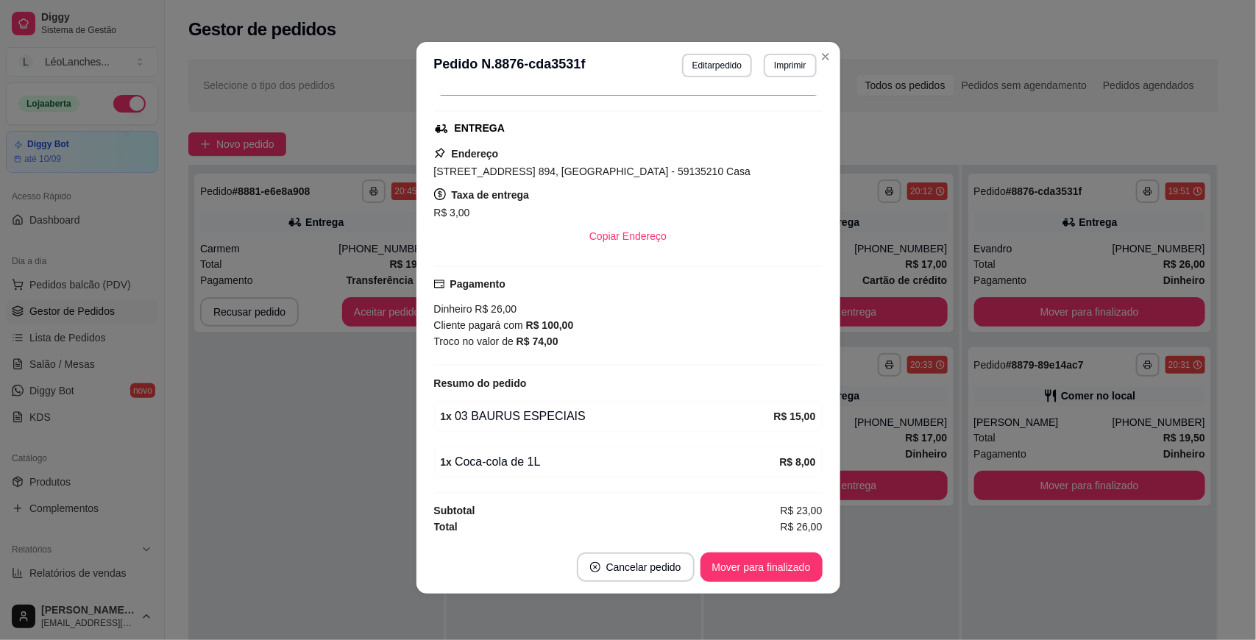
scroll to position [0, 0]
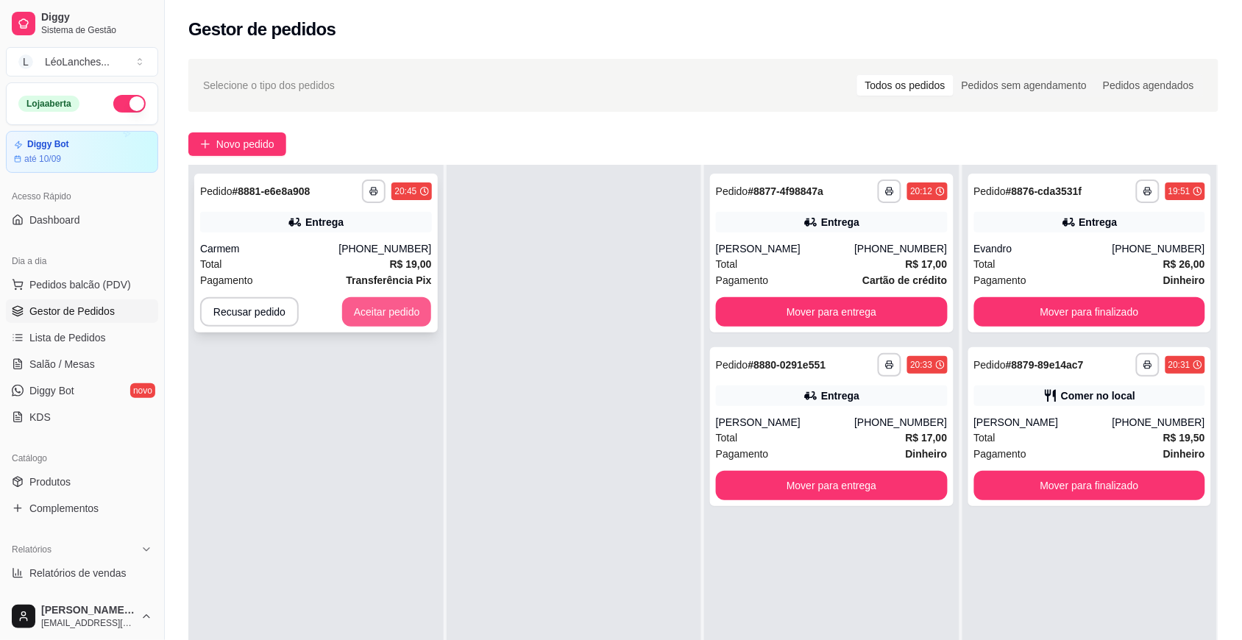
click at [402, 318] on button "Aceitar pedido" at bounding box center [387, 311] width 90 height 29
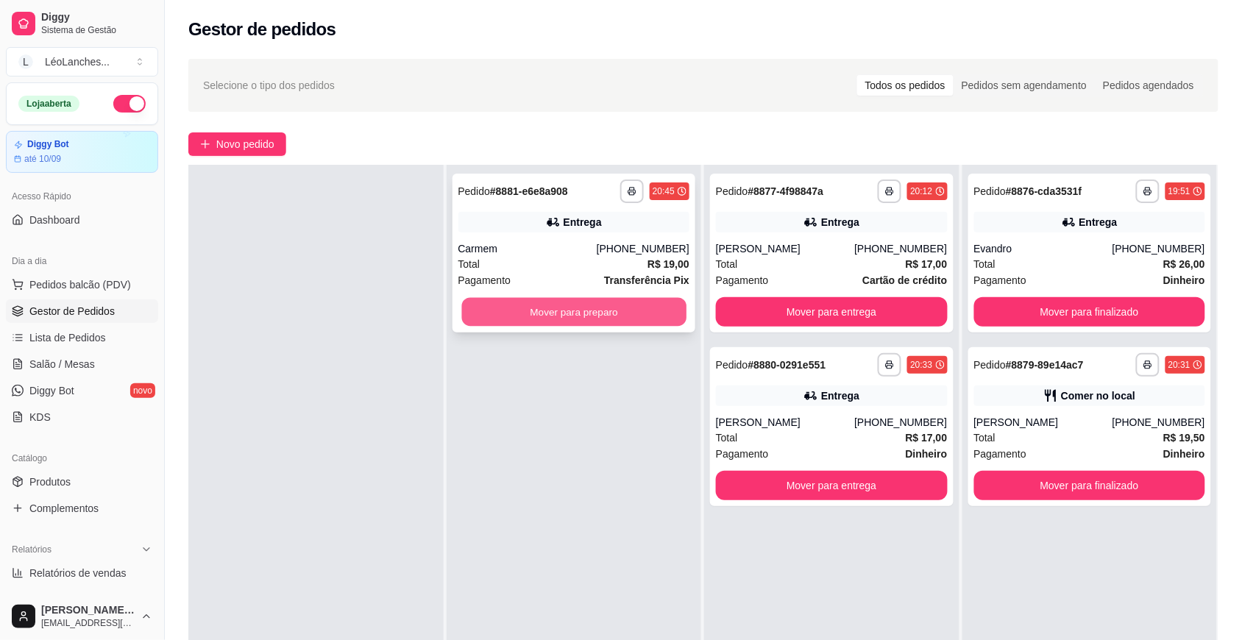
click at [558, 317] on button "Mover para preparo" at bounding box center [573, 312] width 224 height 29
click at [1065, 250] on div "Evandro" at bounding box center [1043, 248] width 138 height 15
click at [825, 260] on div "Total R$ 17,00" at bounding box center [832, 264] width 232 height 16
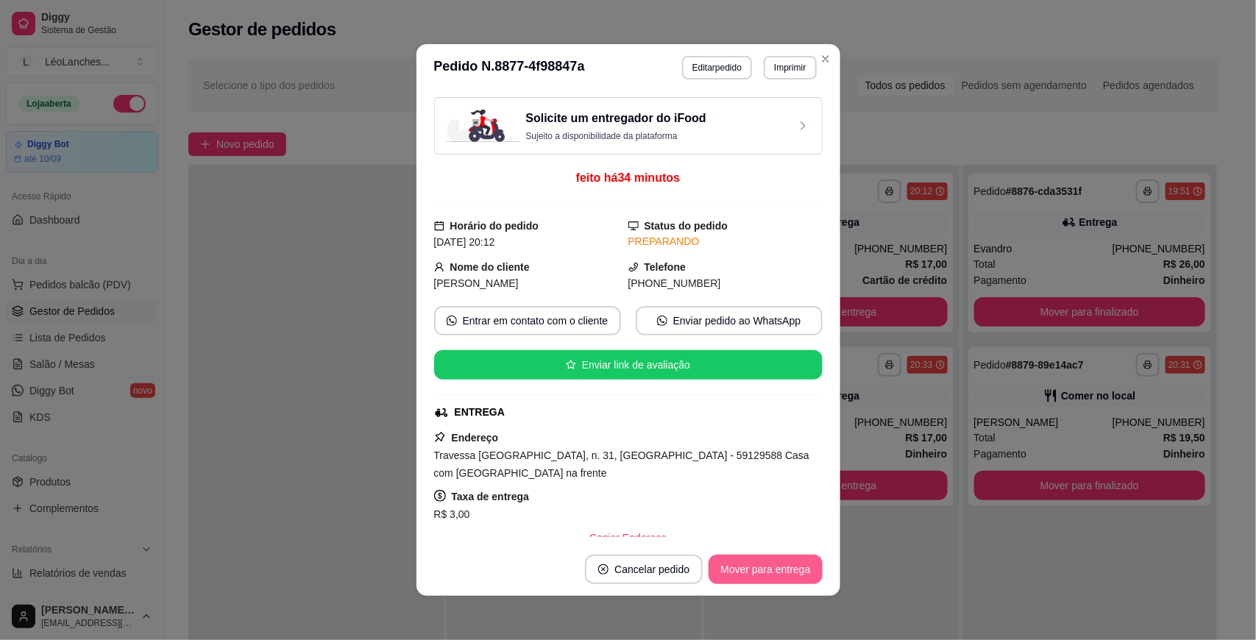
click at [721, 576] on button "Mover para entrega" at bounding box center [764, 569] width 113 height 29
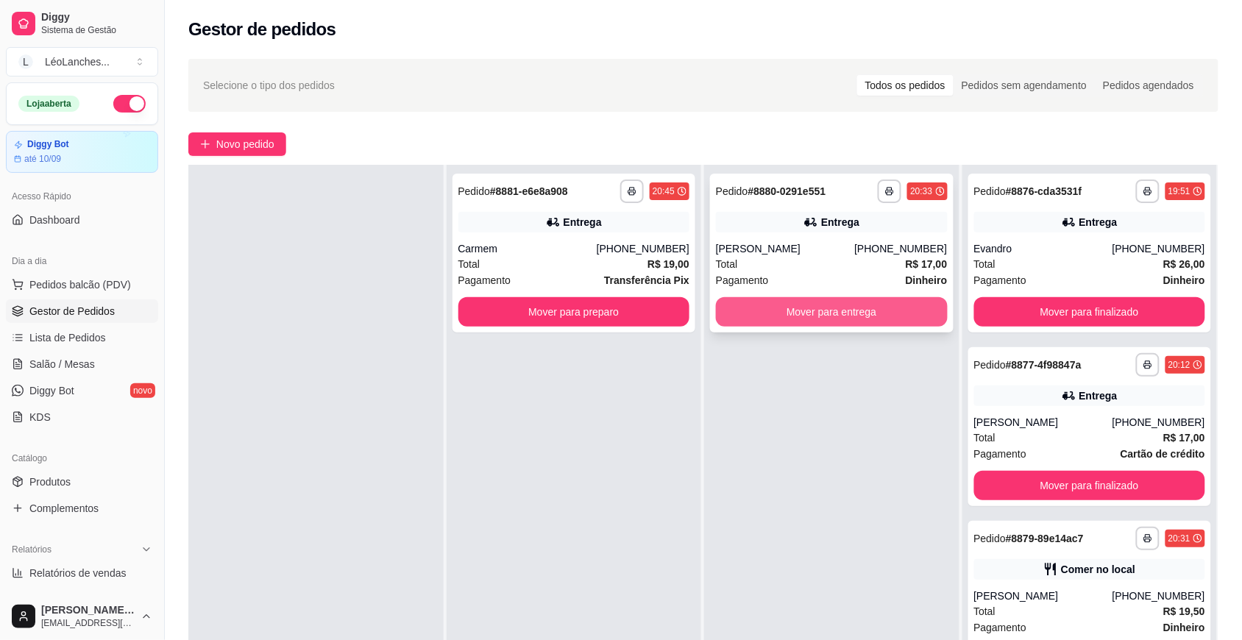
click at [794, 319] on button "Mover para entrega" at bounding box center [832, 311] width 232 height 29
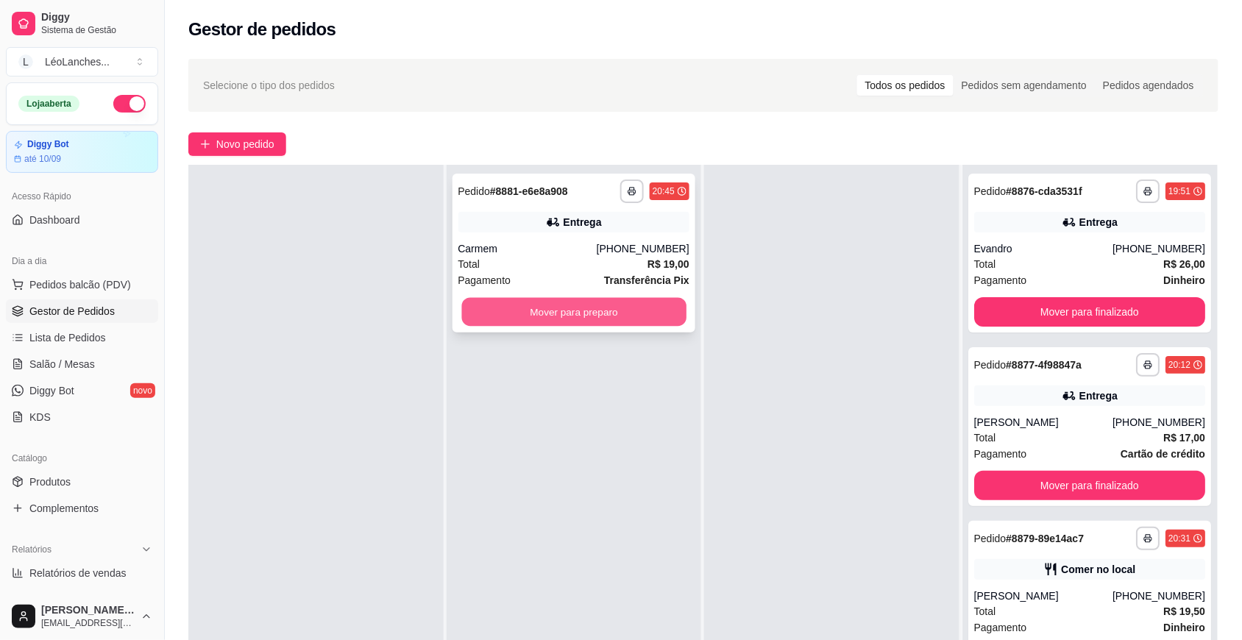
click at [616, 306] on button "Mover para preparo" at bounding box center [573, 312] width 224 height 29
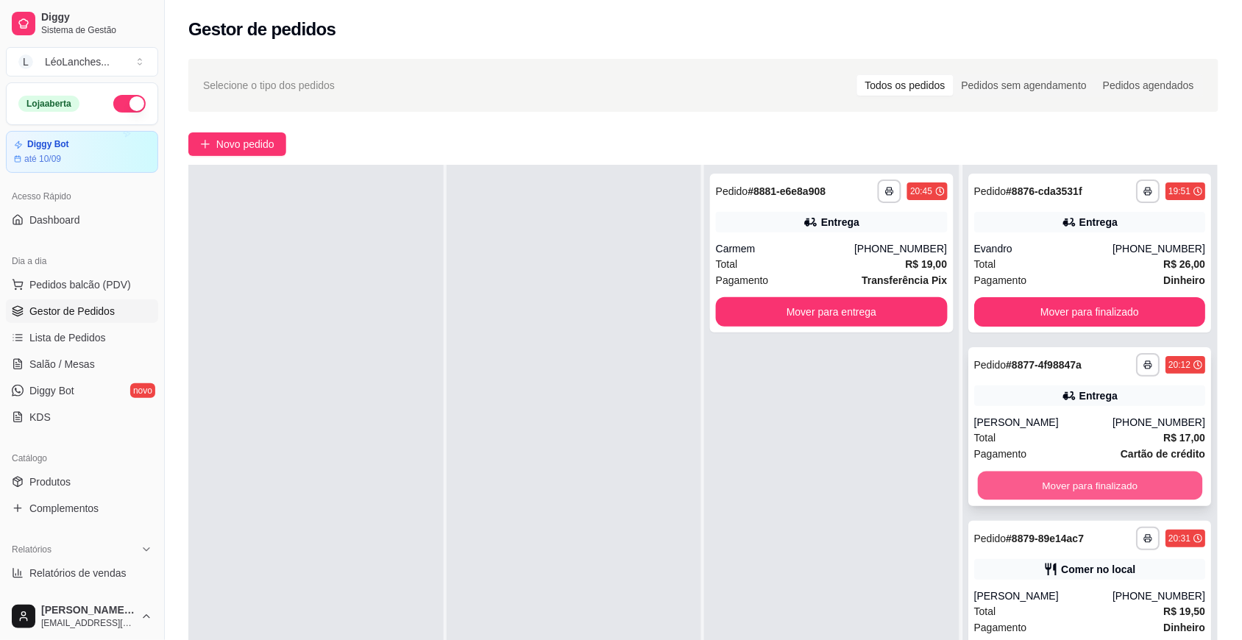
click at [1004, 488] on button "Mover para finalizado" at bounding box center [1089, 486] width 224 height 29
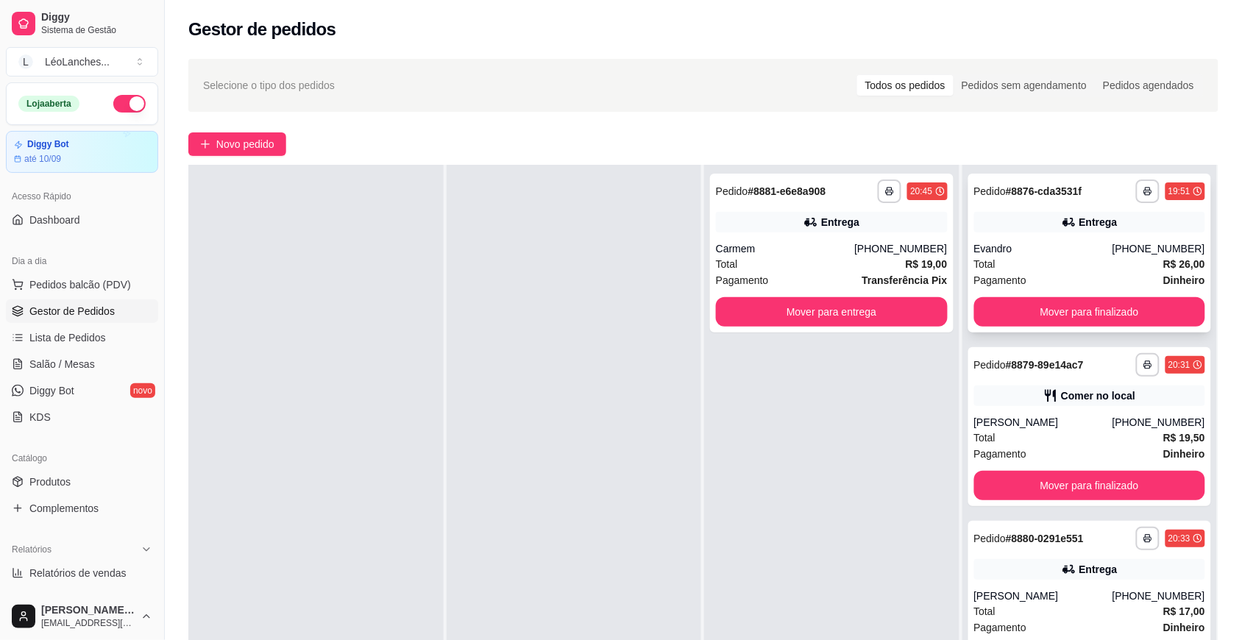
click at [1061, 272] on div "Pagamento Dinheiro" at bounding box center [1090, 280] width 232 height 16
click at [1086, 474] on button "Mover para finalizado" at bounding box center [1090, 485] width 232 height 29
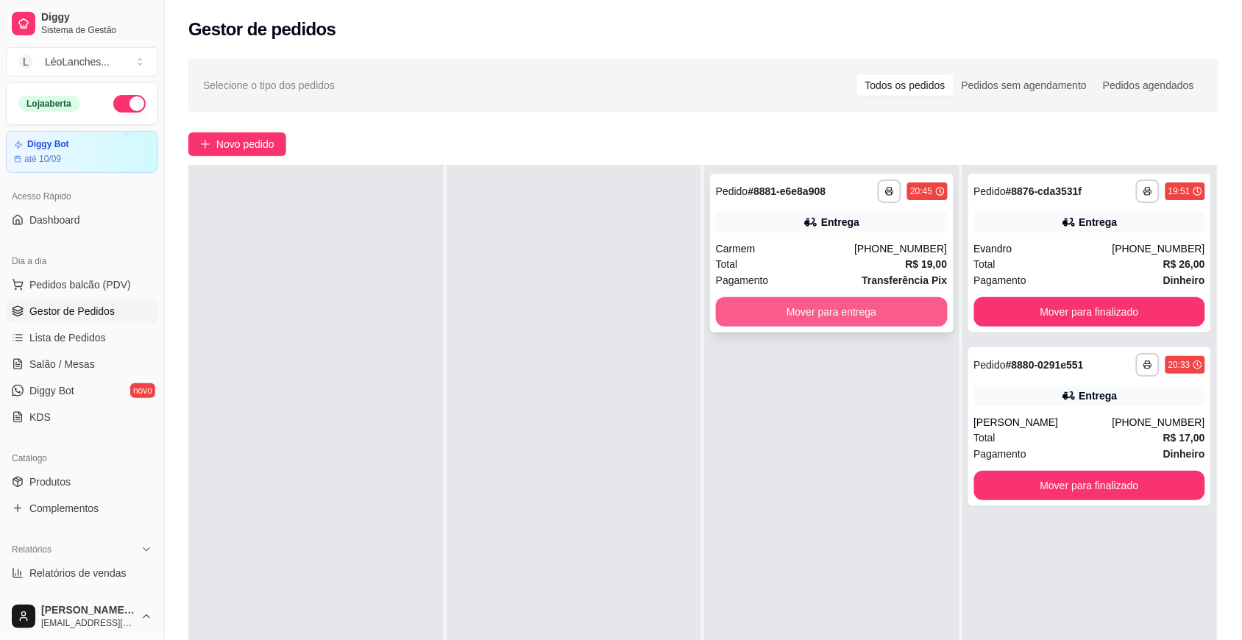
click at [820, 314] on button "Mover para entrega" at bounding box center [832, 311] width 232 height 29
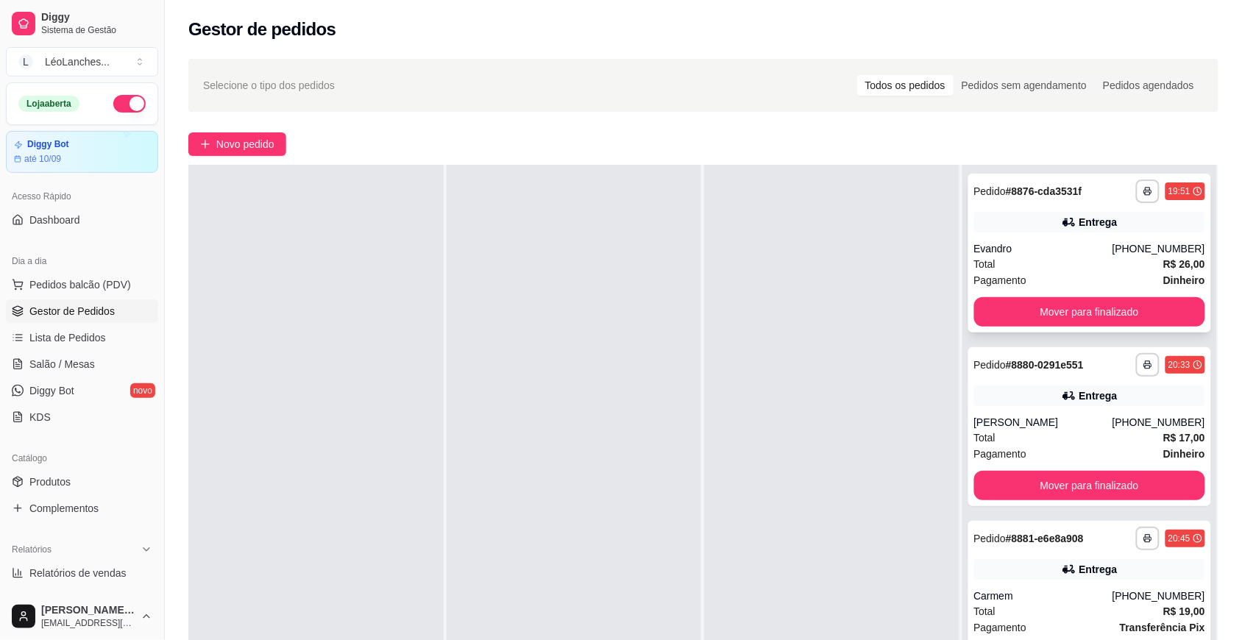
click at [1091, 258] on div "Total R$ 26,00" at bounding box center [1090, 264] width 232 height 16
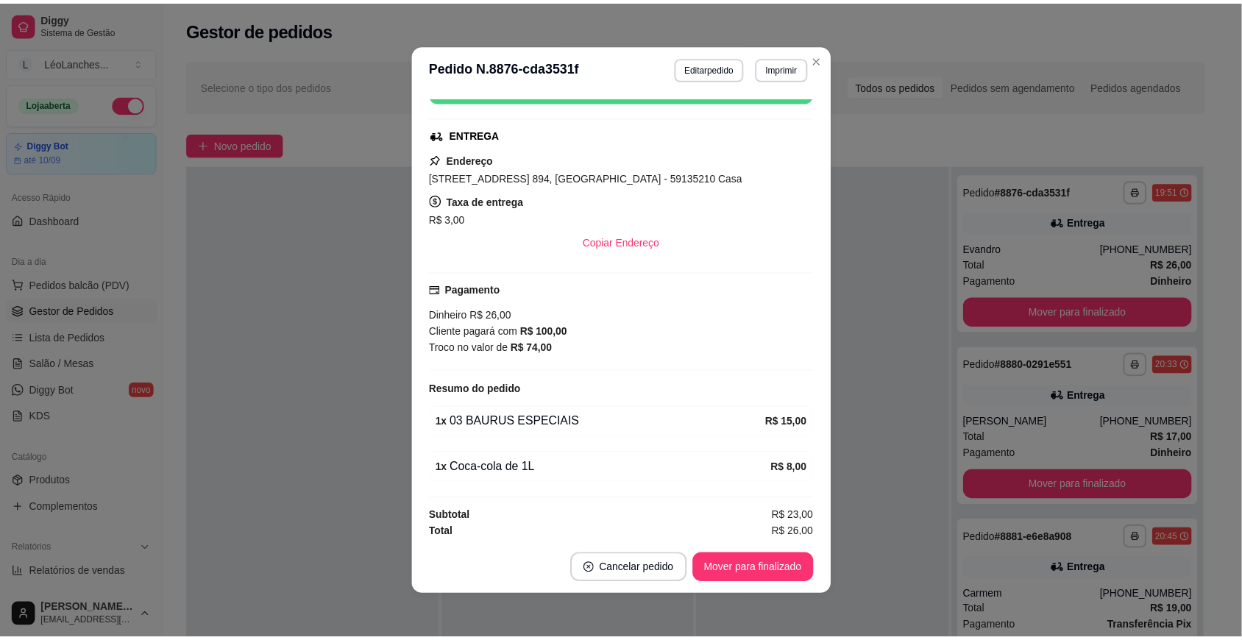
scroll to position [288, 0]
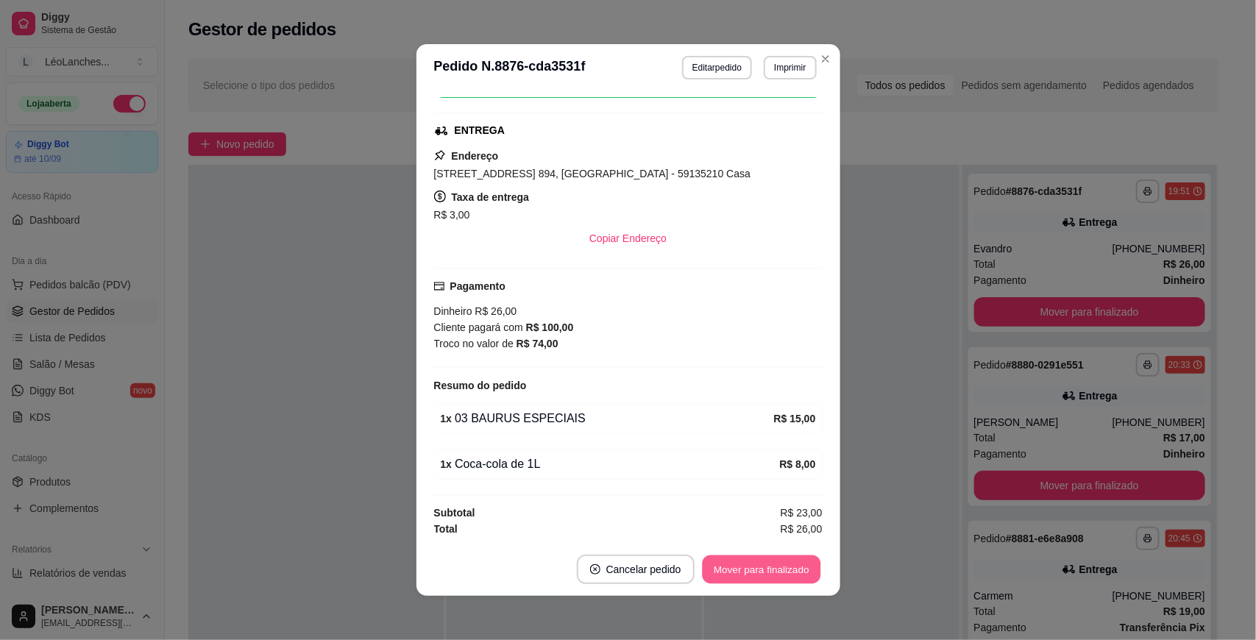
click at [787, 576] on button "Mover para finalizado" at bounding box center [761, 569] width 118 height 29
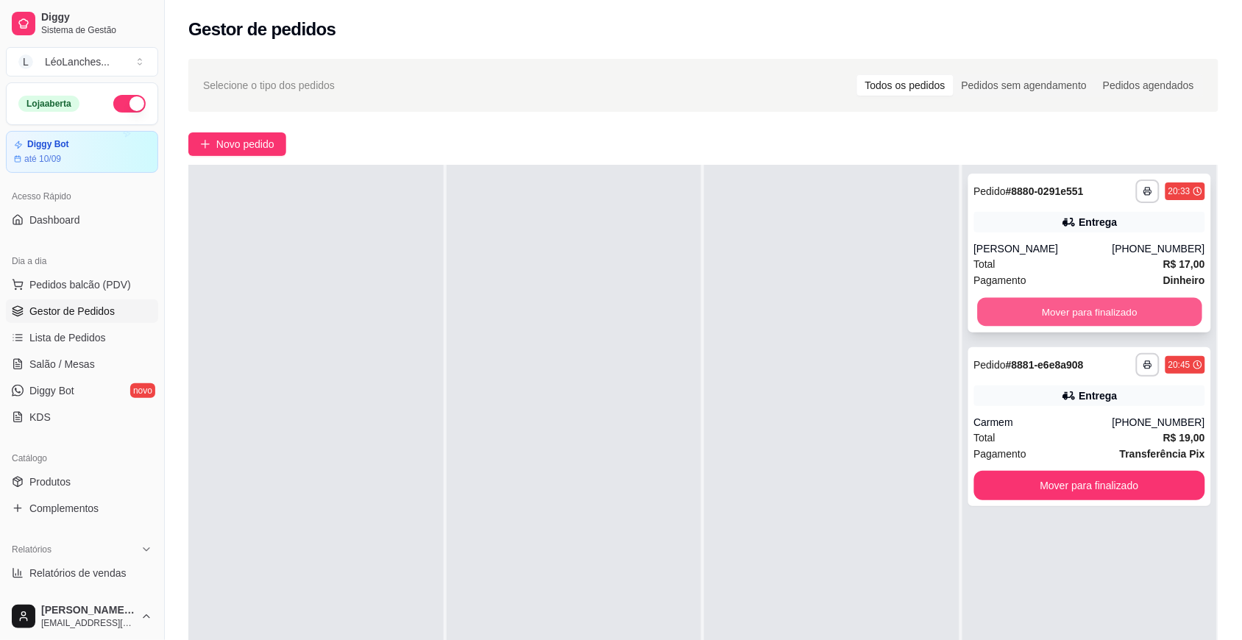
click at [1076, 307] on button "Mover para finalizado" at bounding box center [1089, 312] width 224 height 29
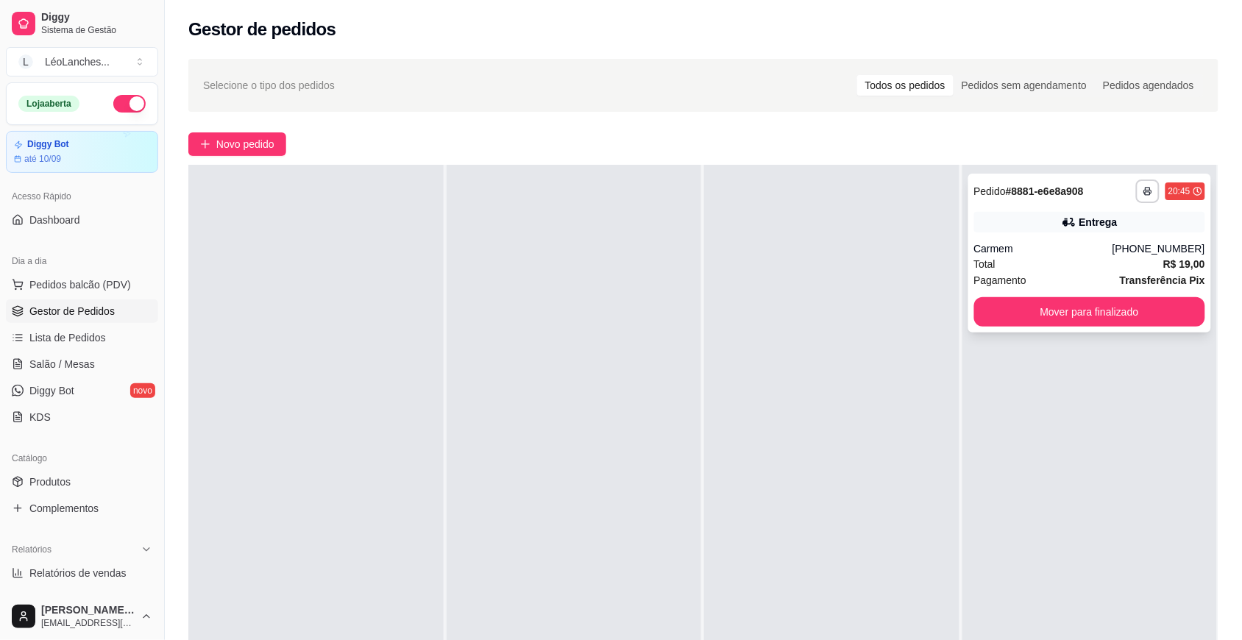
click at [1075, 259] on div "Total R$ 19,00" at bounding box center [1090, 264] width 232 height 16
click at [303, 329] on div at bounding box center [315, 485] width 255 height 640
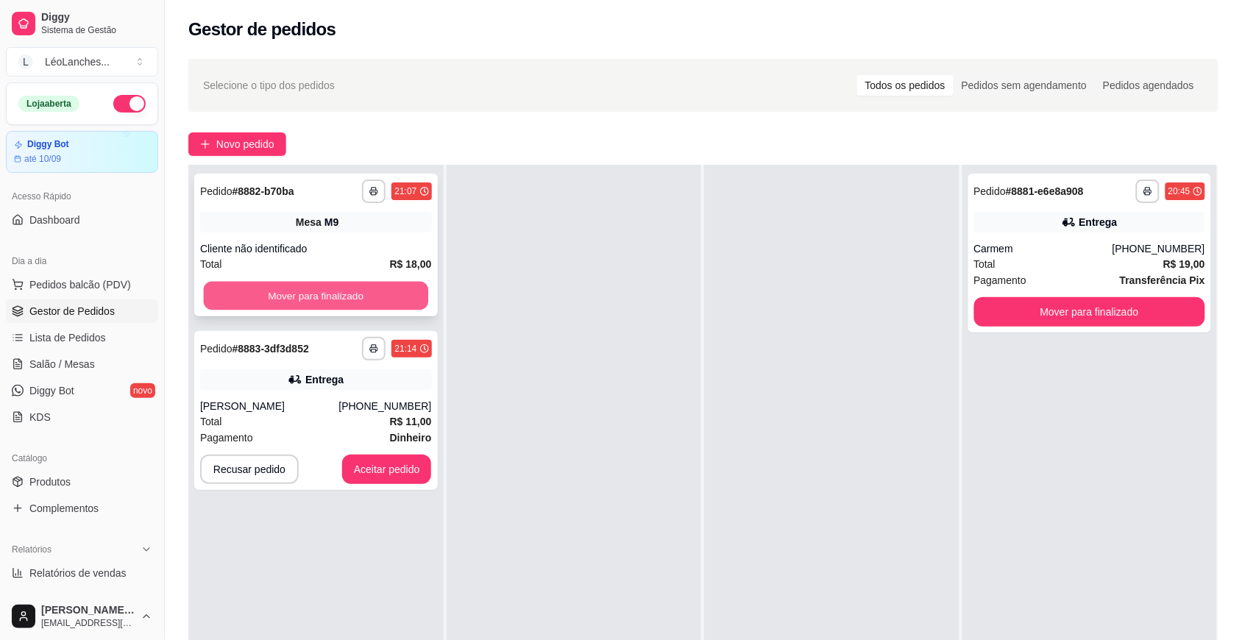
click at [342, 284] on button "Mover para finalizado" at bounding box center [316, 296] width 224 height 29
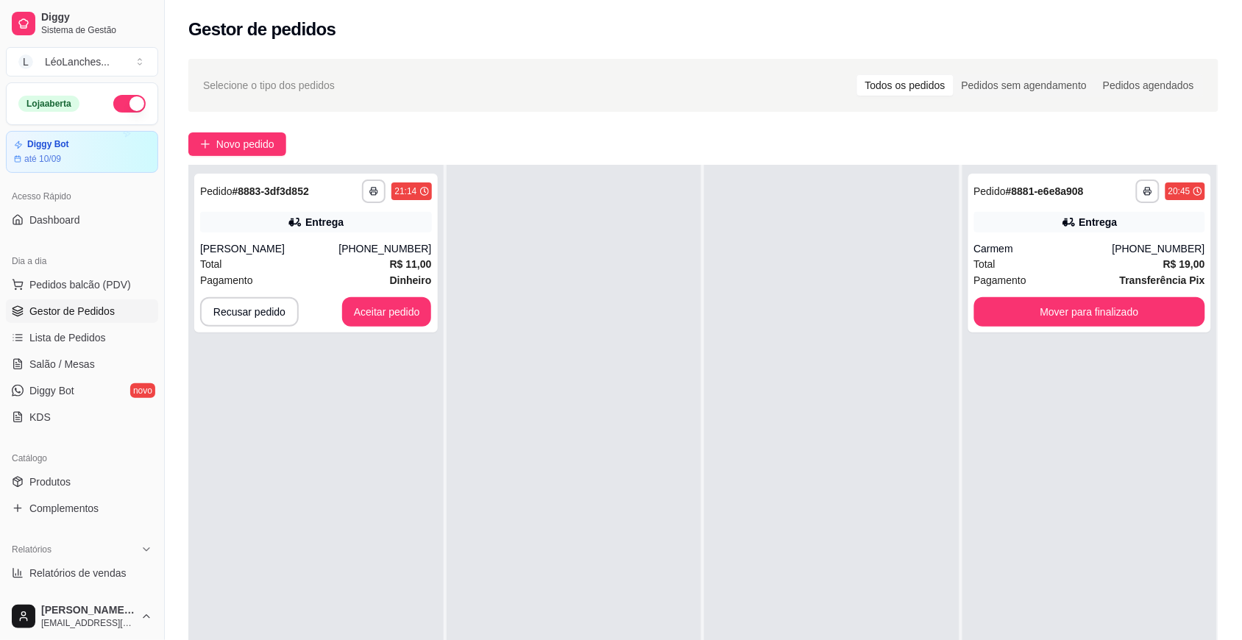
scroll to position [0, 0]
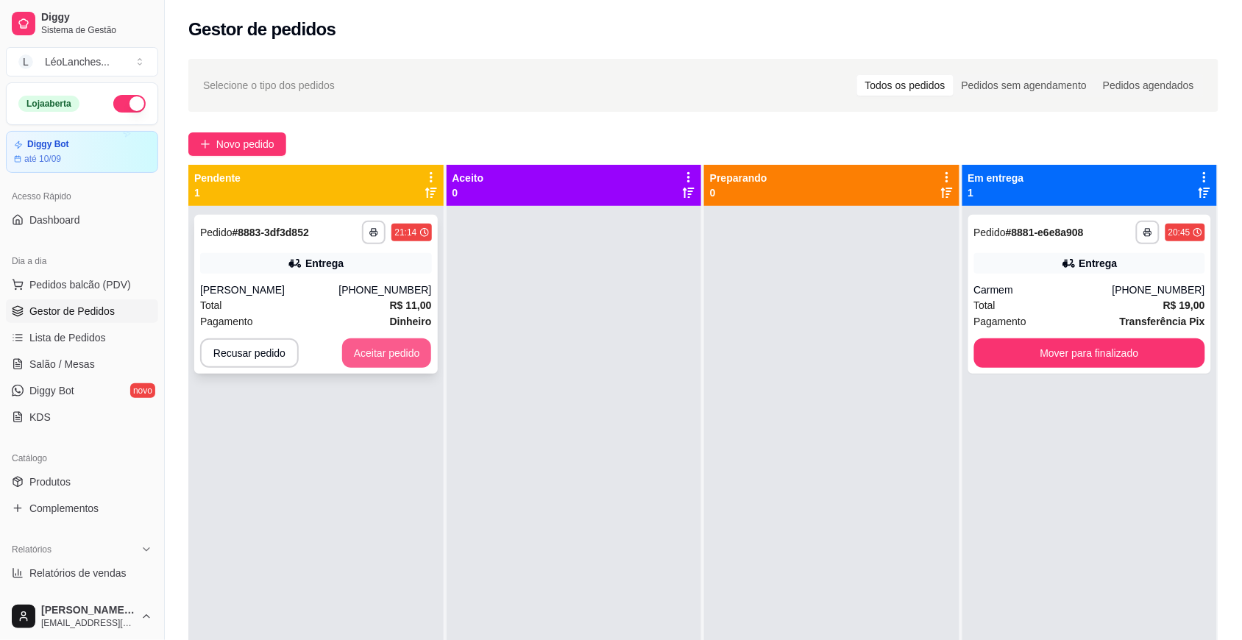
click at [388, 342] on button "Aceitar pedido" at bounding box center [387, 352] width 90 height 29
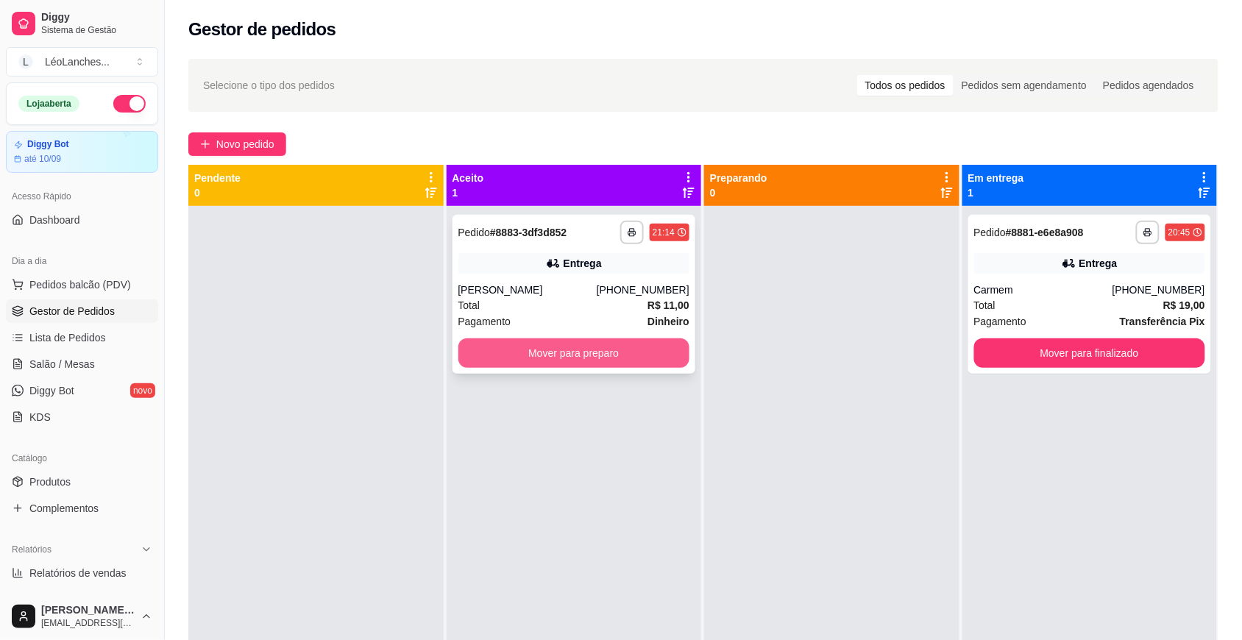
click at [620, 346] on button "Mover para preparo" at bounding box center [574, 352] width 232 height 29
click at [612, 346] on button "Mover para preparo" at bounding box center [574, 352] width 232 height 29
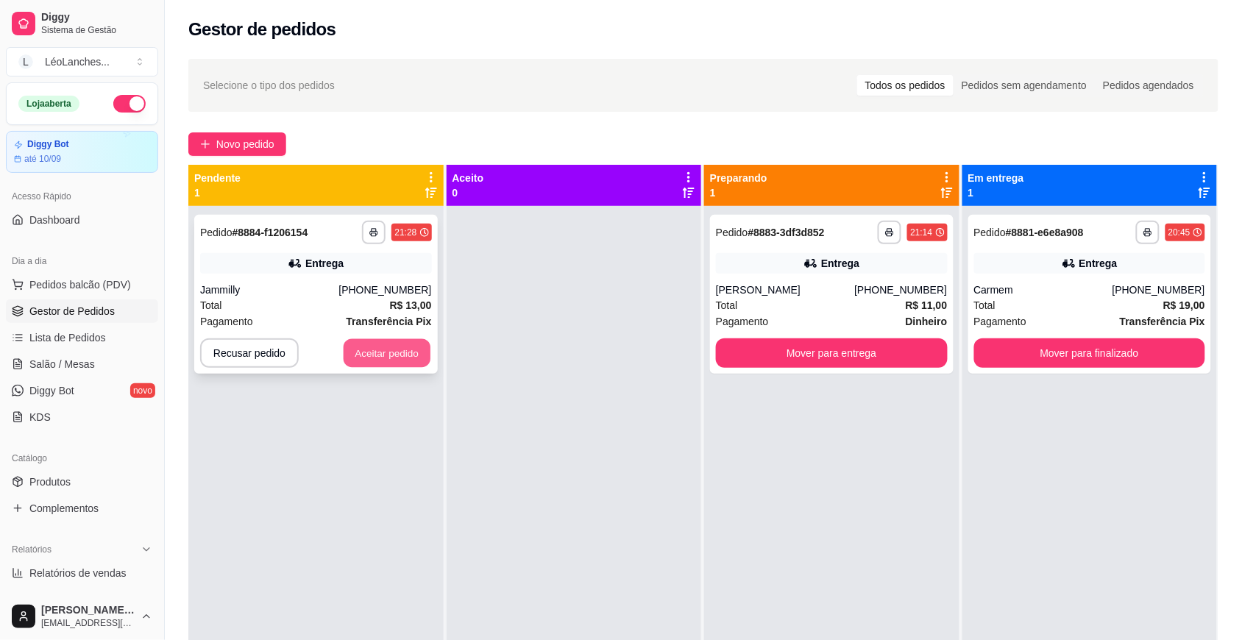
click at [391, 359] on button "Aceitar pedido" at bounding box center [387, 353] width 87 height 29
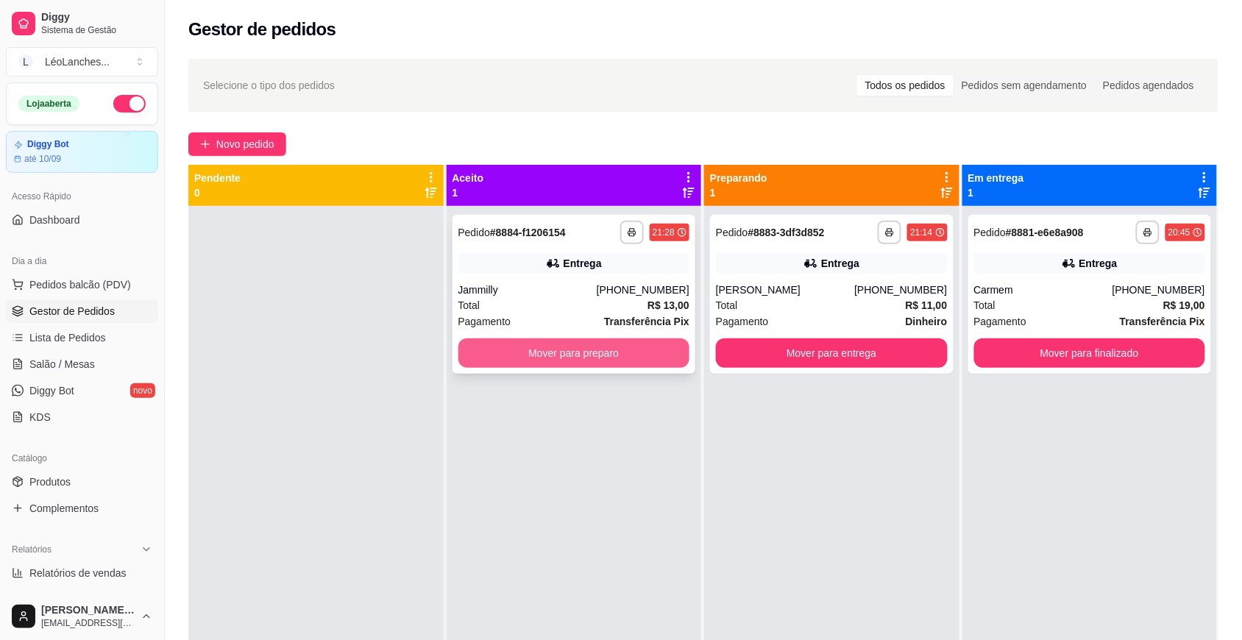
click at [598, 348] on button "Mover para preparo" at bounding box center [574, 352] width 232 height 29
click at [1085, 307] on div "Total R$ 19,00" at bounding box center [1090, 305] width 232 height 16
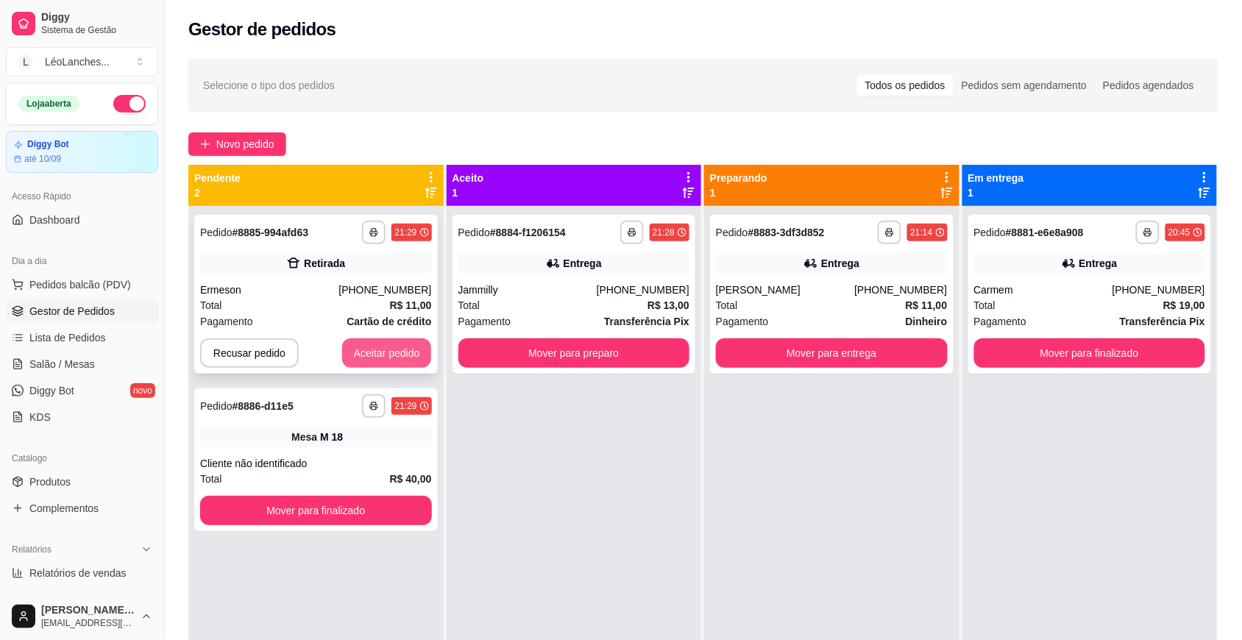
click at [394, 351] on button "Aceitar pedido" at bounding box center [387, 352] width 90 height 29
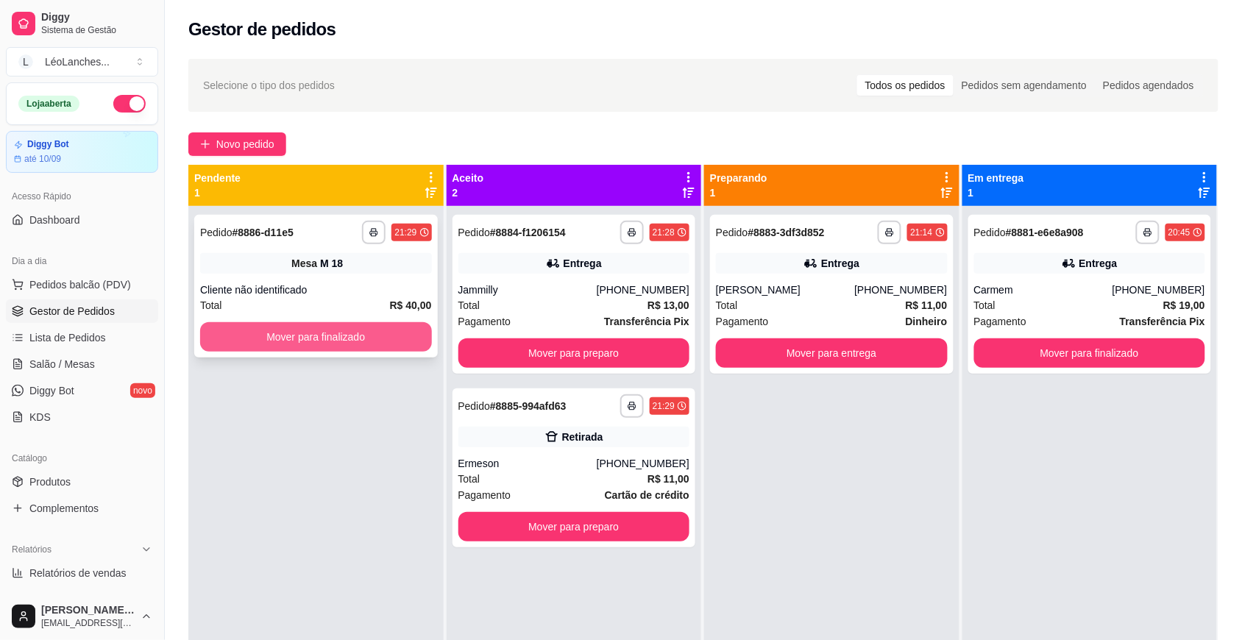
click at [388, 338] on button "Mover para finalizado" at bounding box center [316, 336] width 232 height 29
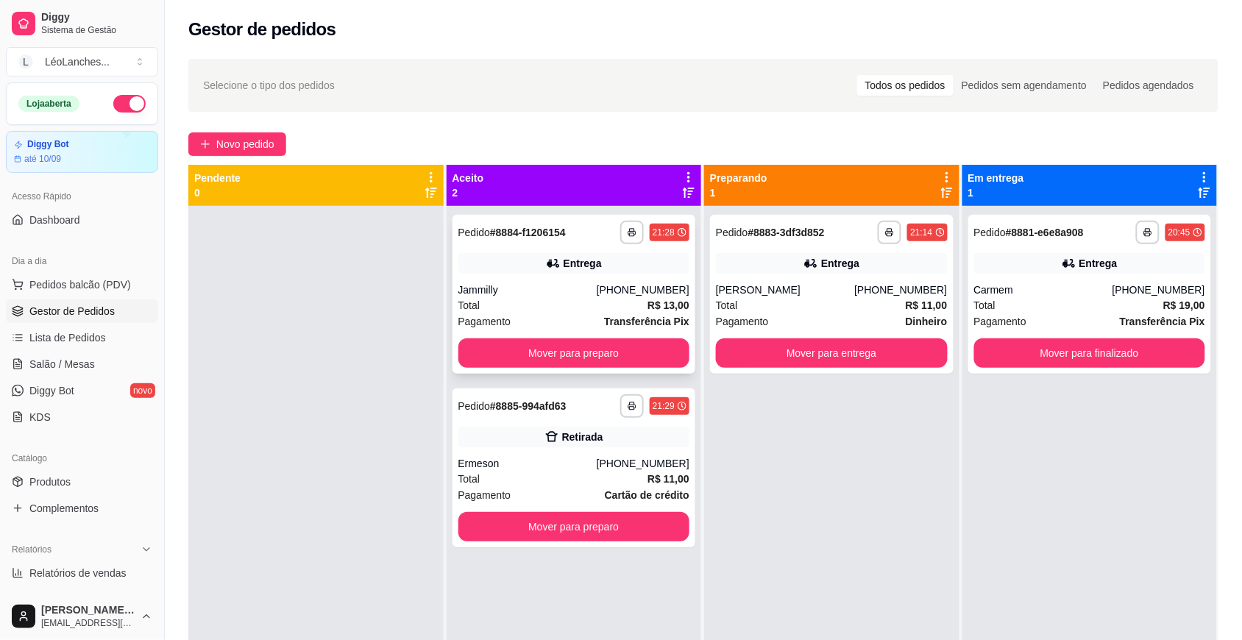
click at [508, 304] on div "Total R$ 13,00" at bounding box center [574, 305] width 232 height 16
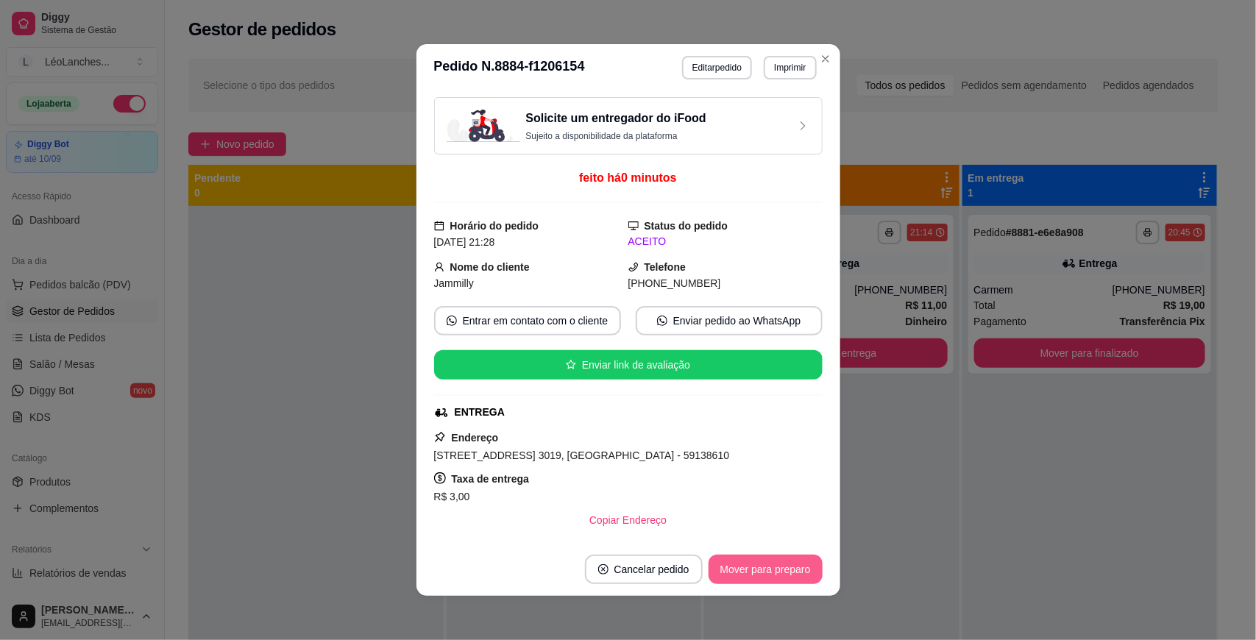
click at [748, 558] on button "Mover para preparo" at bounding box center [765, 569] width 114 height 29
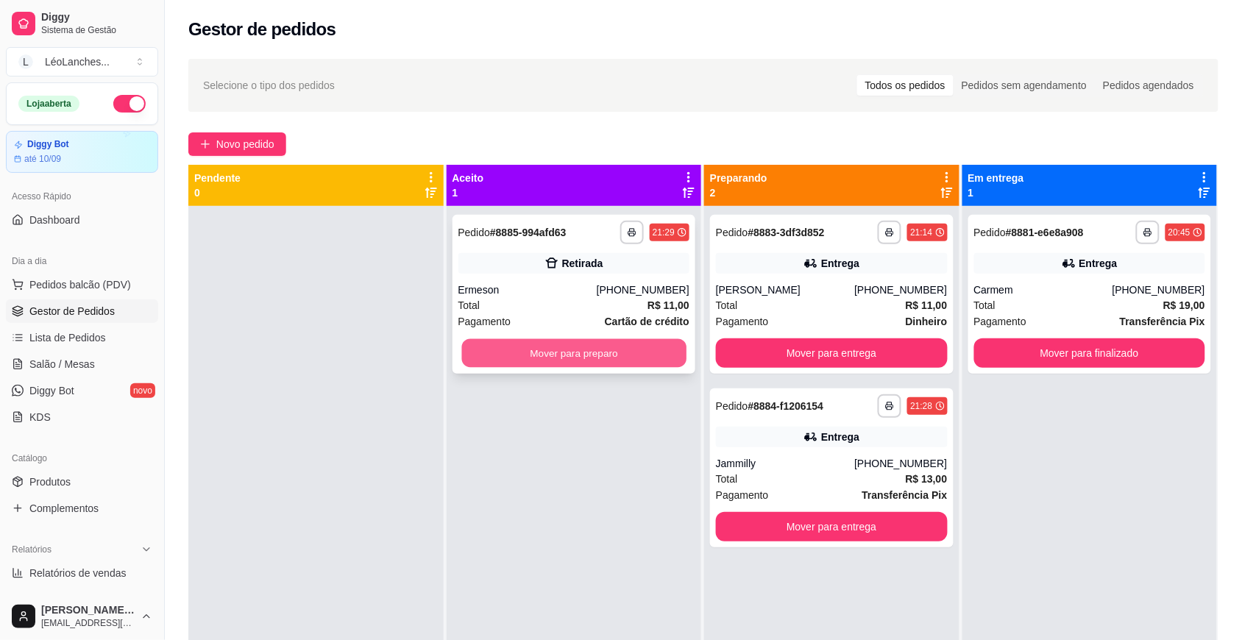
click at [605, 357] on button "Mover para preparo" at bounding box center [573, 353] width 224 height 29
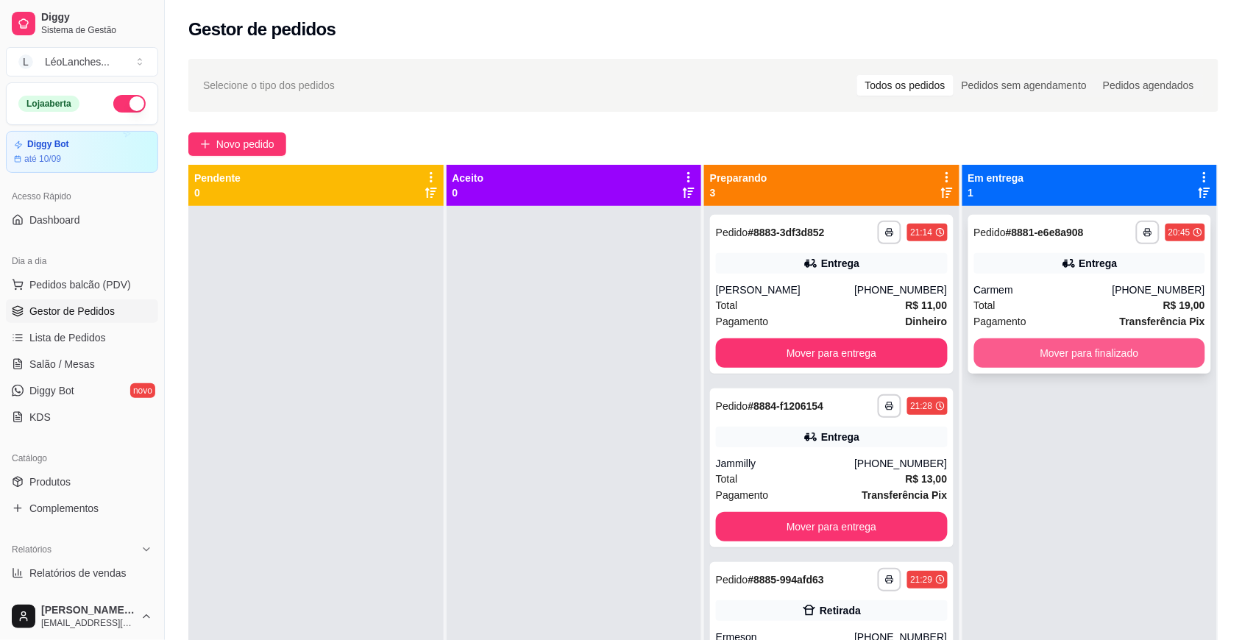
click at [1019, 358] on button "Mover para finalizado" at bounding box center [1090, 352] width 232 height 29
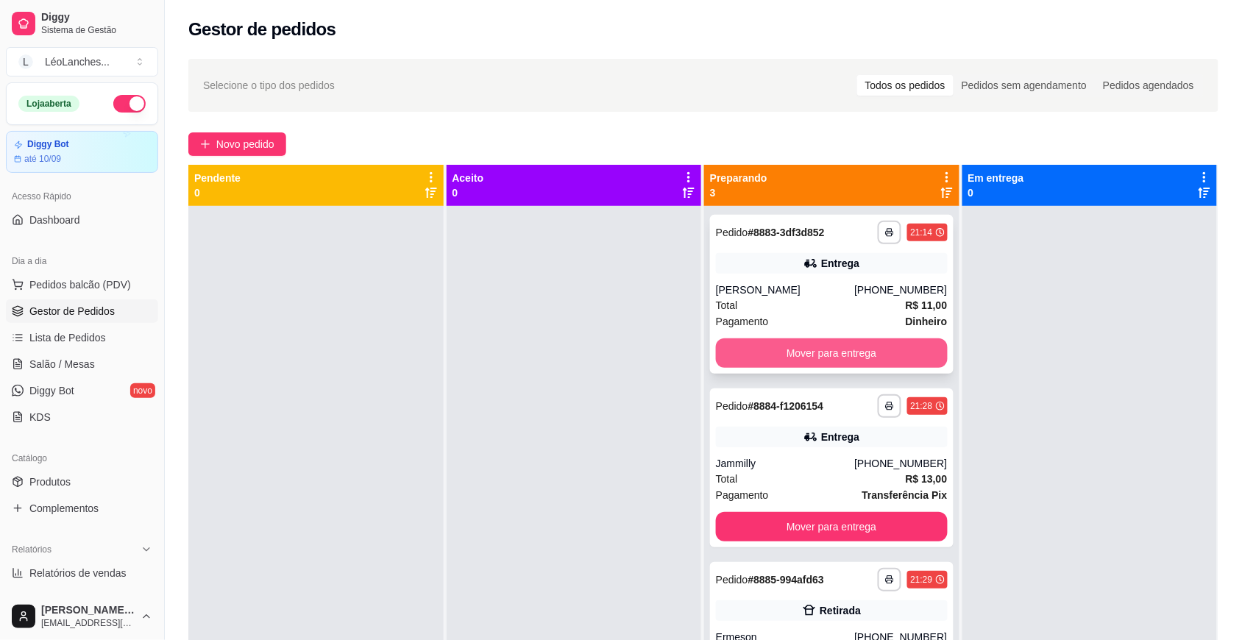
click at [874, 349] on button "Mover para entrega" at bounding box center [832, 352] width 232 height 29
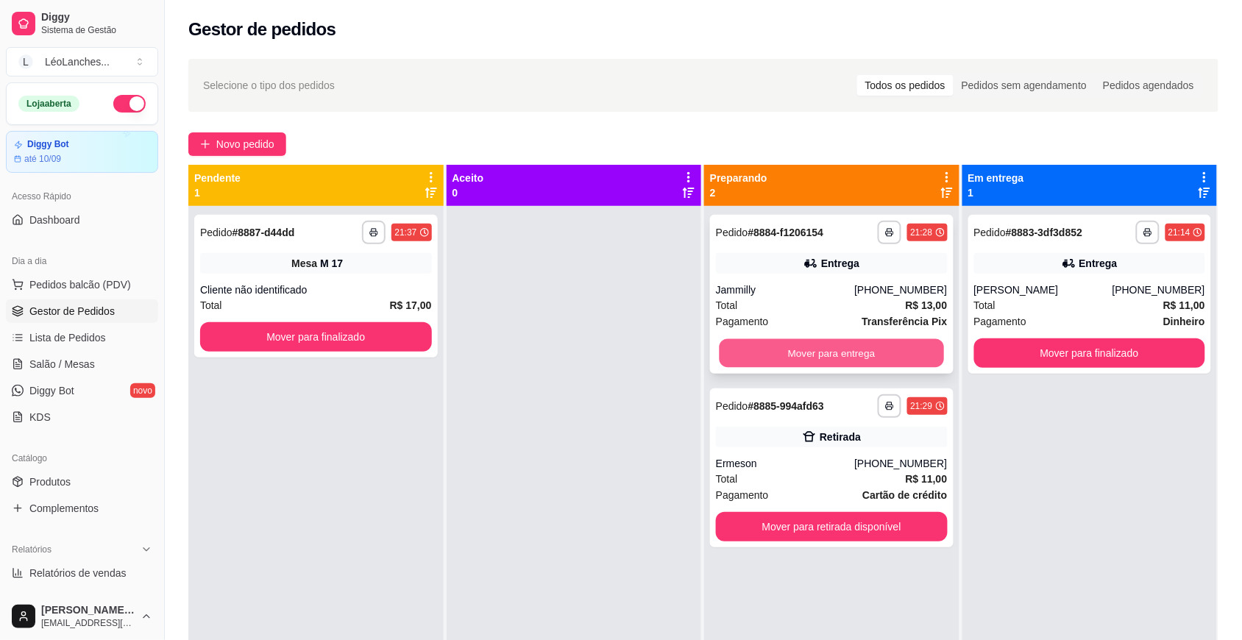
click at [800, 361] on button "Mover para entrega" at bounding box center [831, 353] width 224 height 29
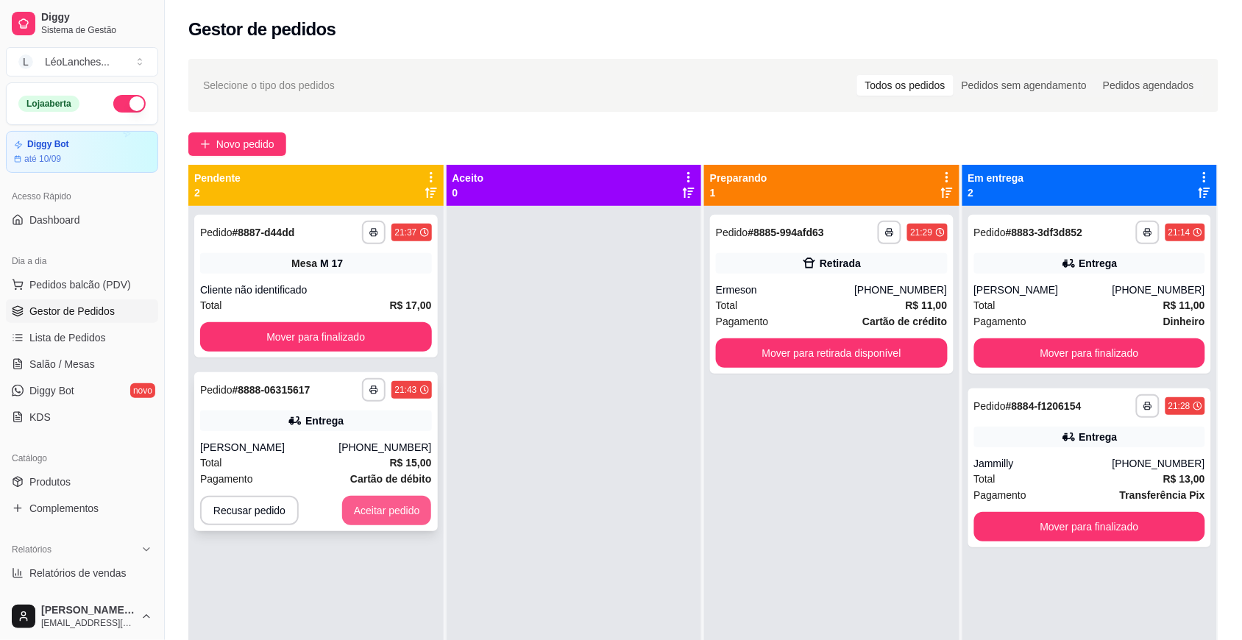
click at [394, 521] on button "Aceitar pedido" at bounding box center [387, 510] width 90 height 29
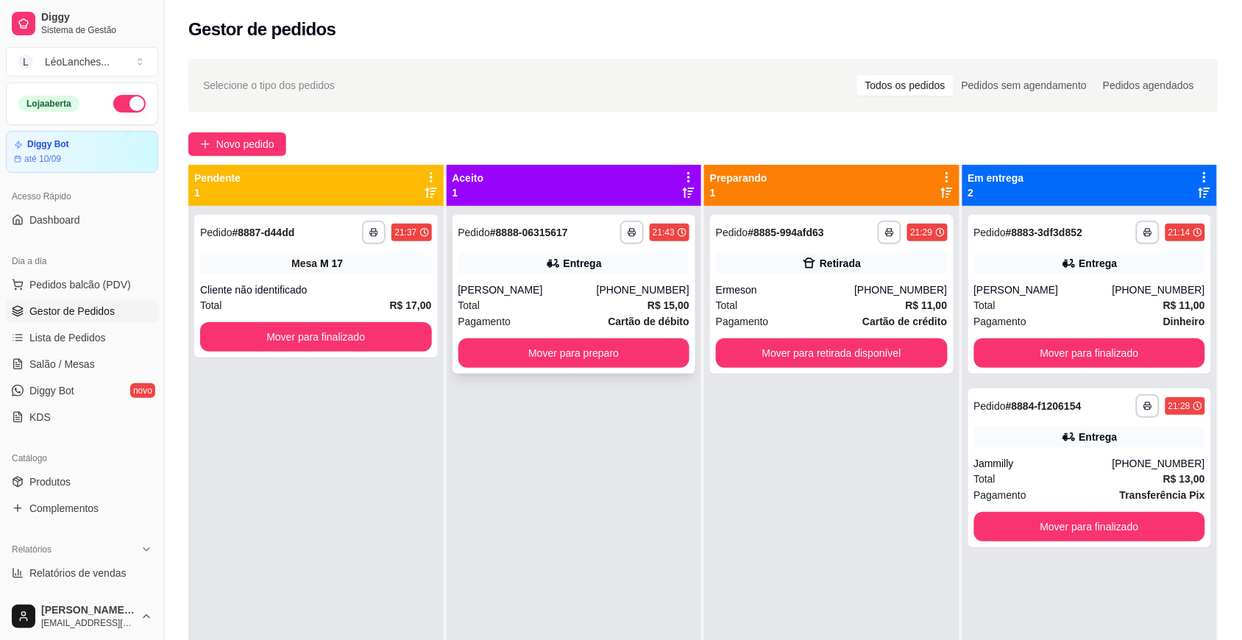
click at [533, 370] on div "**********" at bounding box center [573, 294] width 243 height 159
click at [519, 344] on button "Mover para preparo" at bounding box center [574, 352] width 232 height 29
